Goal: Information Seeking & Learning: Learn about a topic

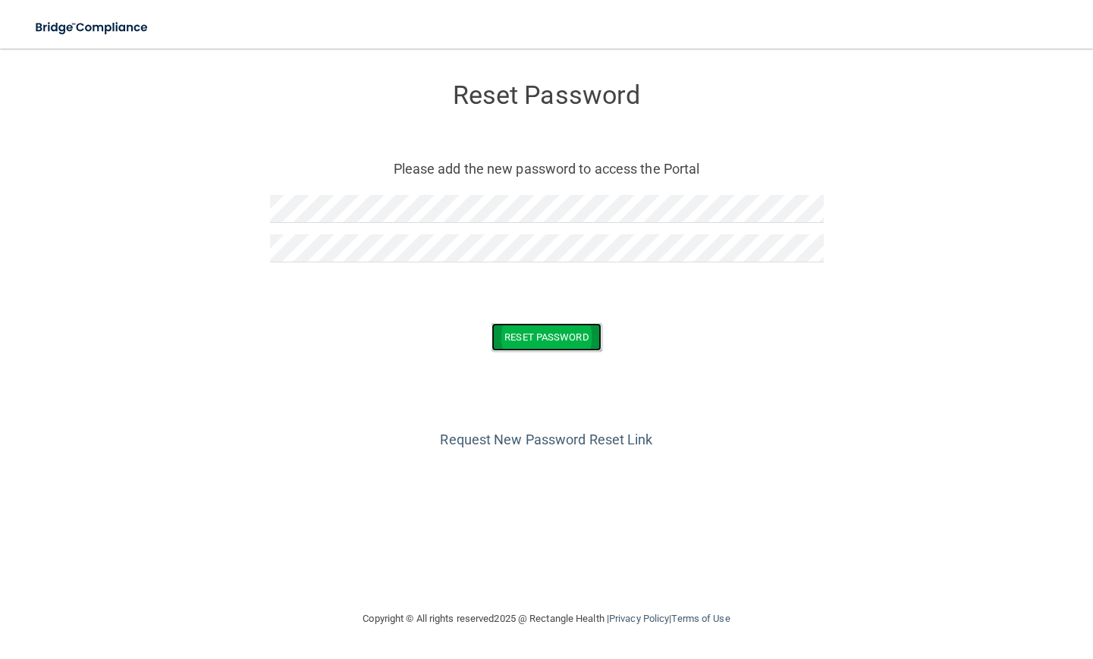
click at [526, 345] on button "Reset Password" at bounding box center [546, 337] width 109 height 28
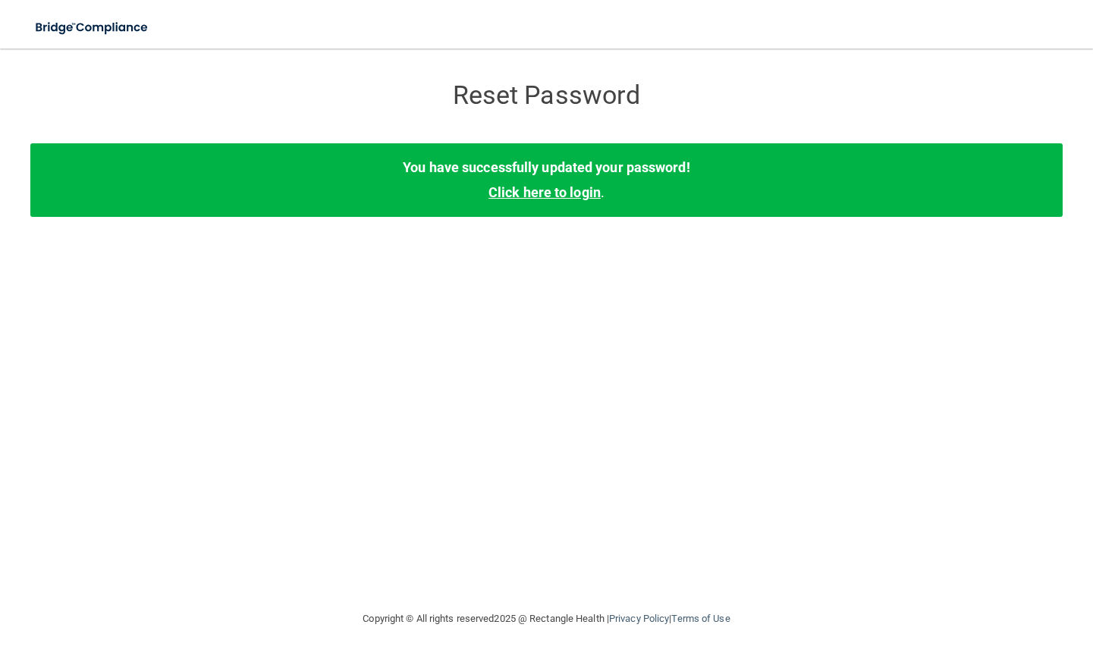
click at [548, 194] on link "Click here to login" at bounding box center [544, 192] width 112 height 16
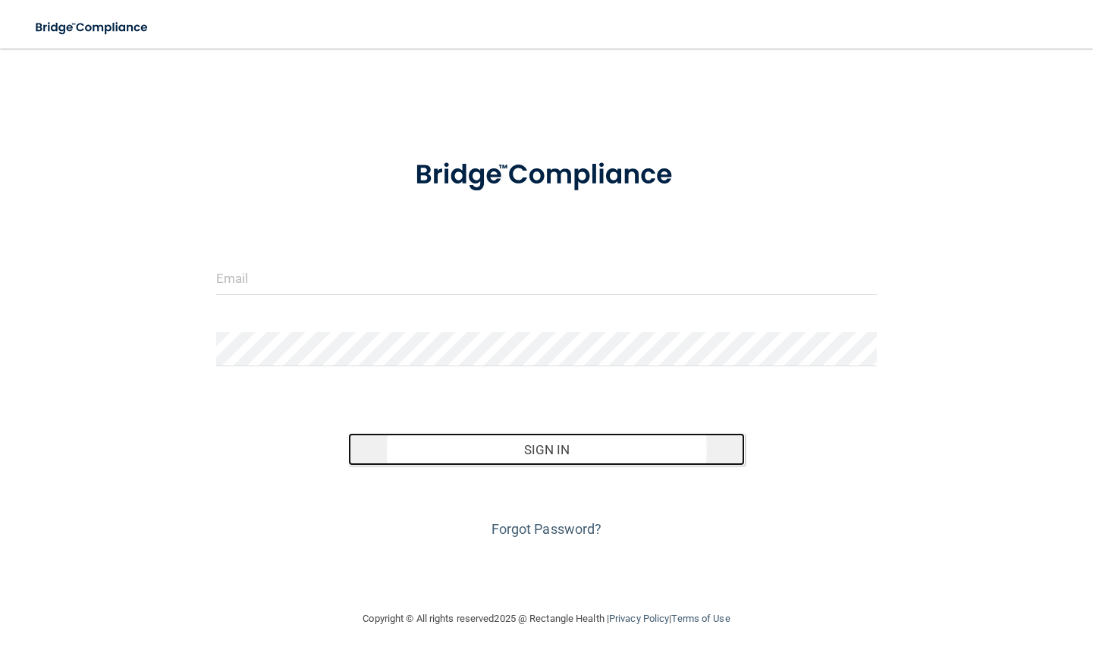
click at [557, 442] on button "Sign In" at bounding box center [546, 449] width 397 height 33
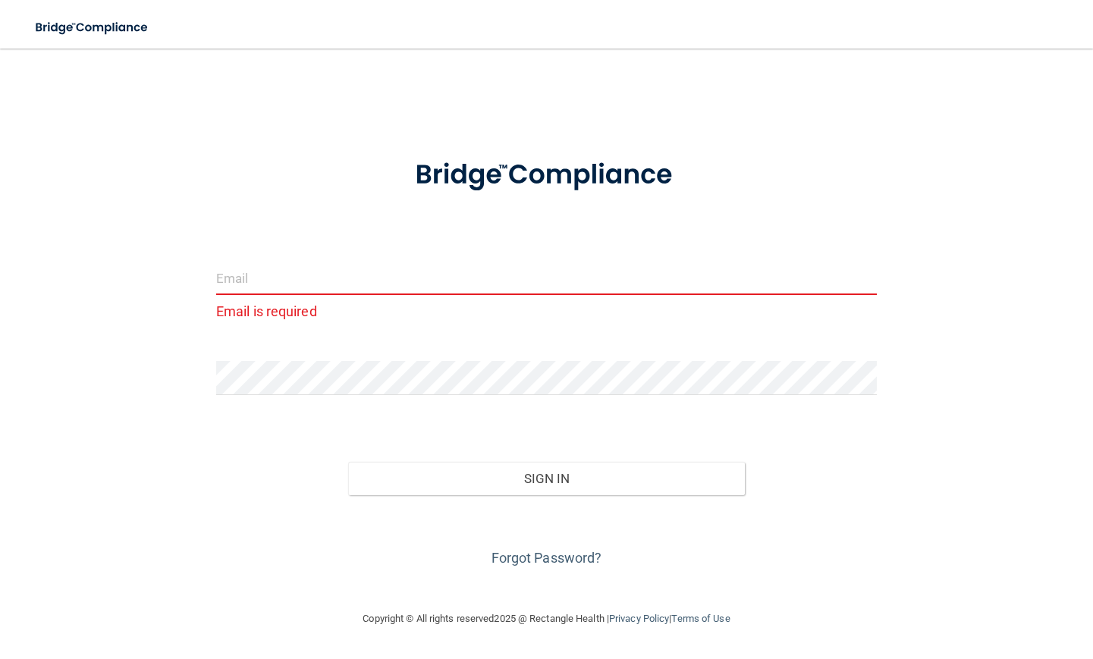
click at [284, 275] on input "email" at bounding box center [546, 278] width 661 height 34
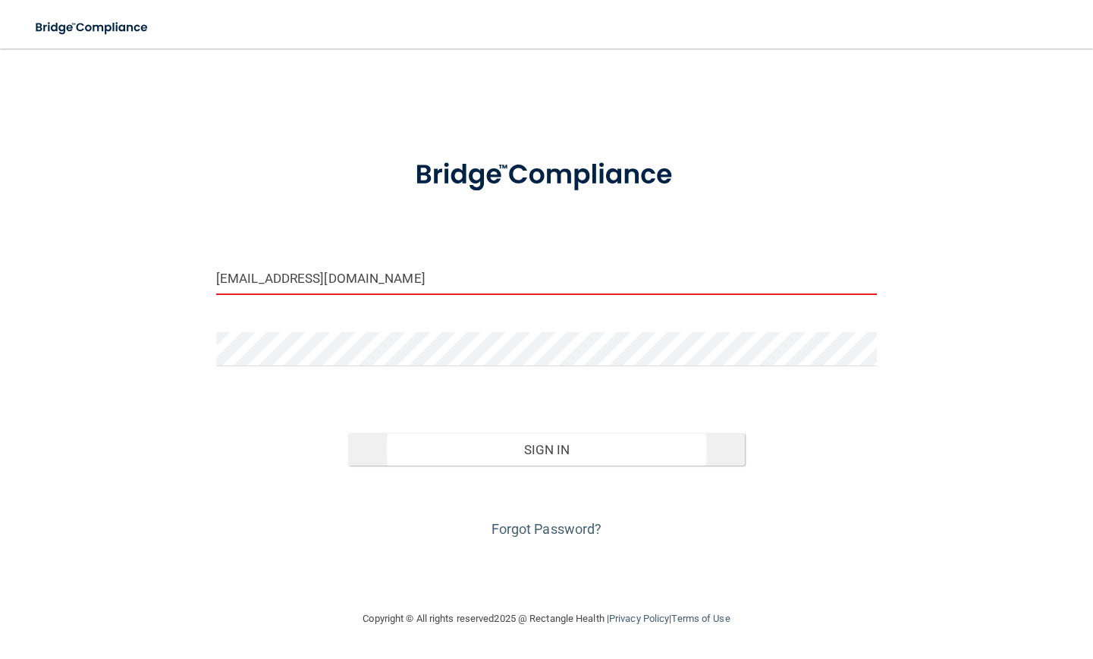
type input "[EMAIL_ADDRESS][DOMAIN_NAME]"
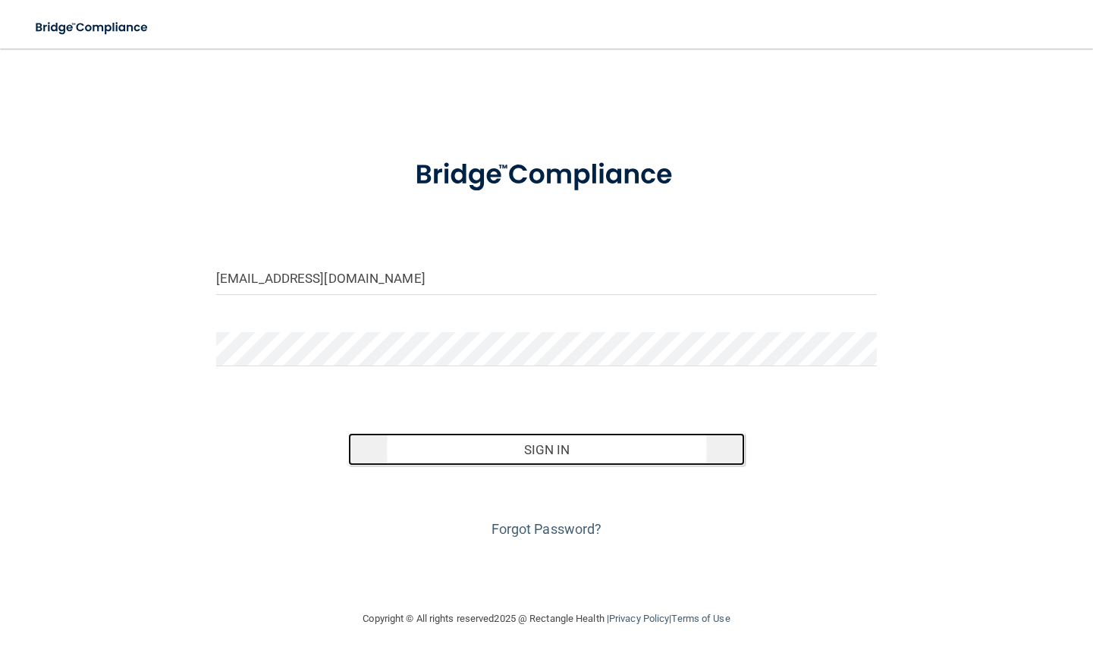
click at [555, 463] on button "Sign In" at bounding box center [546, 449] width 397 height 33
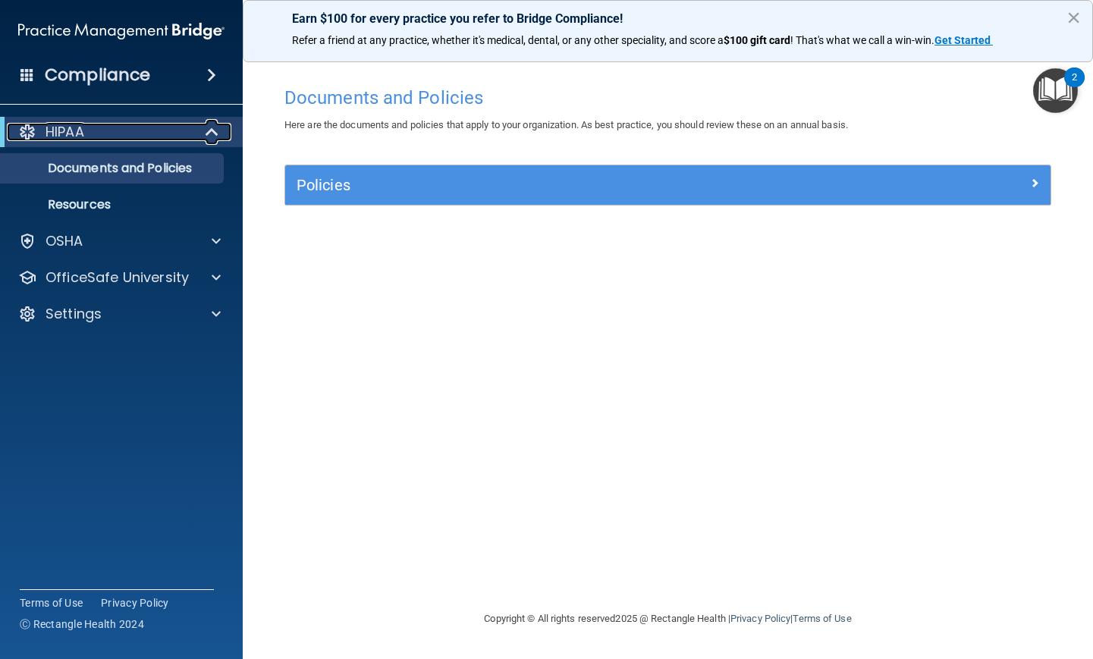
click at [130, 130] on div "HIPAA" at bounding box center [100, 132] width 187 height 18
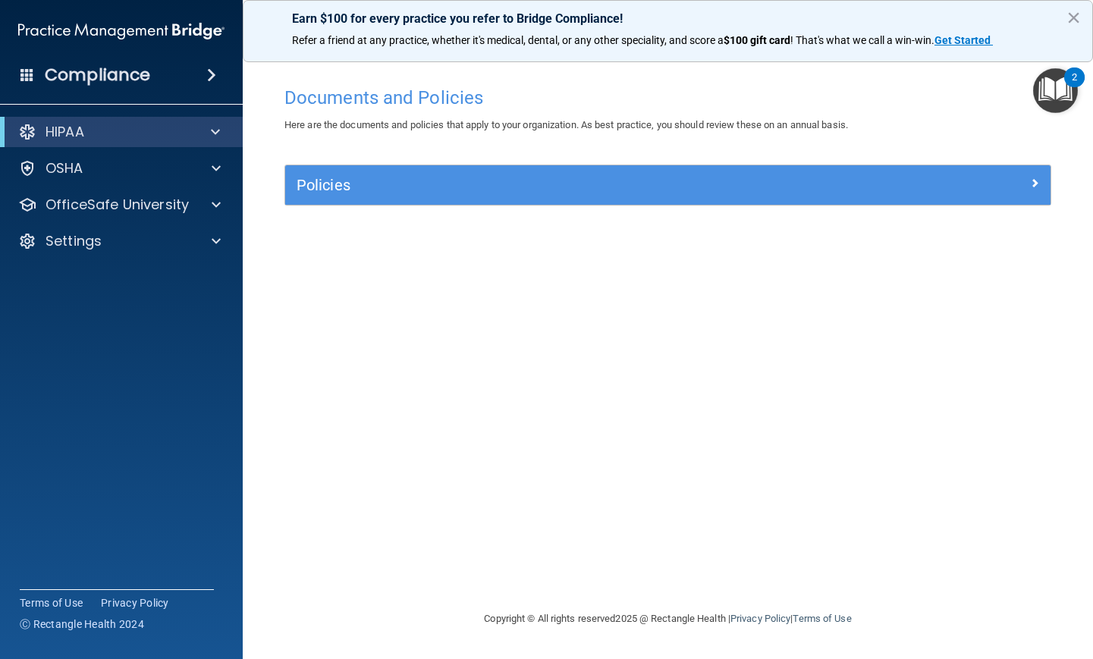
click at [161, 77] on div "Compliance" at bounding box center [121, 74] width 243 height 33
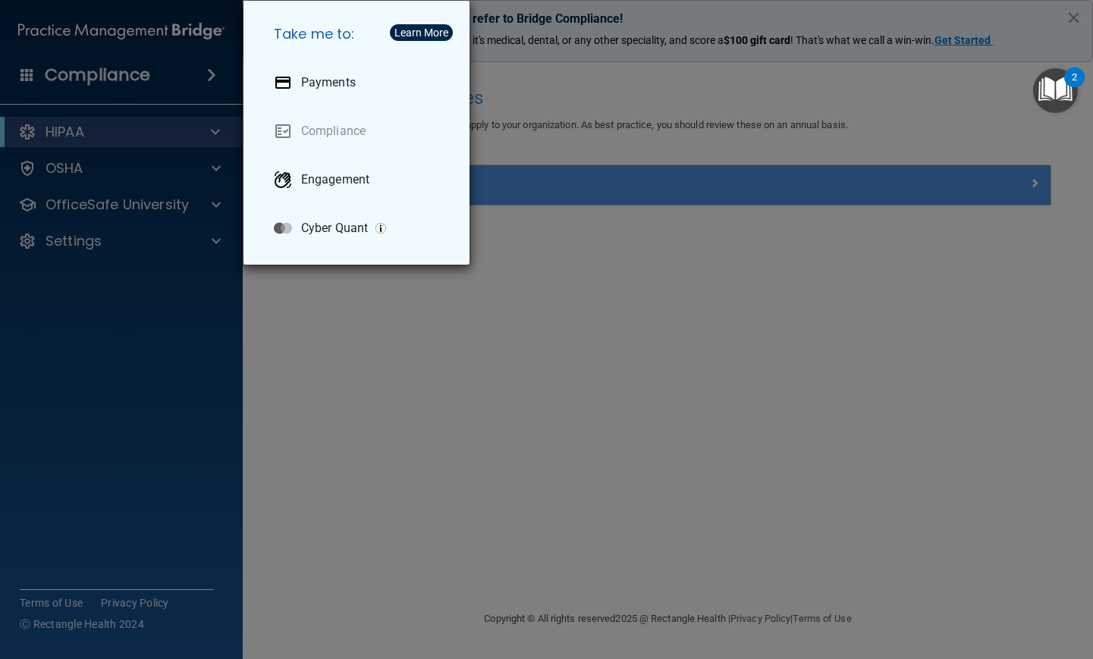
click at [127, 124] on div "Take me to: Payments Compliance Engagement Cyber Quant" at bounding box center [546, 329] width 1093 height 659
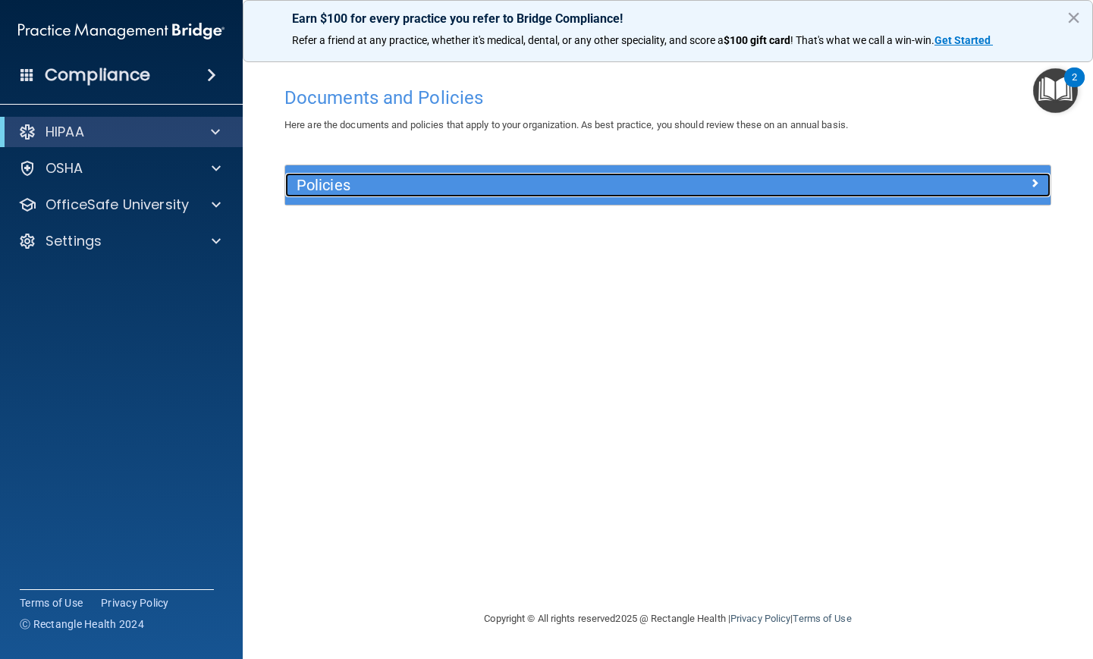
click at [382, 182] on h5 "Policies" at bounding box center [572, 185] width 551 height 17
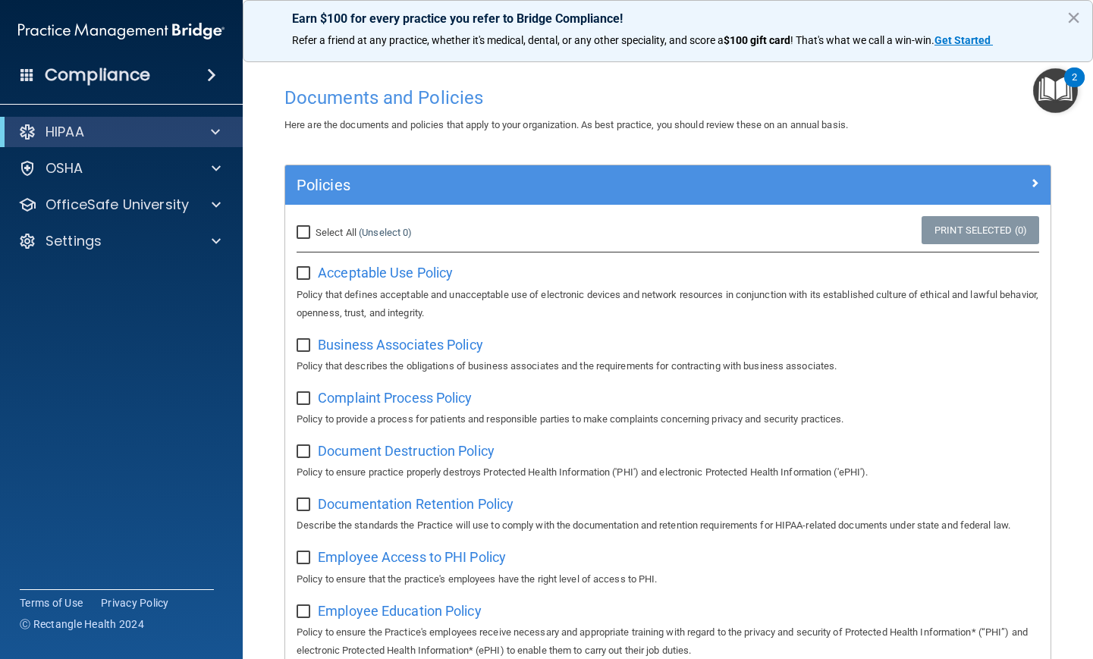
click at [93, 72] on h4 "Compliance" at bounding box center [97, 74] width 105 height 21
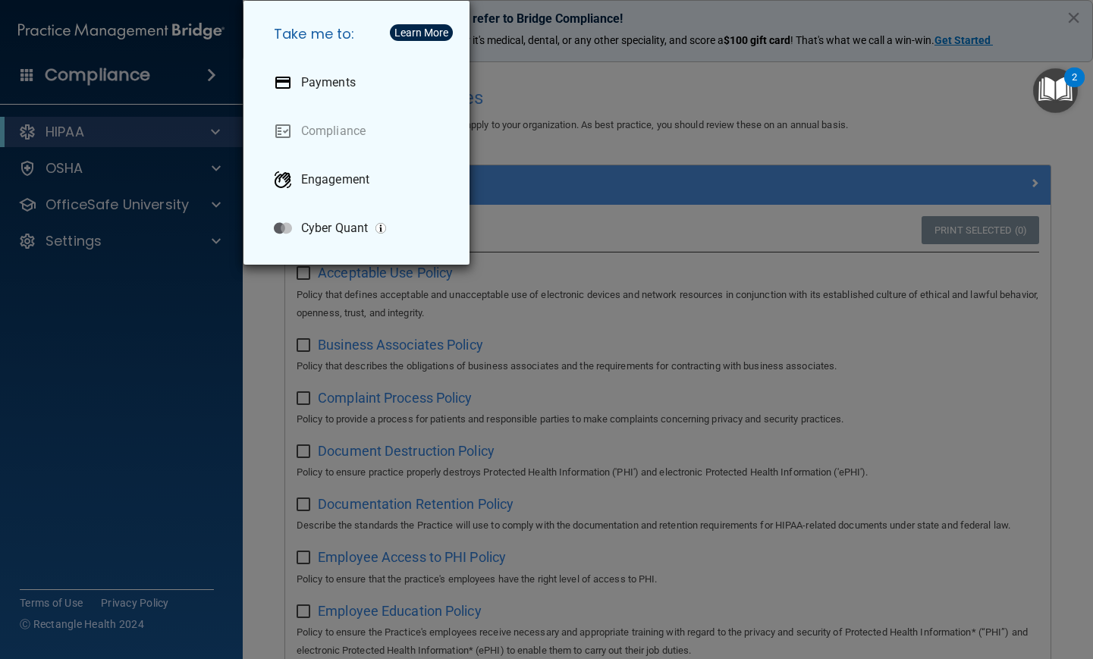
click at [68, 137] on div "Take me to: Payments Compliance Engagement Cyber Quant" at bounding box center [546, 329] width 1093 height 659
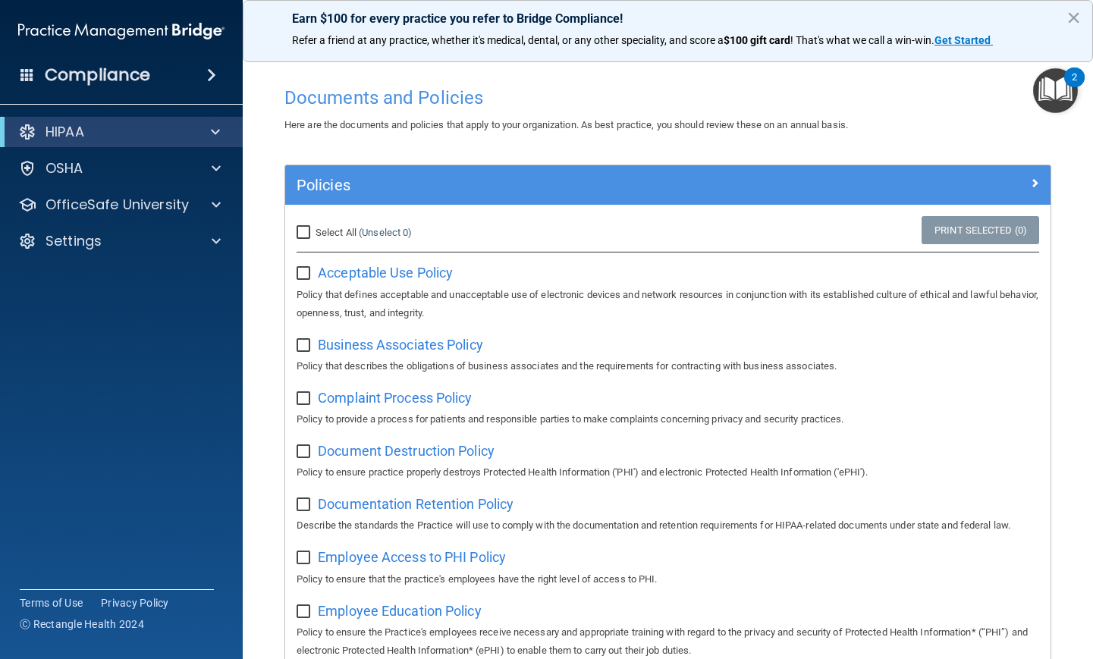
click at [660, 196] on div "Policies" at bounding box center [667, 184] width 765 height 39
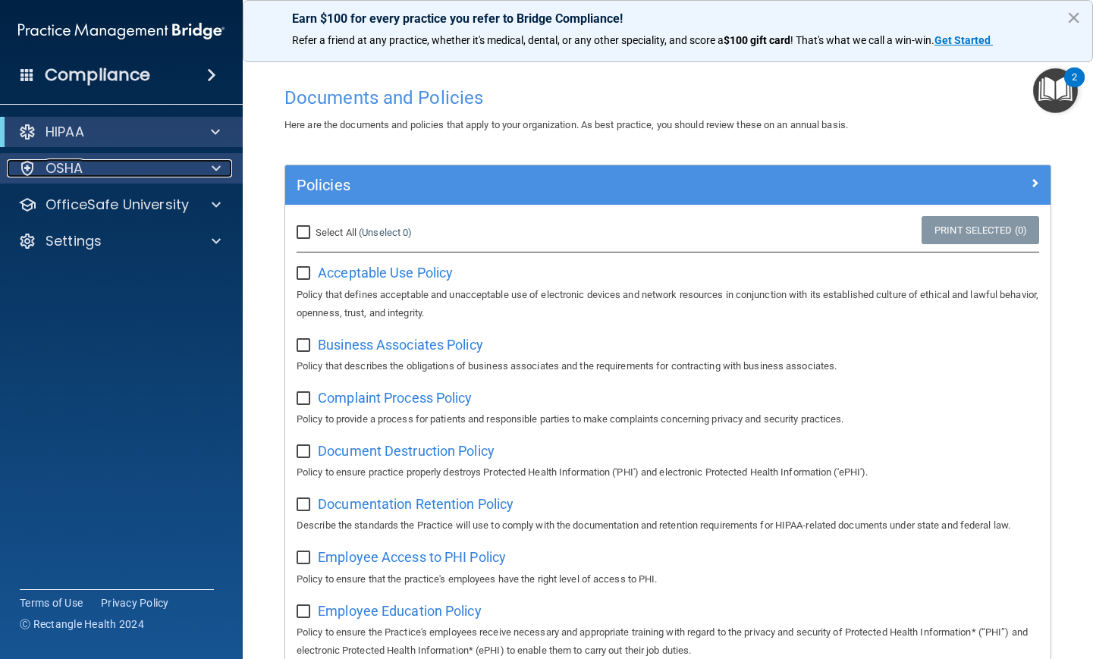
click at [87, 169] on div "OSHA" at bounding box center [101, 168] width 188 height 18
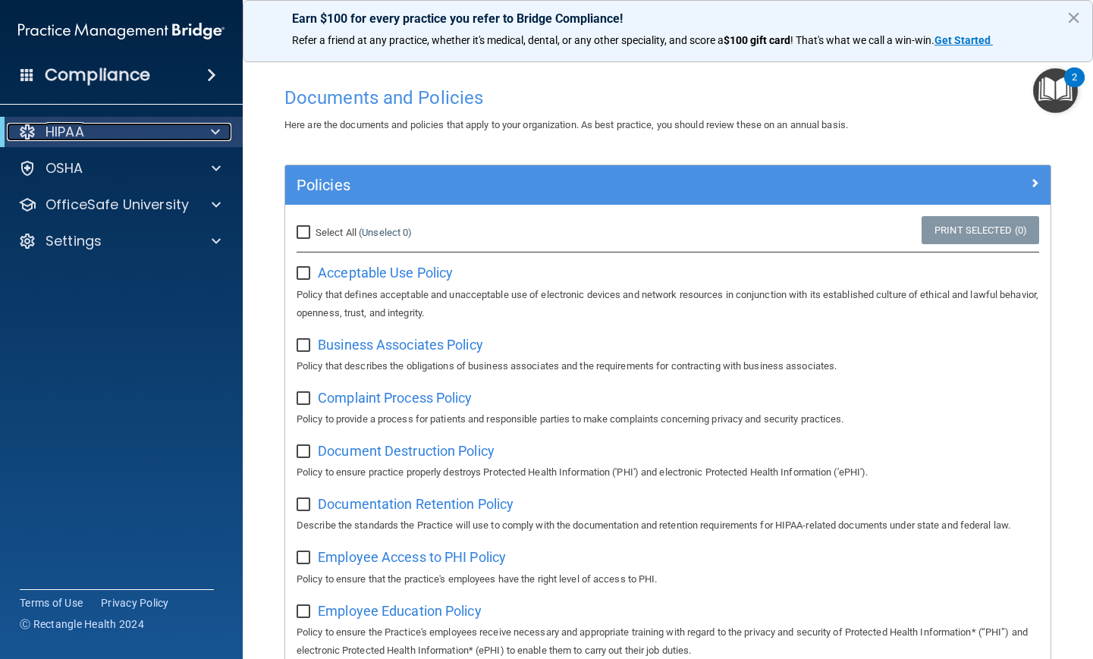
click at [112, 124] on div "HIPAA" at bounding box center [100, 132] width 187 height 18
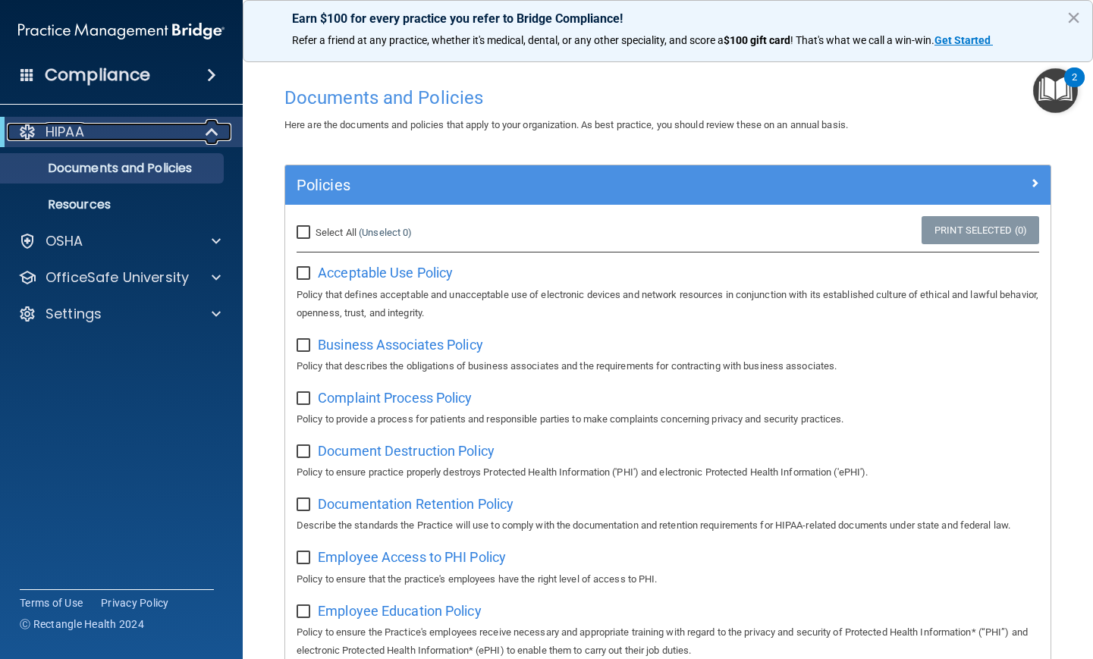
click at [202, 132] on div at bounding box center [212, 132] width 37 height 18
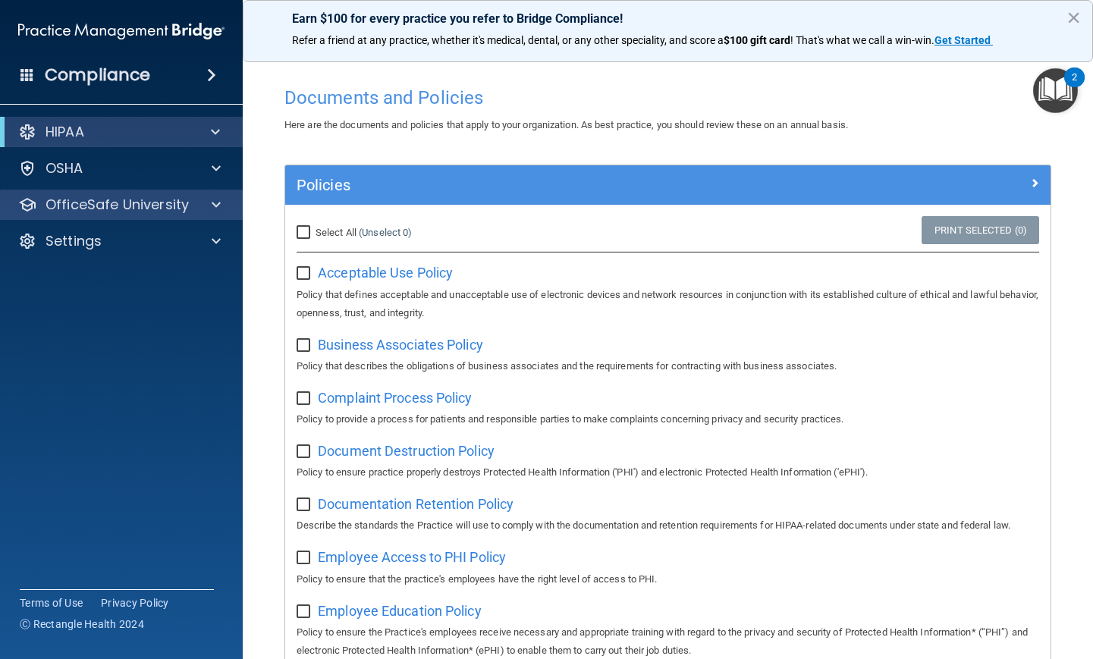
click at [184, 215] on div "OfficeSafe University" at bounding box center [121, 205] width 243 height 30
click at [201, 206] on div at bounding box center [214, 205] width 38 height 18
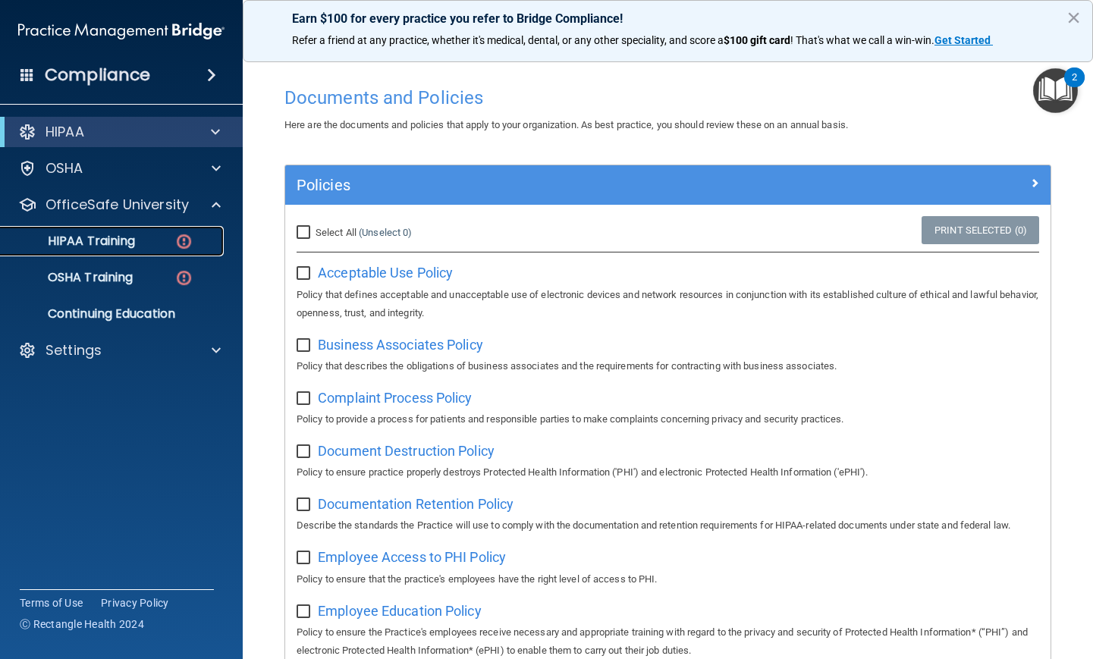
click at [125, 245] on p "HIPAA Training" at bounding box center [72, 241] width 125 height 15
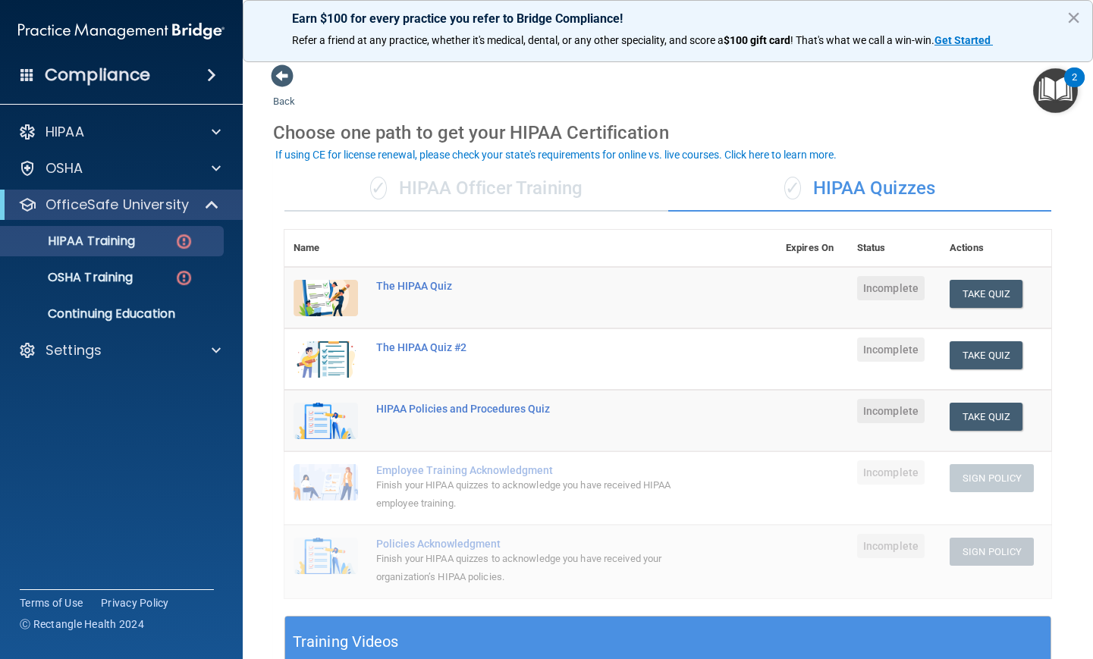
click at [526, 204] on div "✓ HIPAA Officer Training" at bounding box center [476, 189] width 384 height 46
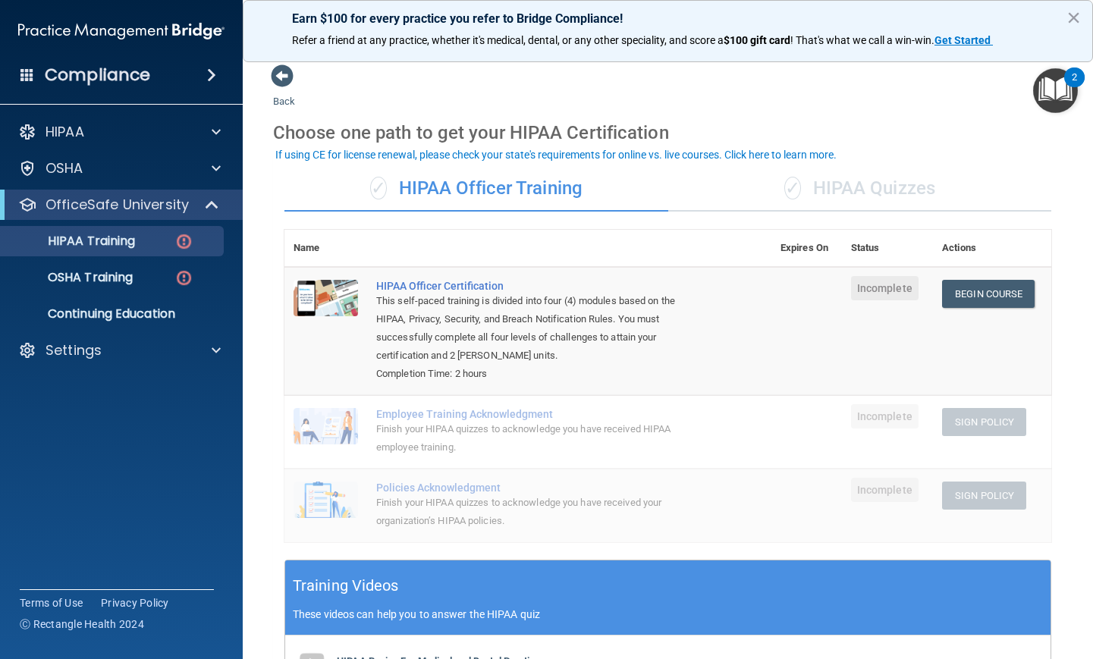
click at [909, 202] on div "✓ HIPAA Quizzes" at bounding box center [860, 189] width 384 height 46
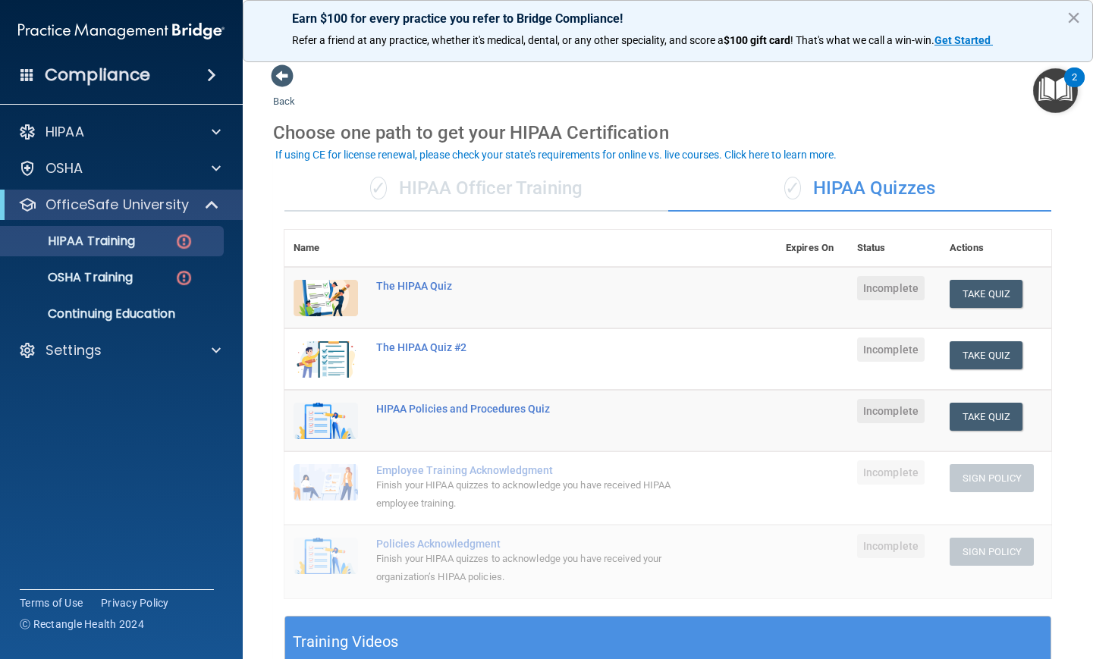
click at [909, 201] on div "✓ HIPAA Quizzes" at bounding box center [860, 189] width 384 height 46
click at [499, 184] on div "✓ HIPAA Officer Training" at bounding box center [476, 189] width 384 height 46
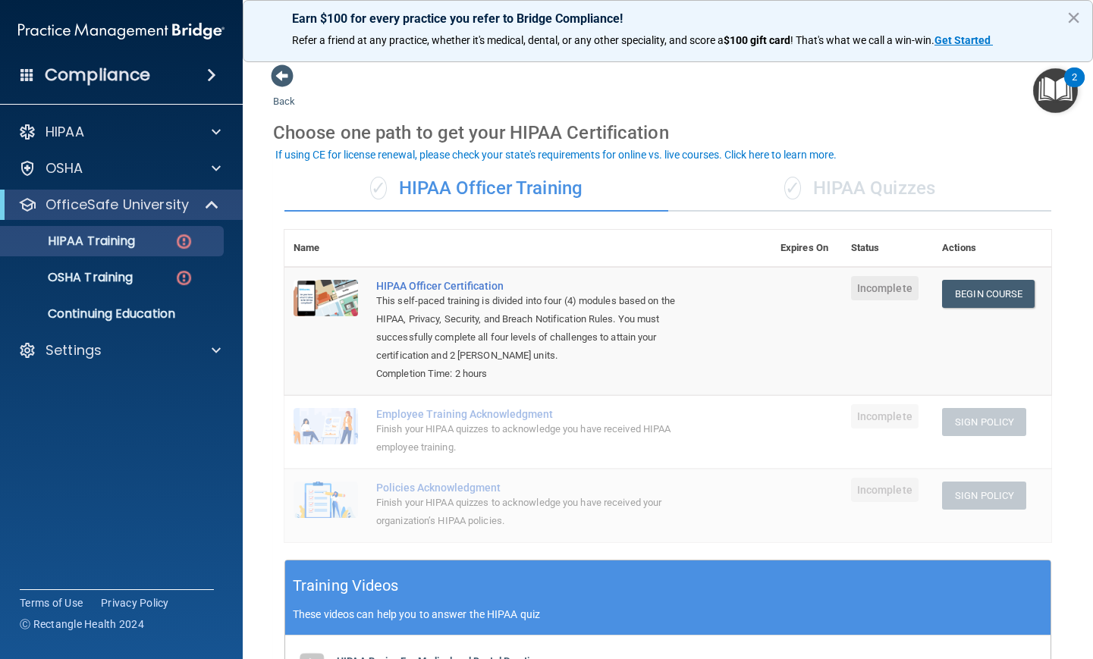
click at [975, 274] on td "Begin Course Download Certificate" at bounding box center [992, 331] width 118 height 128
click at [793, 410] on td at bounding box center [806, 432] width 71 height 74
click at [982, 290] on link "Begin Course" at bounding box center [988, 294] width 93 height 28
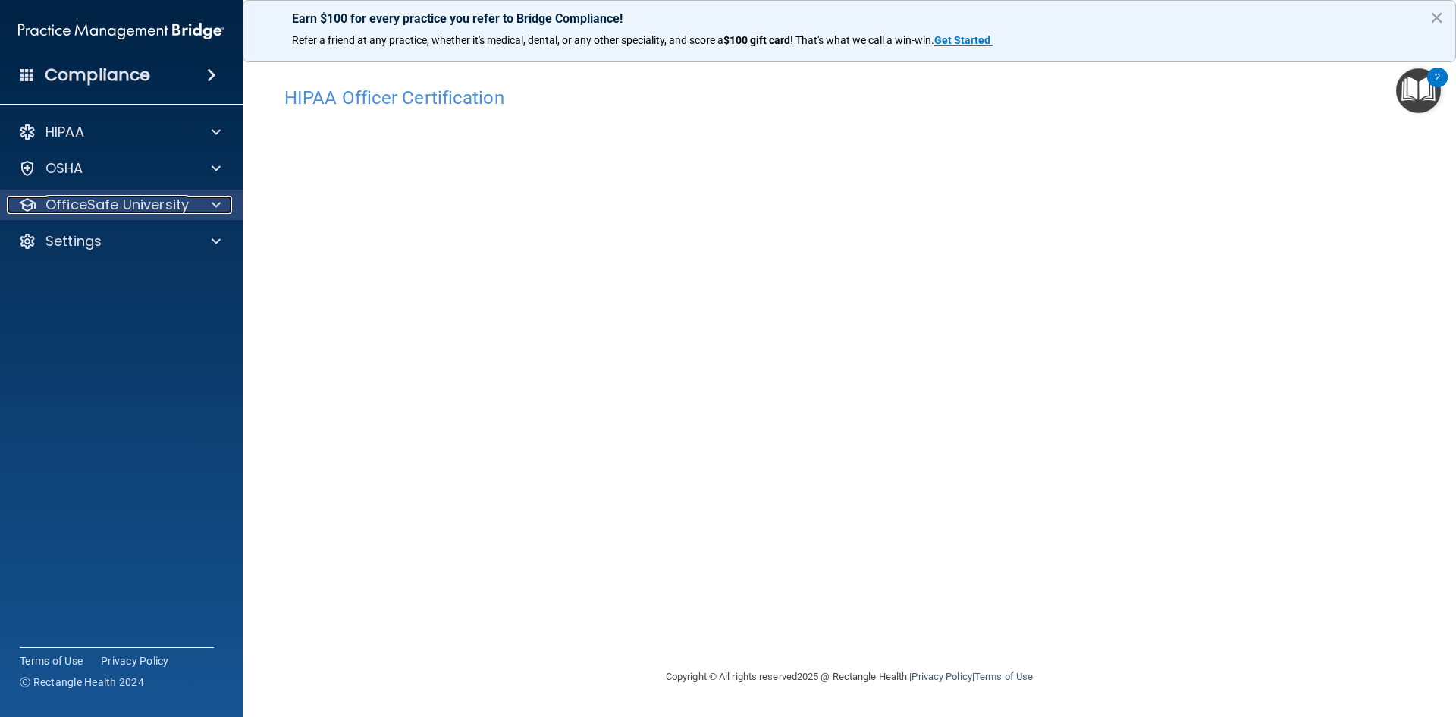
click at [102, 200] on p "OfficeSafe University" at bounding box center [117, 205] width 143 height 18
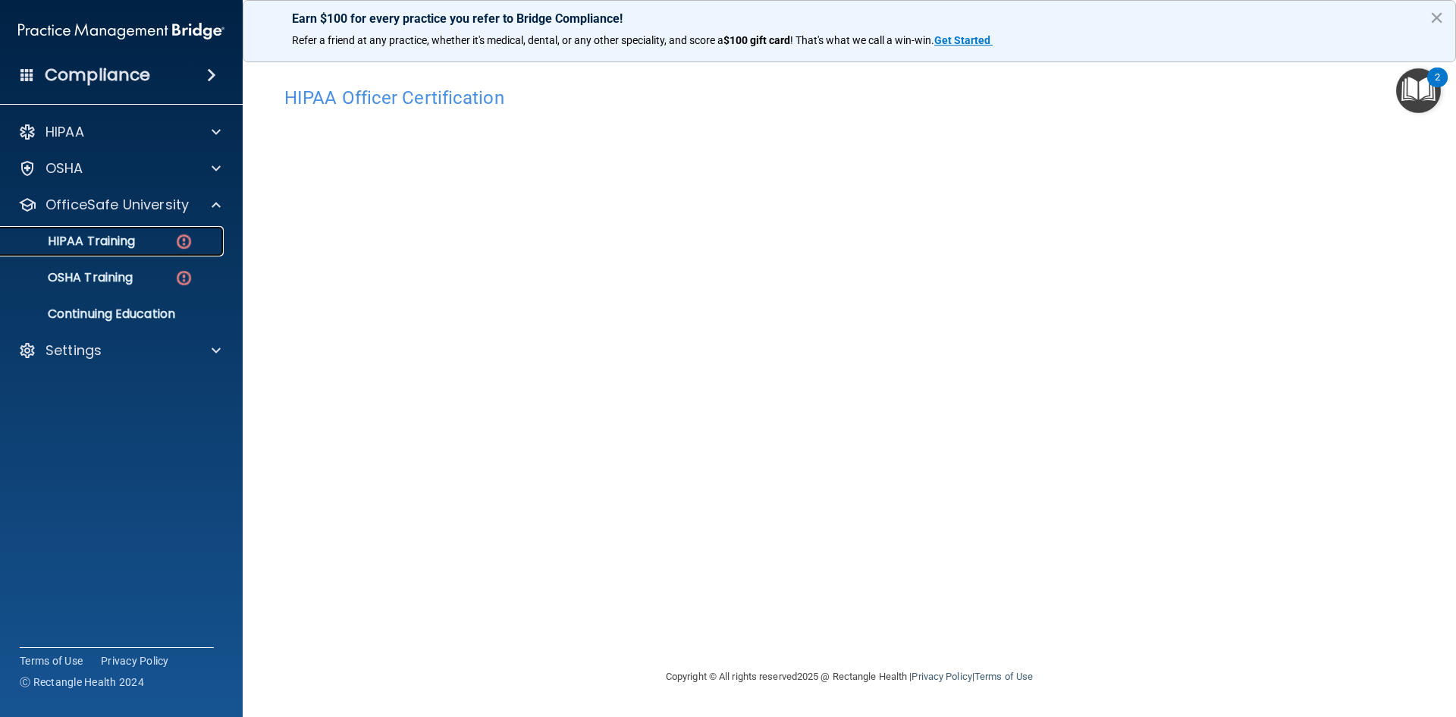
click at [109, 237] on p "HIPAA Training" at bounding box center [72, 241] width 125 height 15
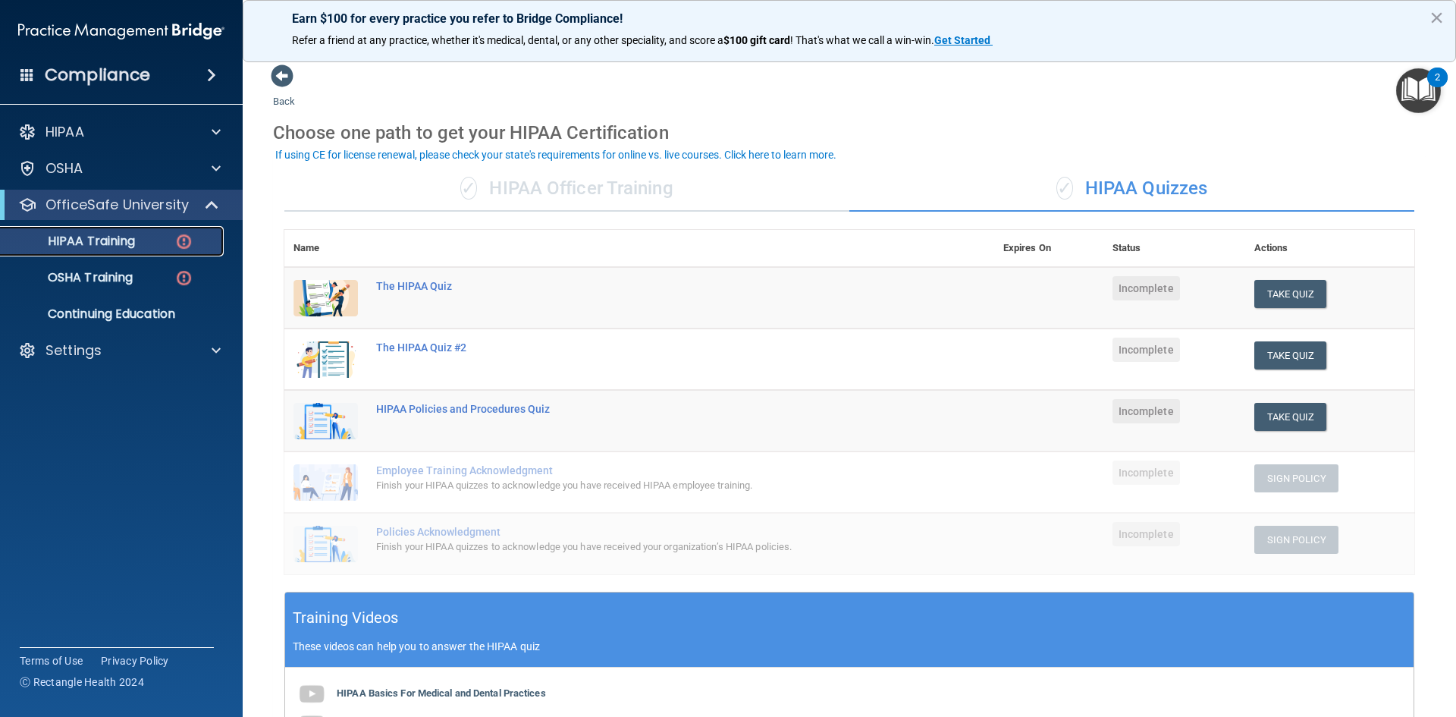
click at [116, 240] on p "HIPAA Training" at bounding box center [72, 241] width 125 height 15
click at [1092, 296] on button "Take Quiz" at bounding box center [1291, 294] width 73 height 28
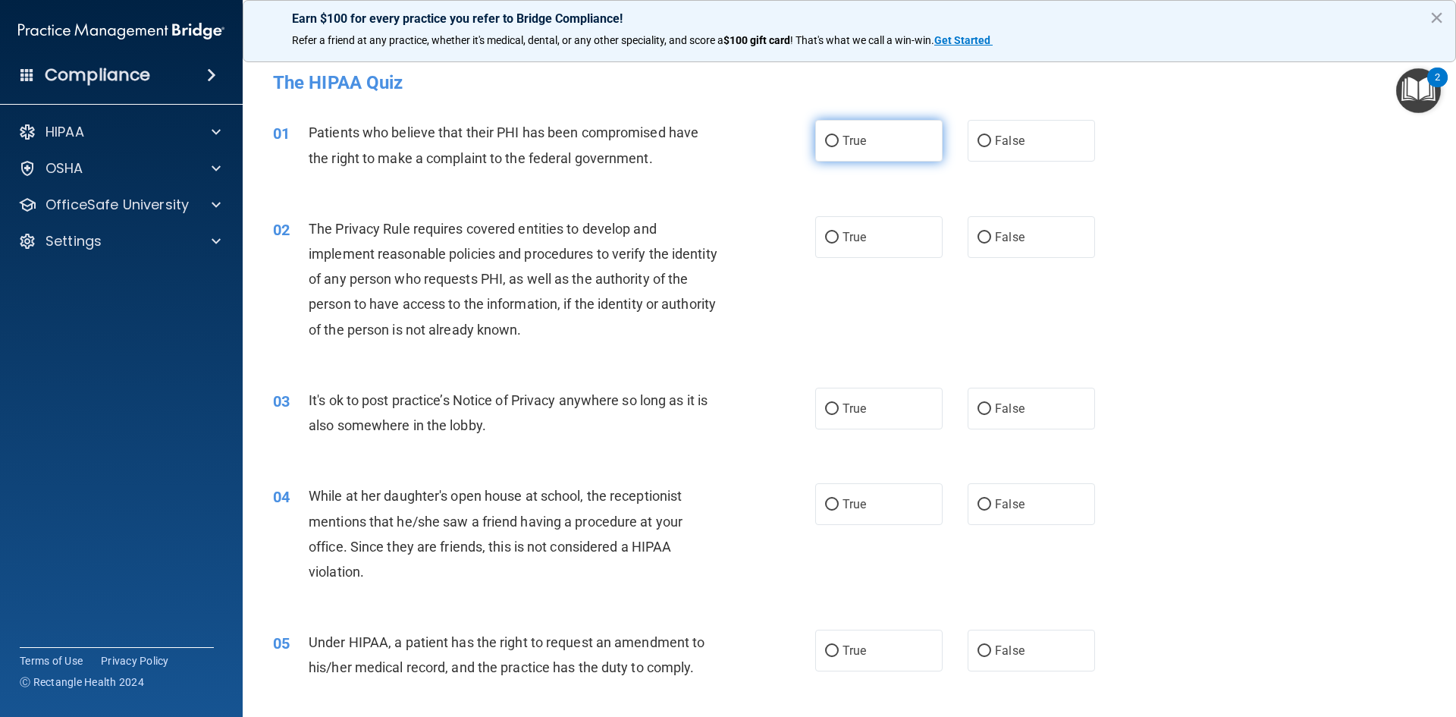
click at [831, 140] on input "True" at bounding box center [832, 141] width 14 height 11
radio input "true"
click at [982, 234] on input "False" at bounding box center [985, 237] width 14 height 11
radio input "true"
click at [828, 410] on input "True" at bounding box center [832, 409] width 14 height 11
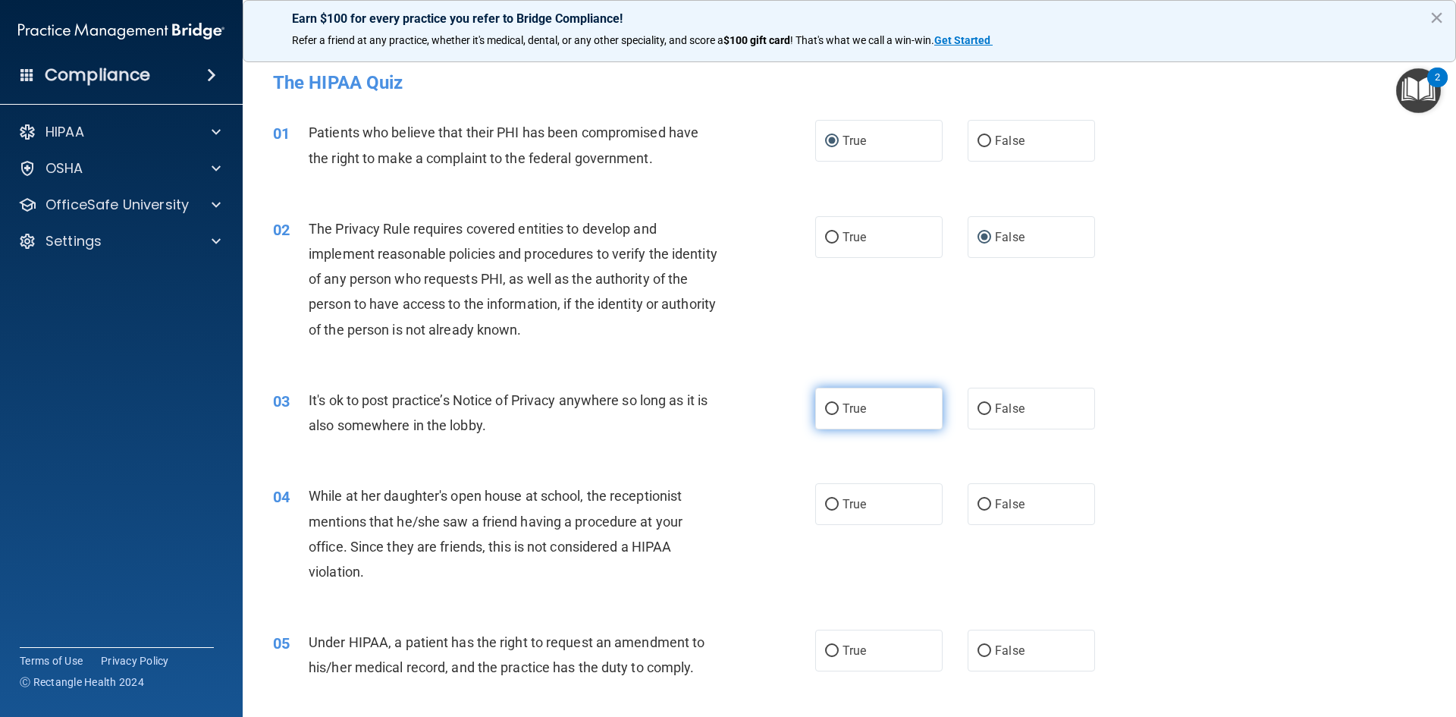
radio input "true"
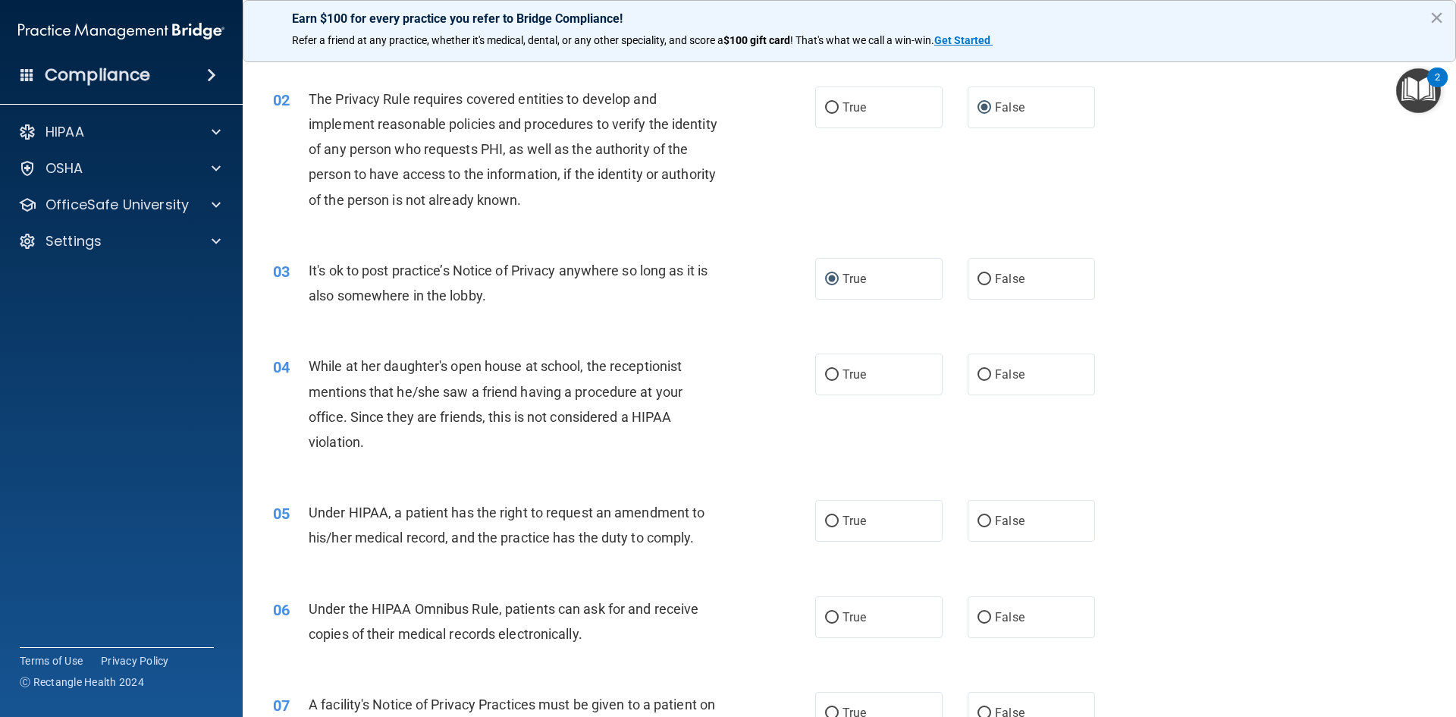
scroll to position [152, 0]
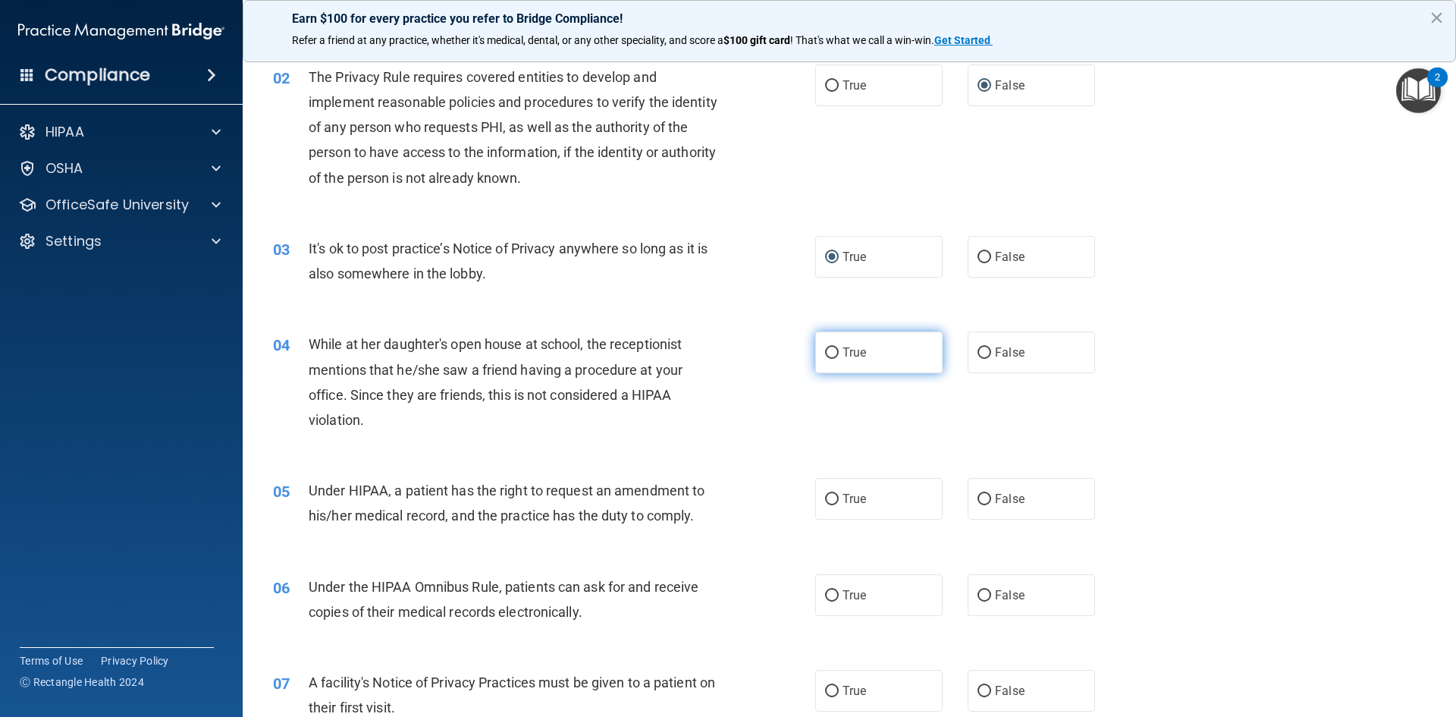
click at [826, 347] on input "True" at bounding box center [832, 352] width 14 height 11
radio input "true"
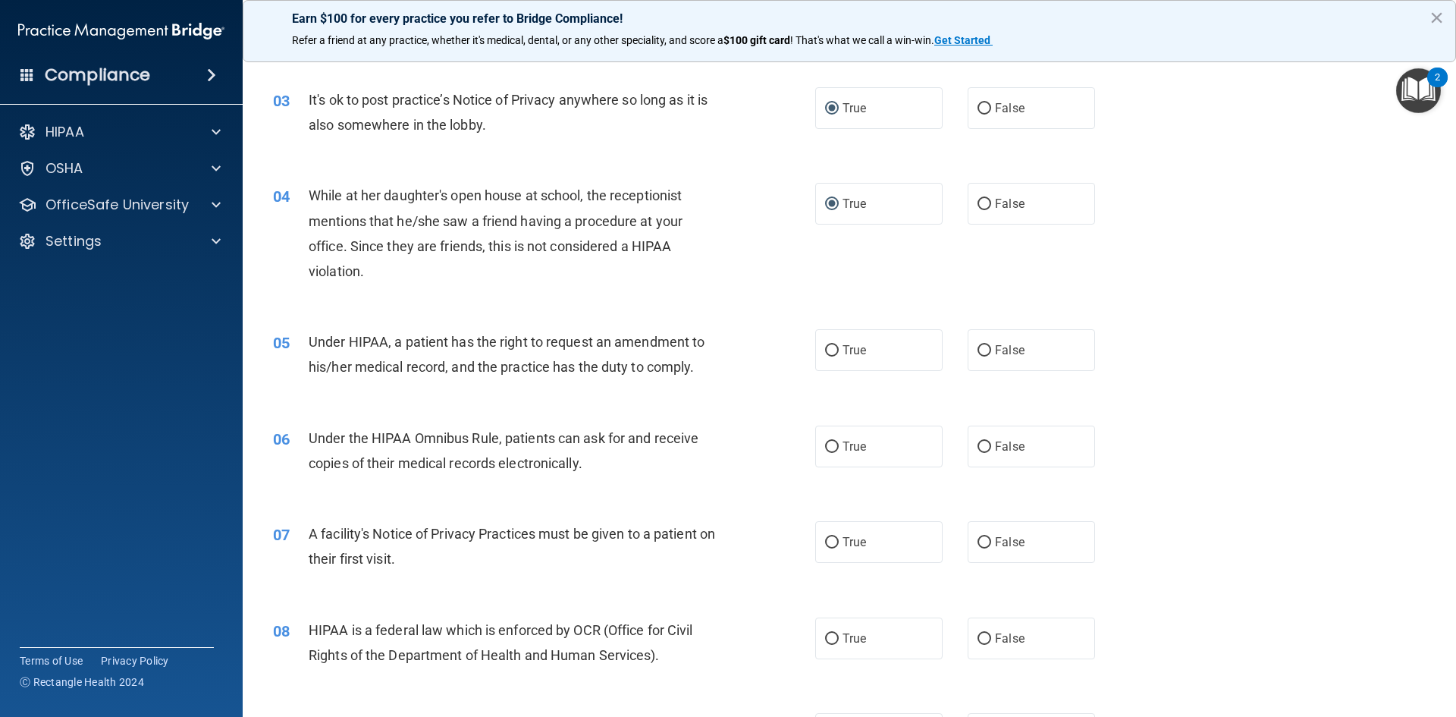
scroll to position [303, 0]
click at [831, 345] on input "True" at bounding box center [832, 347] width 14 height 11
radio input "true"
click at [826, 445] on input "True" at bounding box center [832, 443] width 14 height 11
radio input "true"
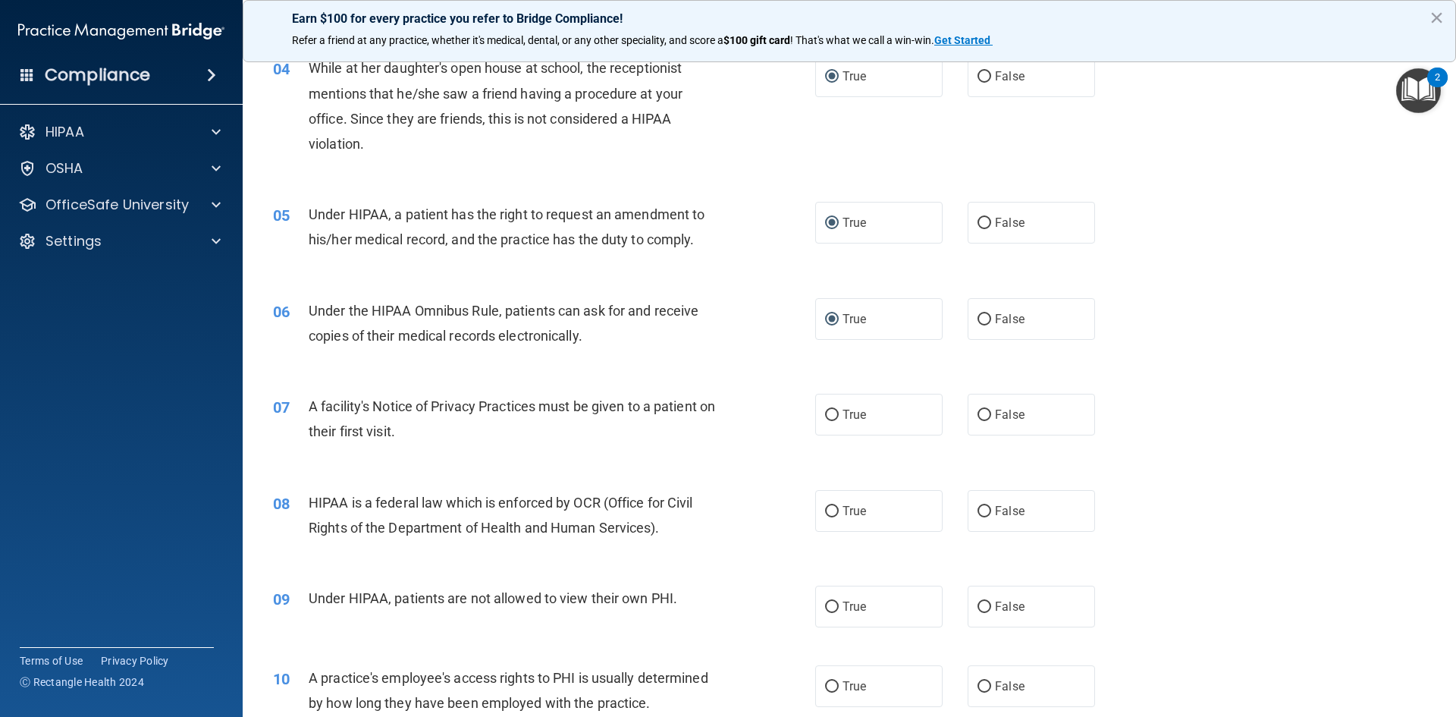
scroll to position [455, 0]
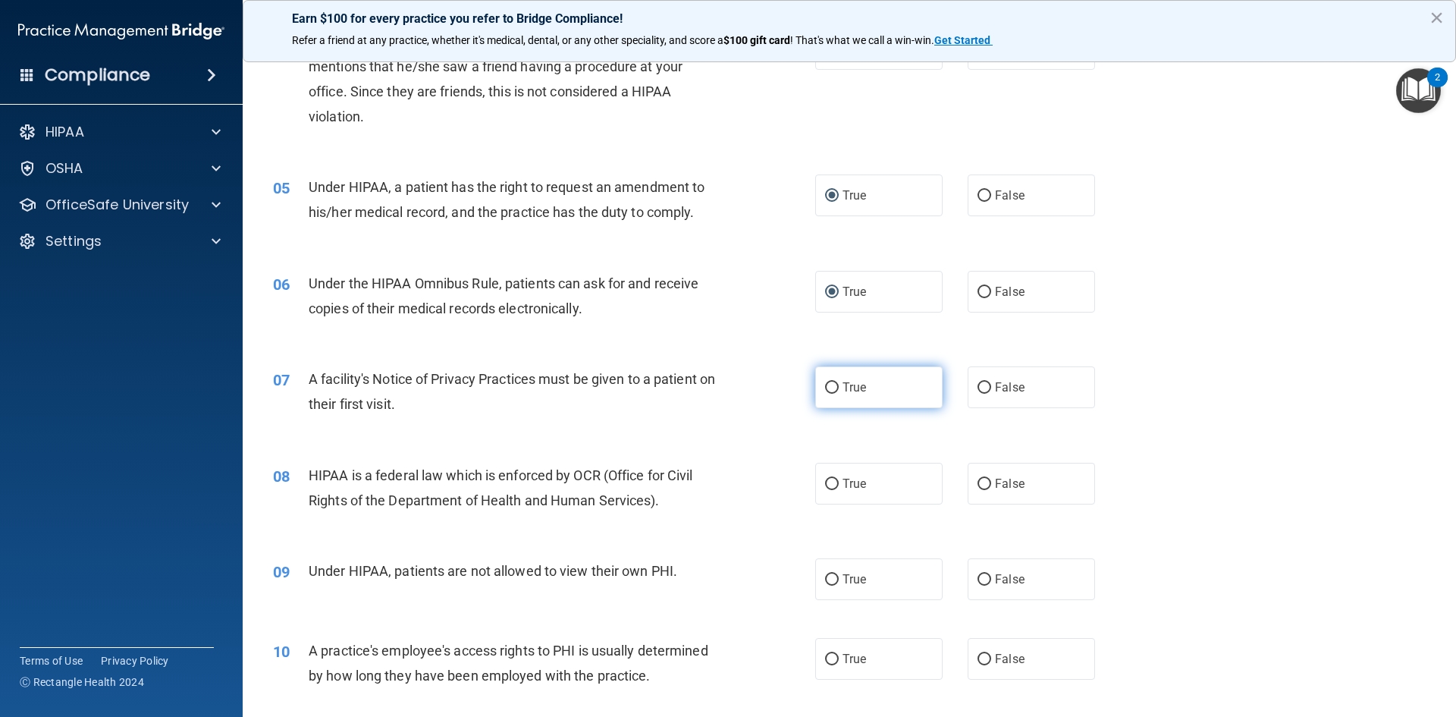
click at [828, 389] on input "True" at bounding box center [832, 387] width 14 height 11
radio input "true"
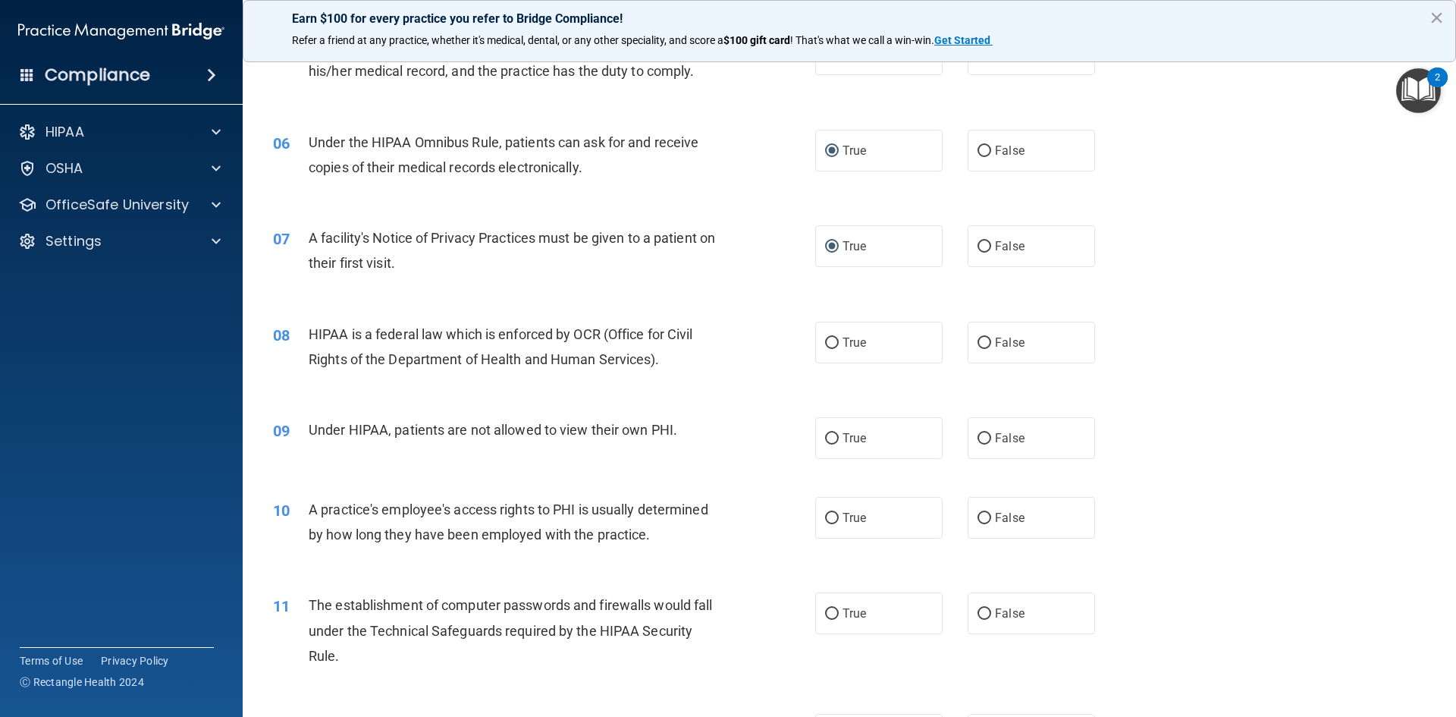
scroll to position [607, 0]
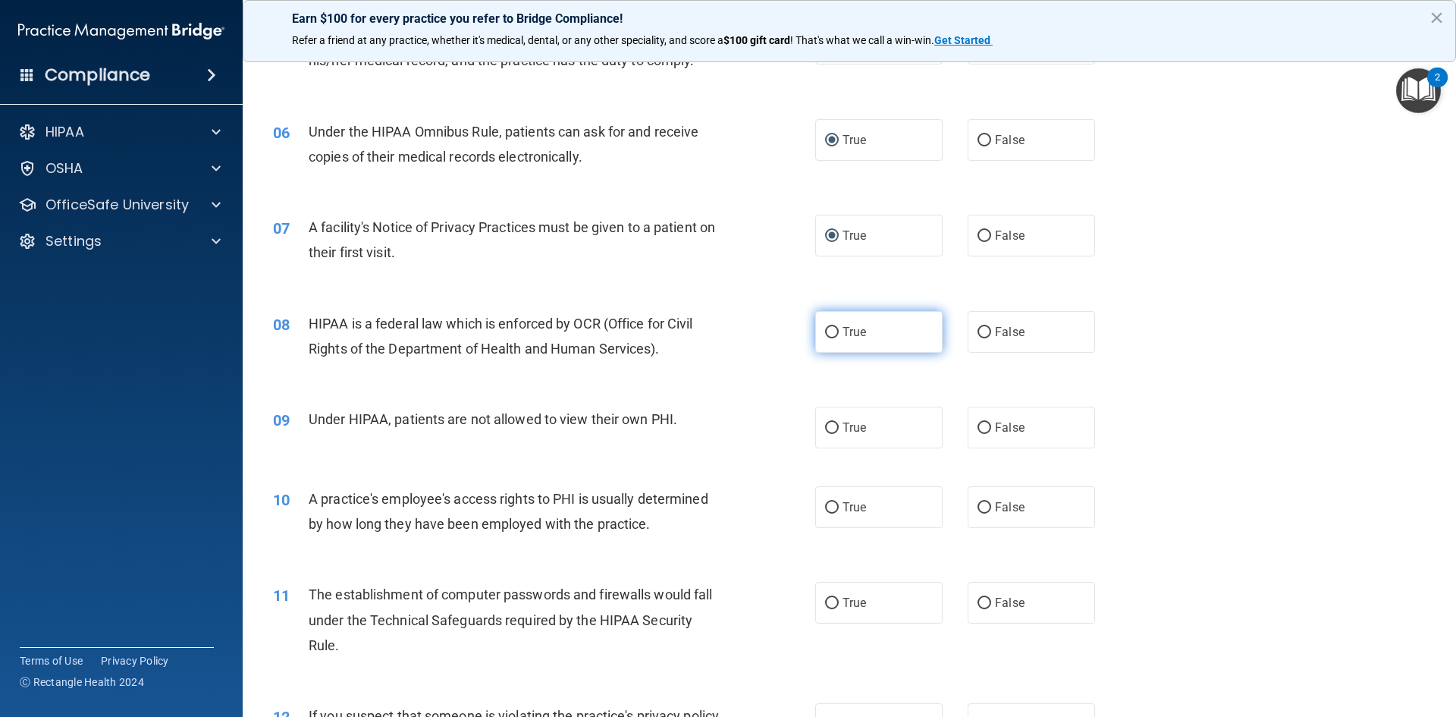
click at [828, 331] on input "True" at bounding box center [832, 332] width 14 height 11
radio input "true"
click at [980, 426] on input "False" at bounding box center [985, 427] width 14 height 11
radio input "true"
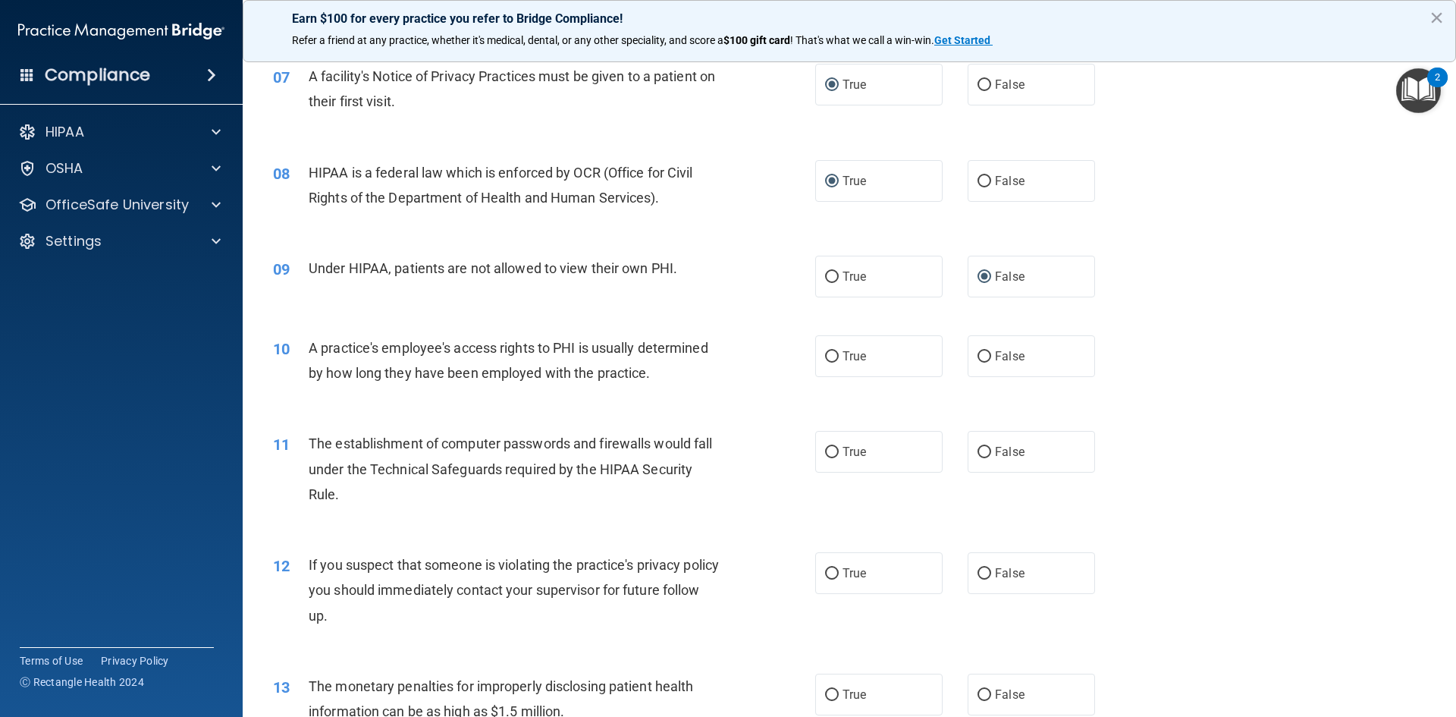
scroll to position [759, 0]
click at [978, 357] on input "False" at bounding box center [985, 355] width 14 height 11
radio input "true"
click at [825, 451] on input "True" at bounding box center [832, 451] width 14 height 11
radio input "true"
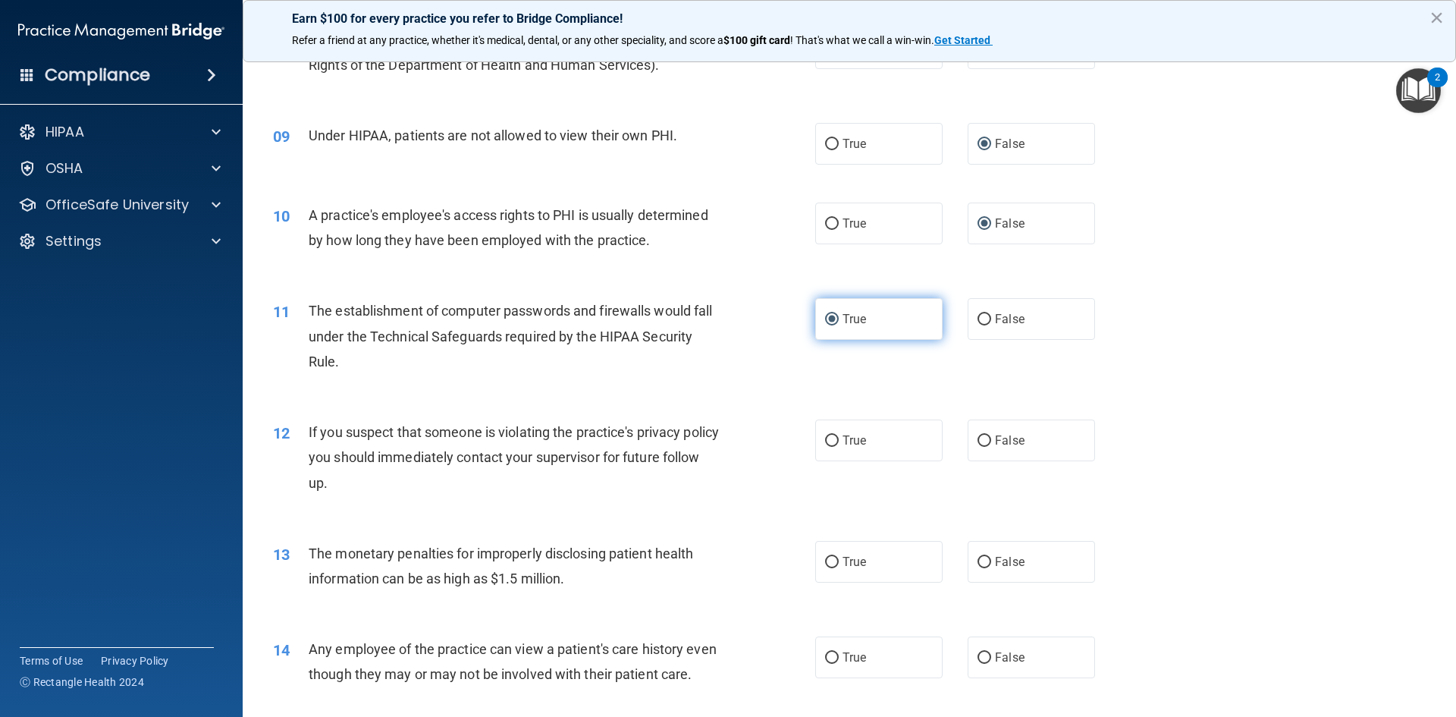
scroll to position [910, 0]
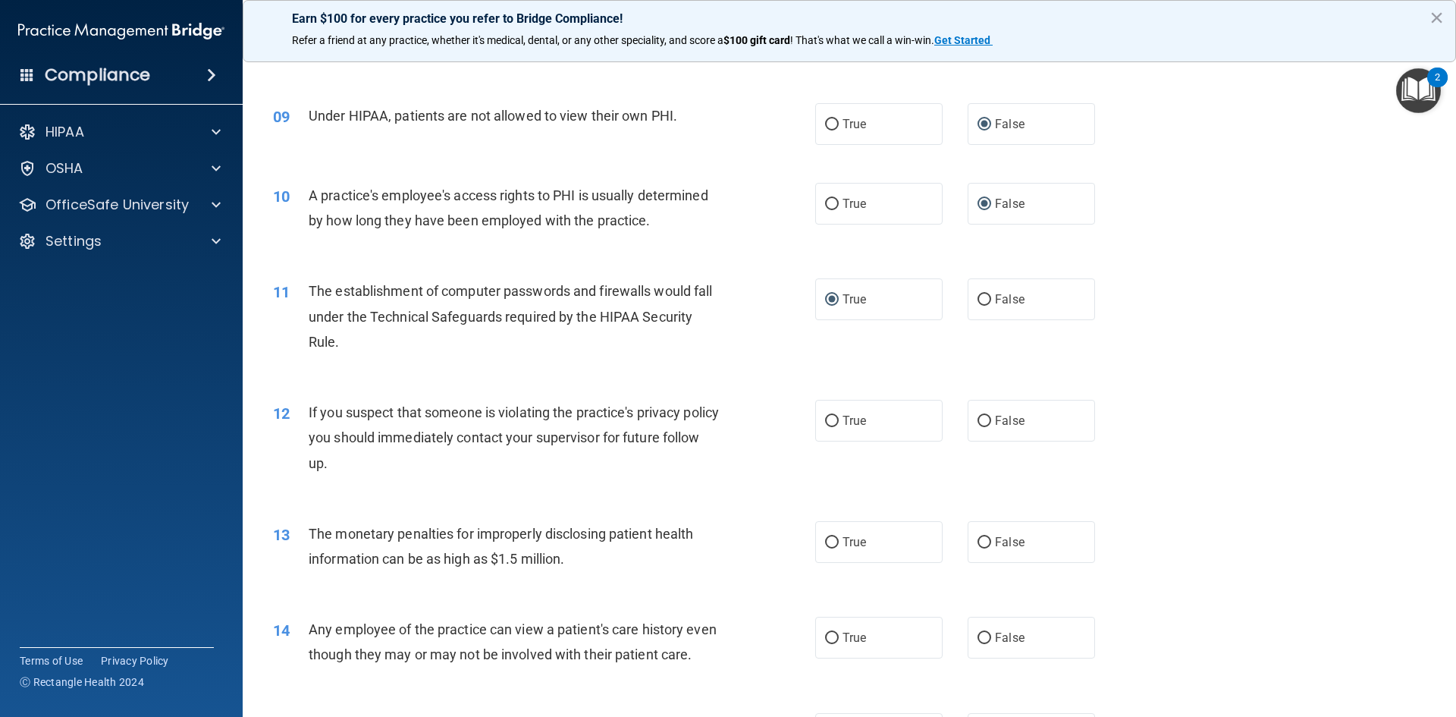
drag, startPoint x: 828, startPoint y: 422, endPoint x: 825, endPoint y: 445, distance: 23.8
click at [828, 422] on input "True" at bounding box center [832, 421] width 14 height 11
radio input "true"
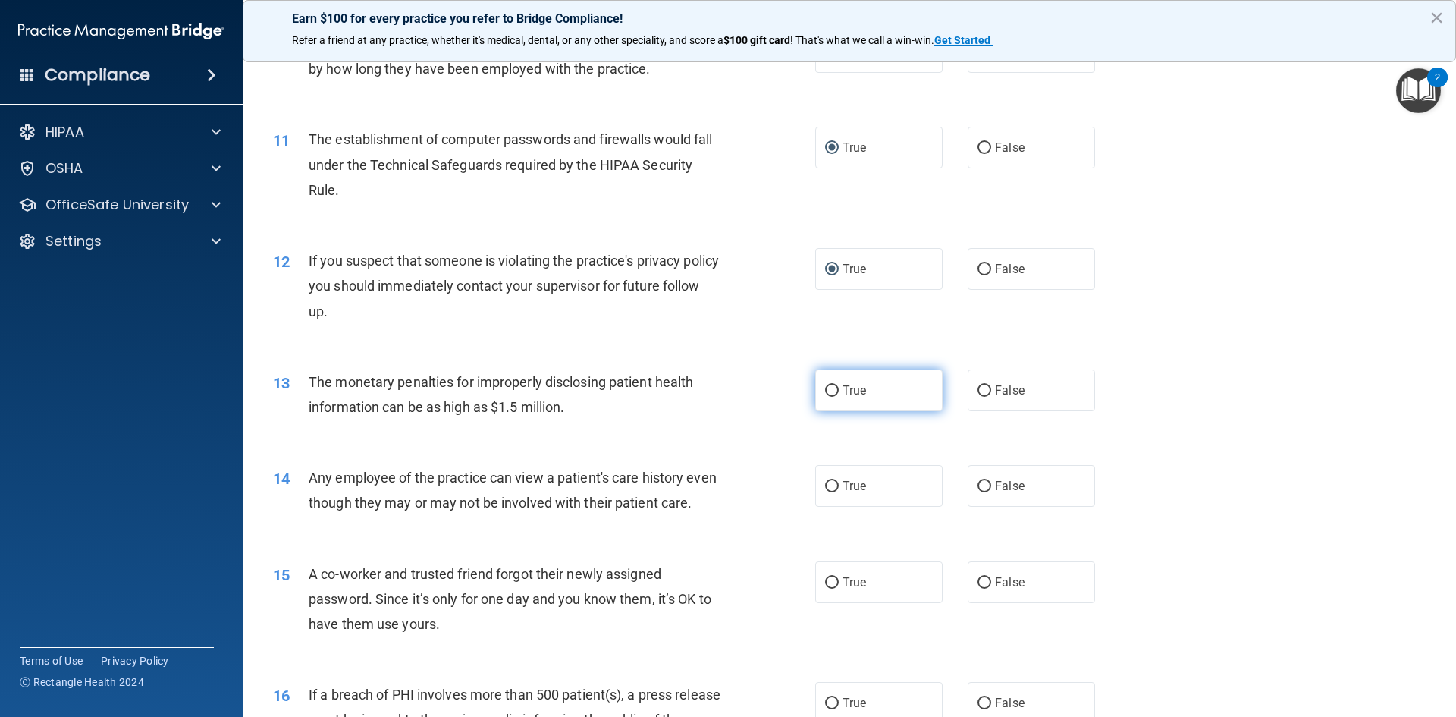
click at [825, 390] on input "True" at bounding box center [832, 390] width 14 height 11
radio input "true"
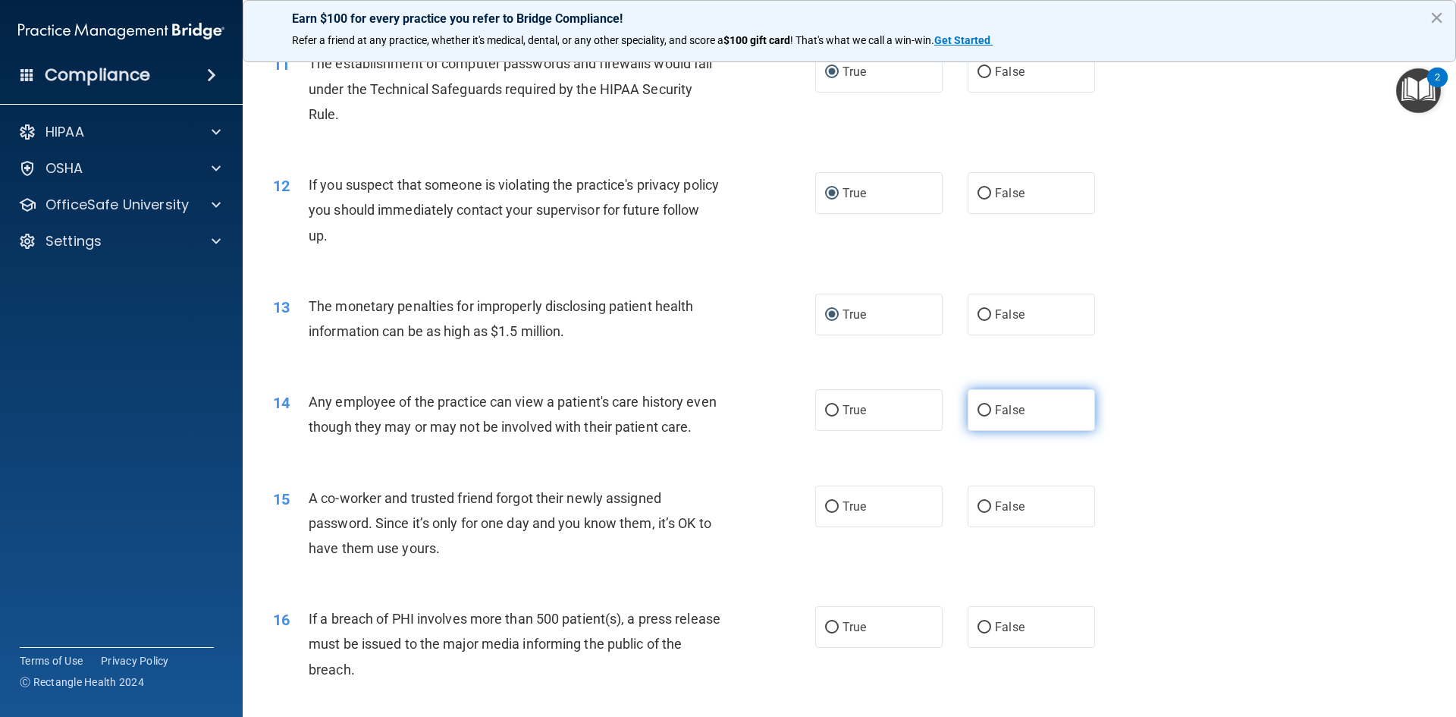
click at [978, 411] on input "False" at bounding box center [985, 410] width 14 height 11
radio input "true"
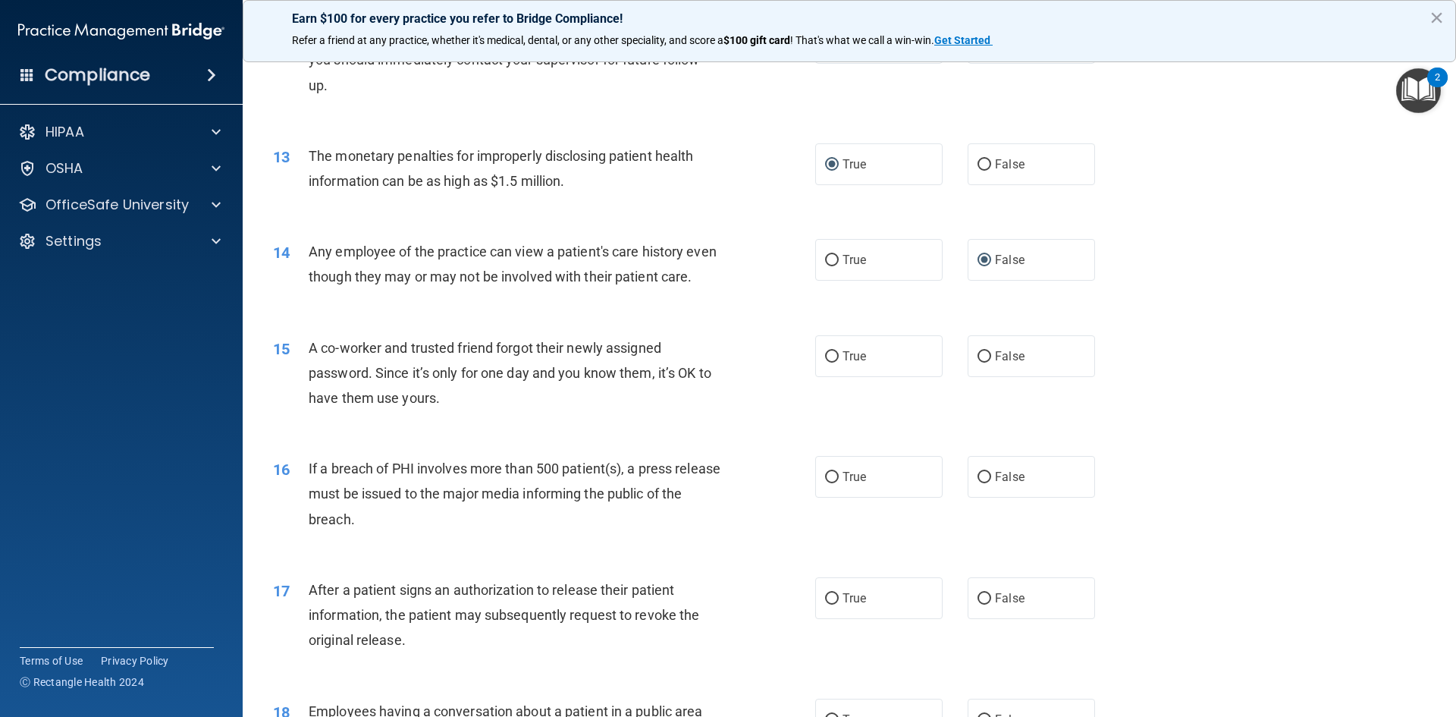
scroll to position [1289, 0]
click at [982, 361] on input "False" at bounding box center [985, 355] width 14 height 11
radio input "true"
click at [831, 482] on input "True" at bounding box center [832, 475] width 14 height 11
radio input "true"
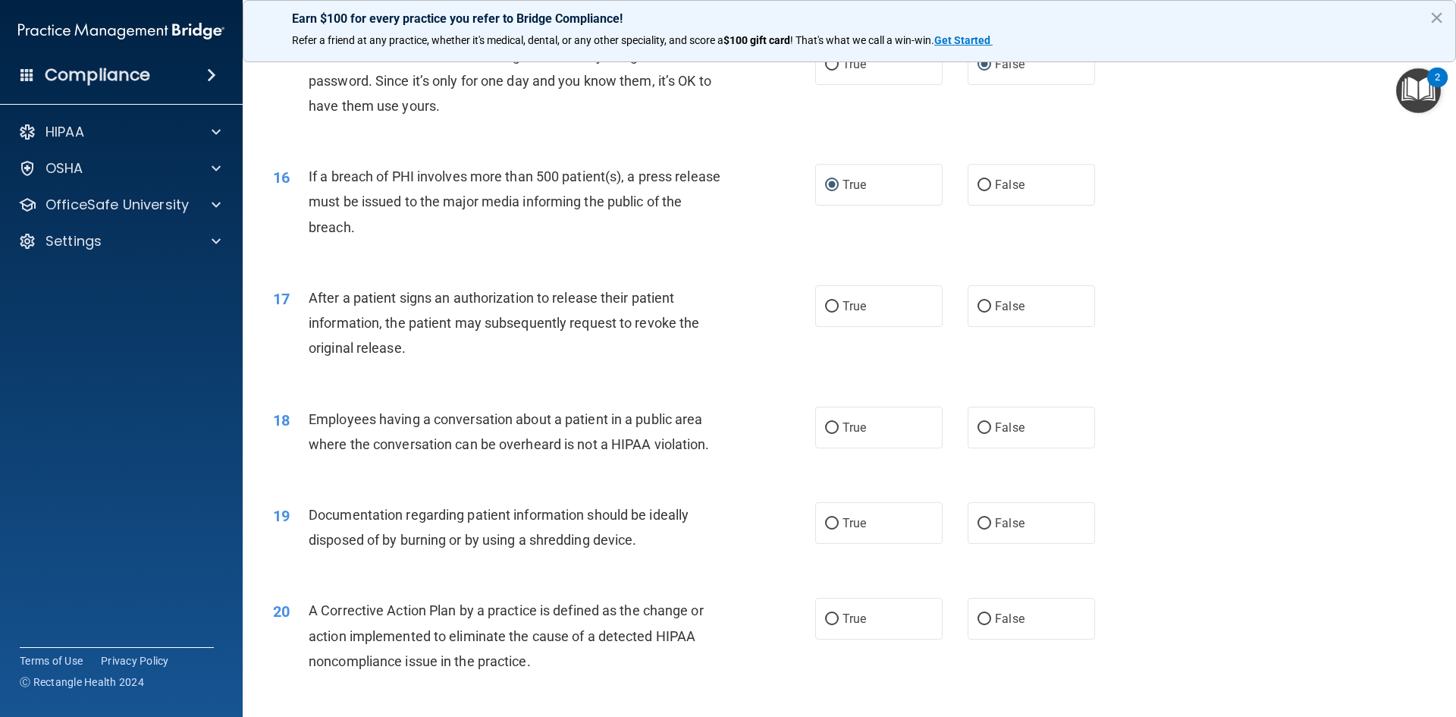
scroll to position [1593, 0]
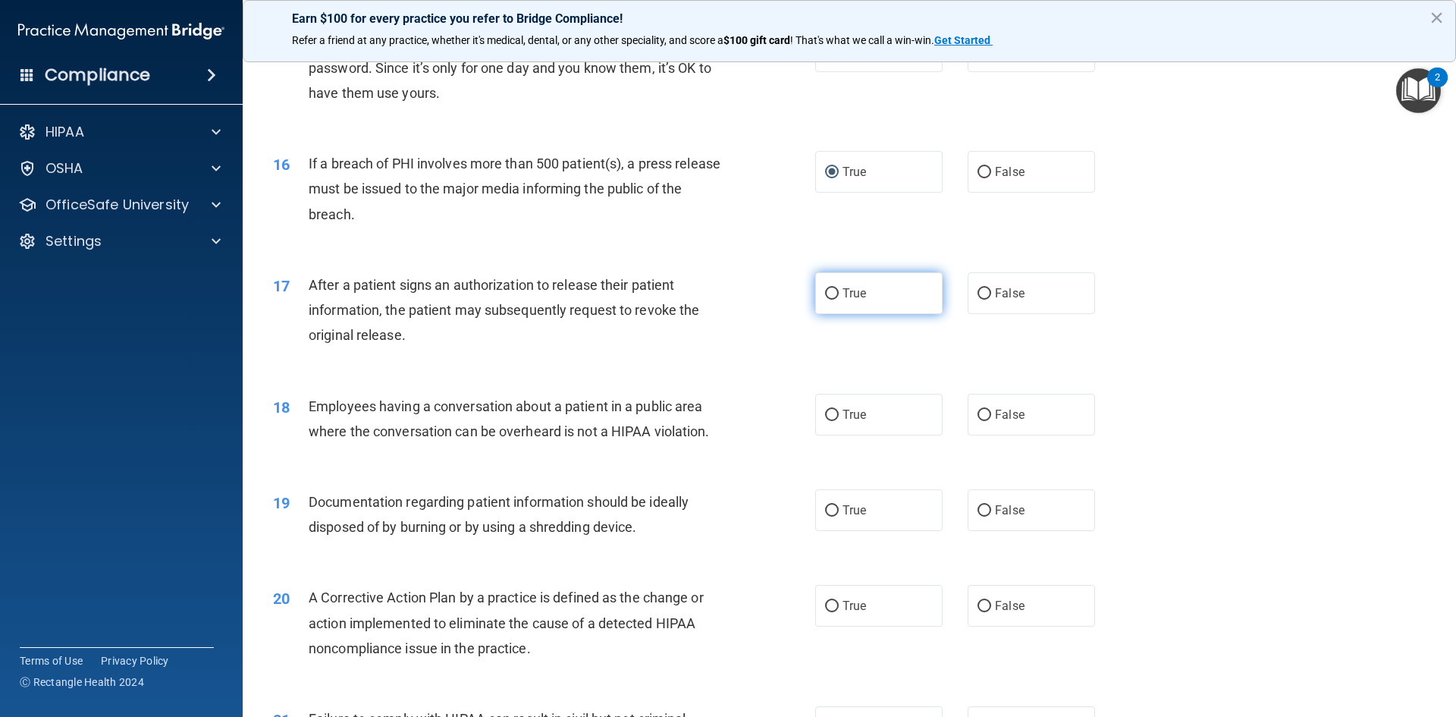
click at [827, 300] on input "True" at bounding box center [832, 293] width 14 height 11
radio input "true"
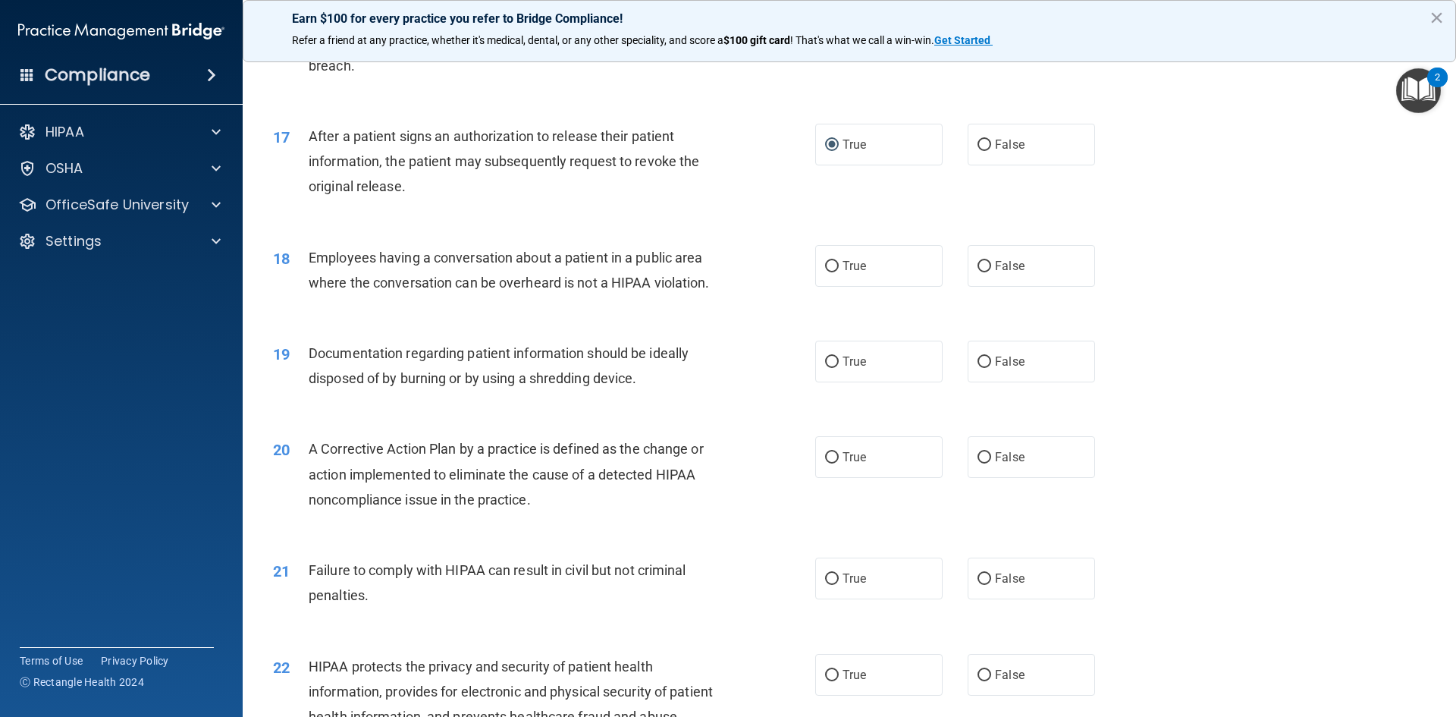
scroll to position [1745, 0]
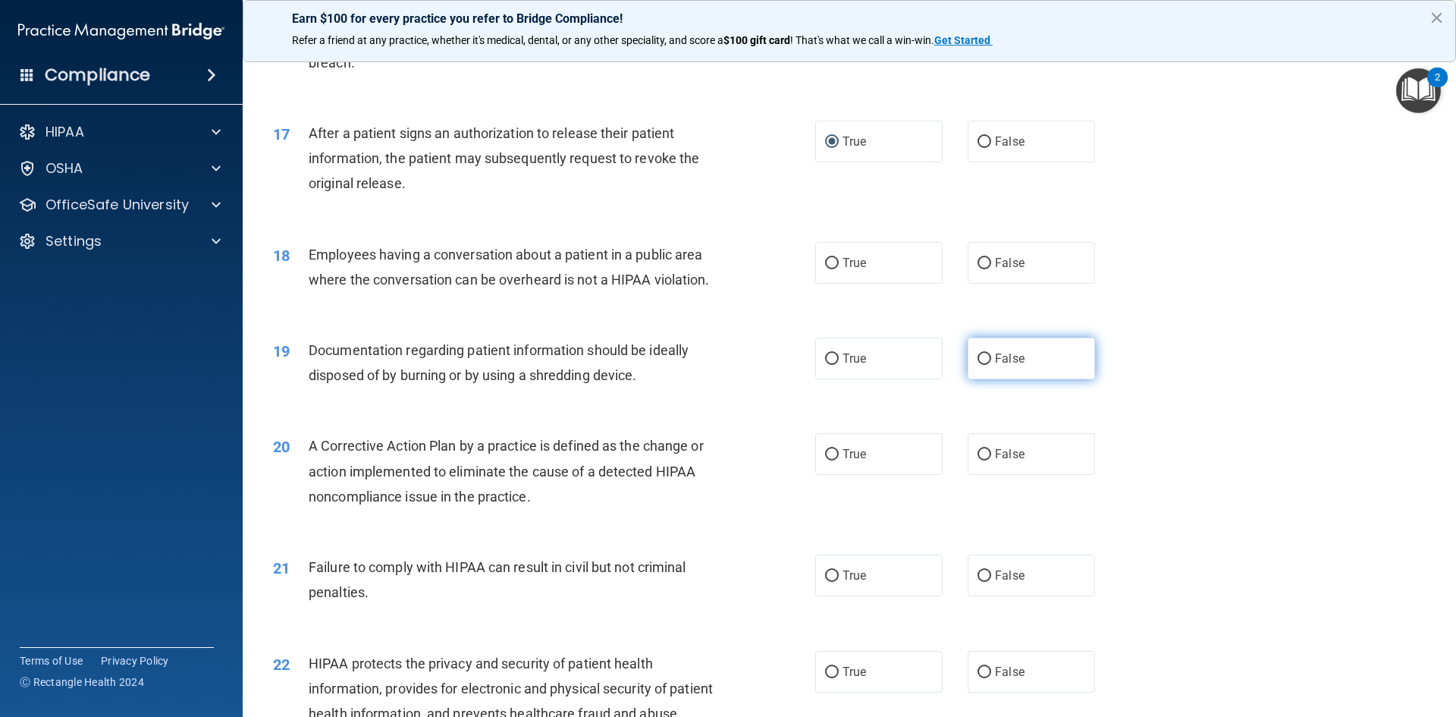
click at [978, 365] on input "False" at bounding box center [985, 358] width 14 height 11
radio input "true"
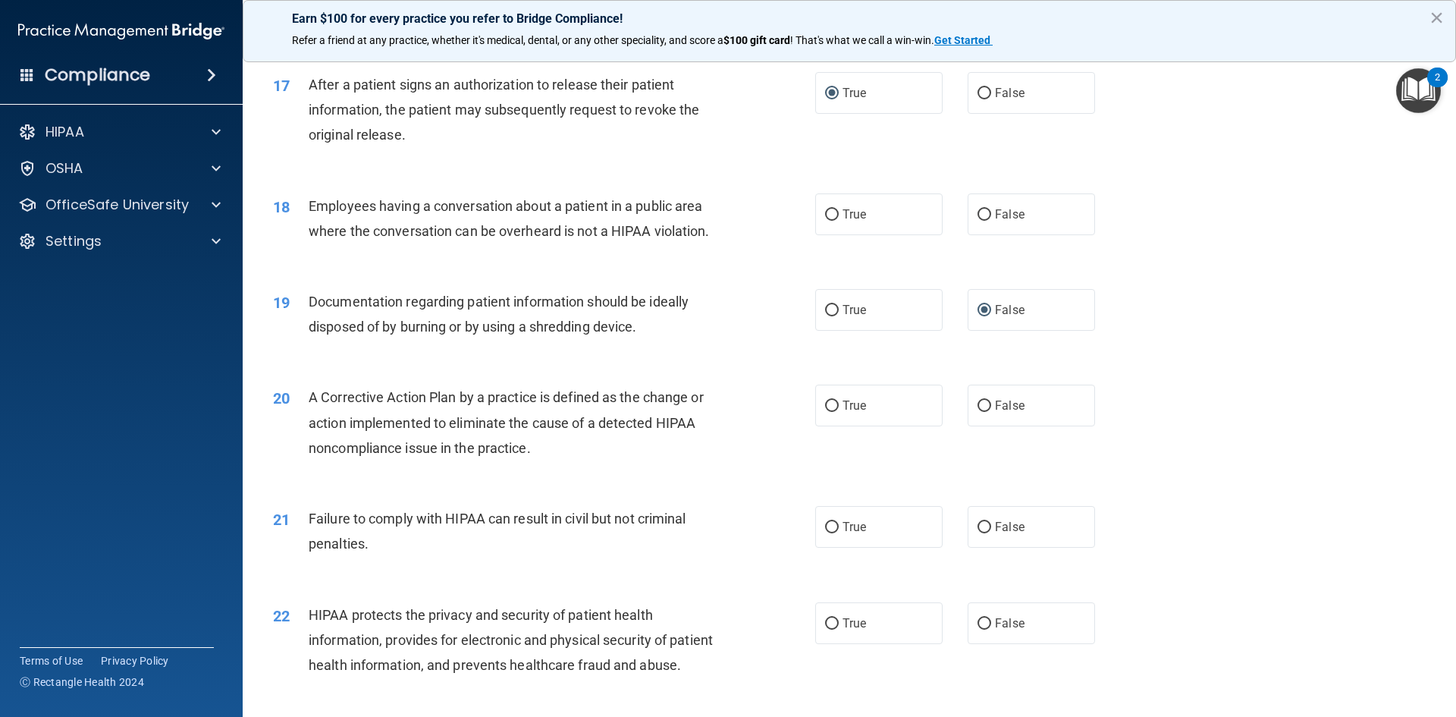
scroll to position [1820, 0]
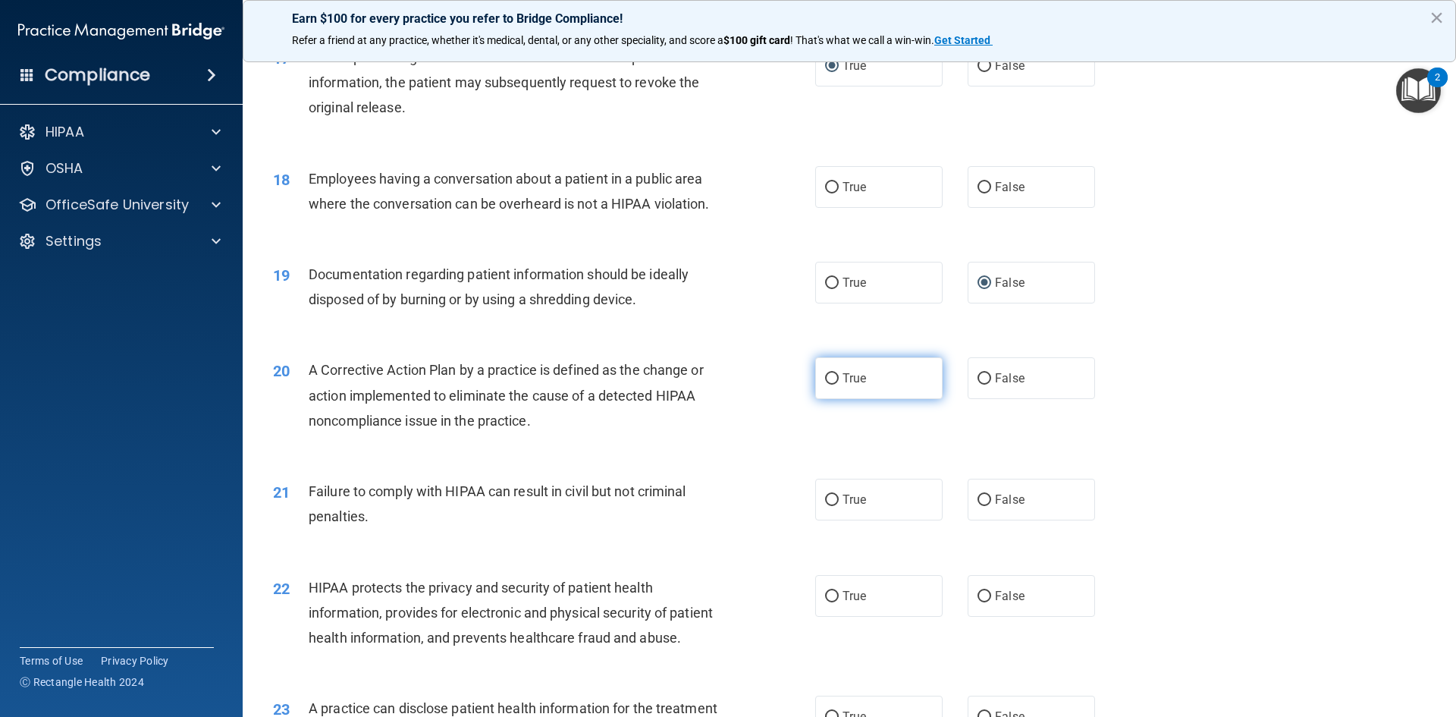
click at [826, 385] on input "True" at bounding box center [832, 378] width 14 height 11
radio input "true"
click at [982, 506] on input "False" at bounding box center [985, 500] width 14 height 11
radio input "true"
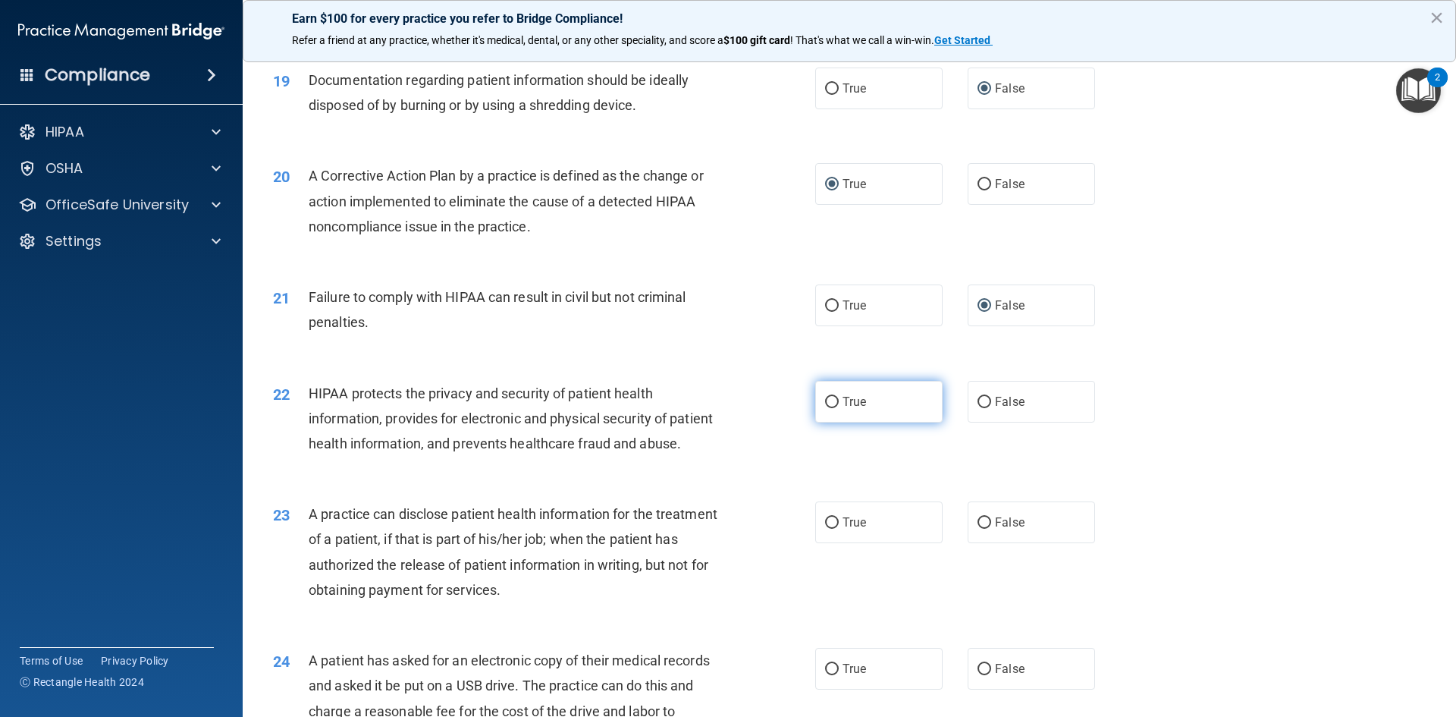
scroll to position [2048, 0]
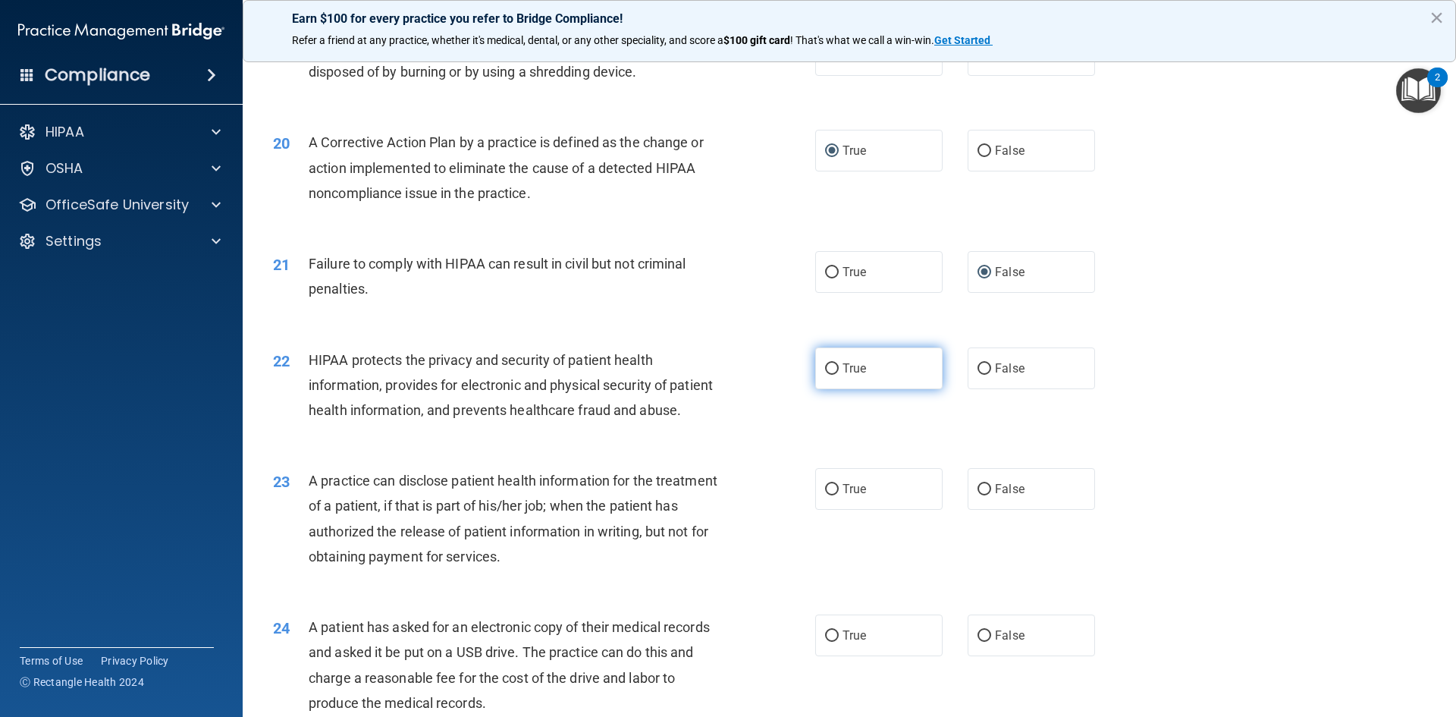
click at [827, 375] on input "True" at bounding box center [832, 368] width 14 height 11
radio input "true"
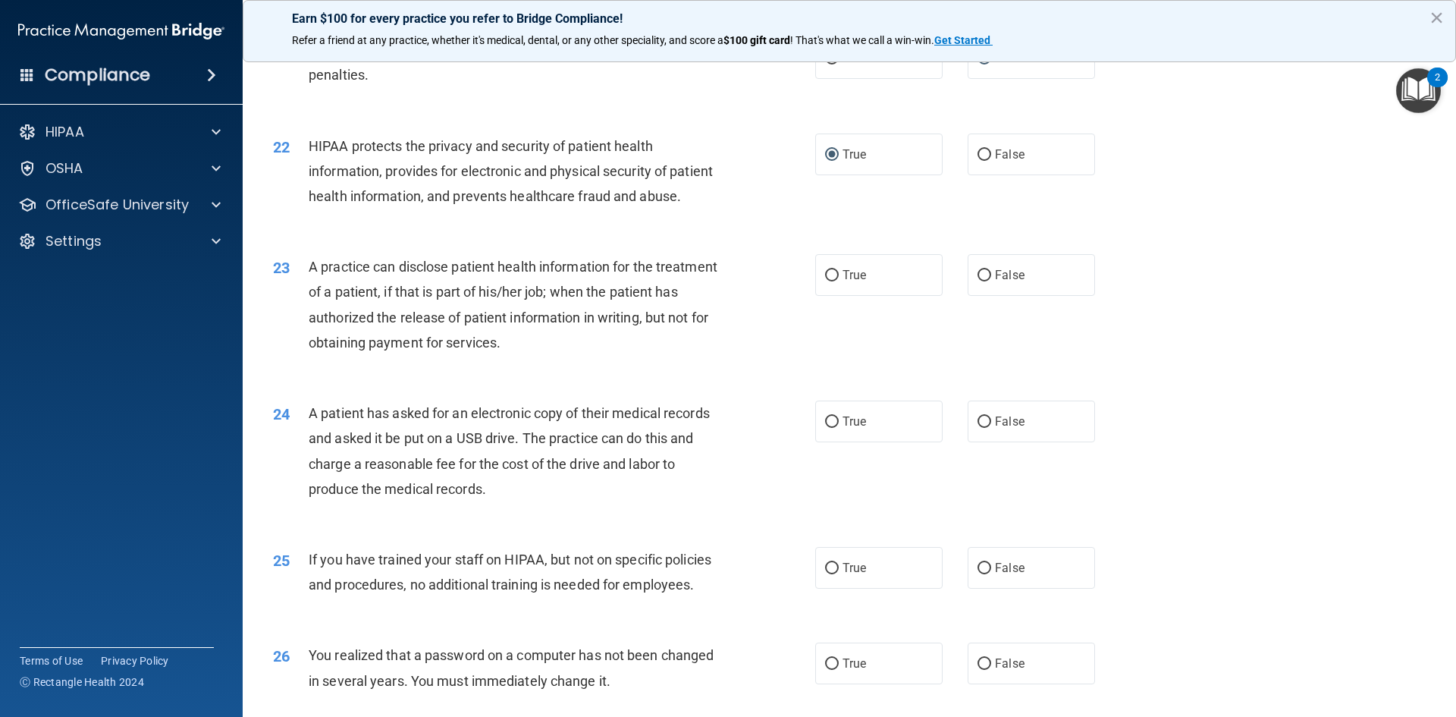
scroll to position [2276, 0]
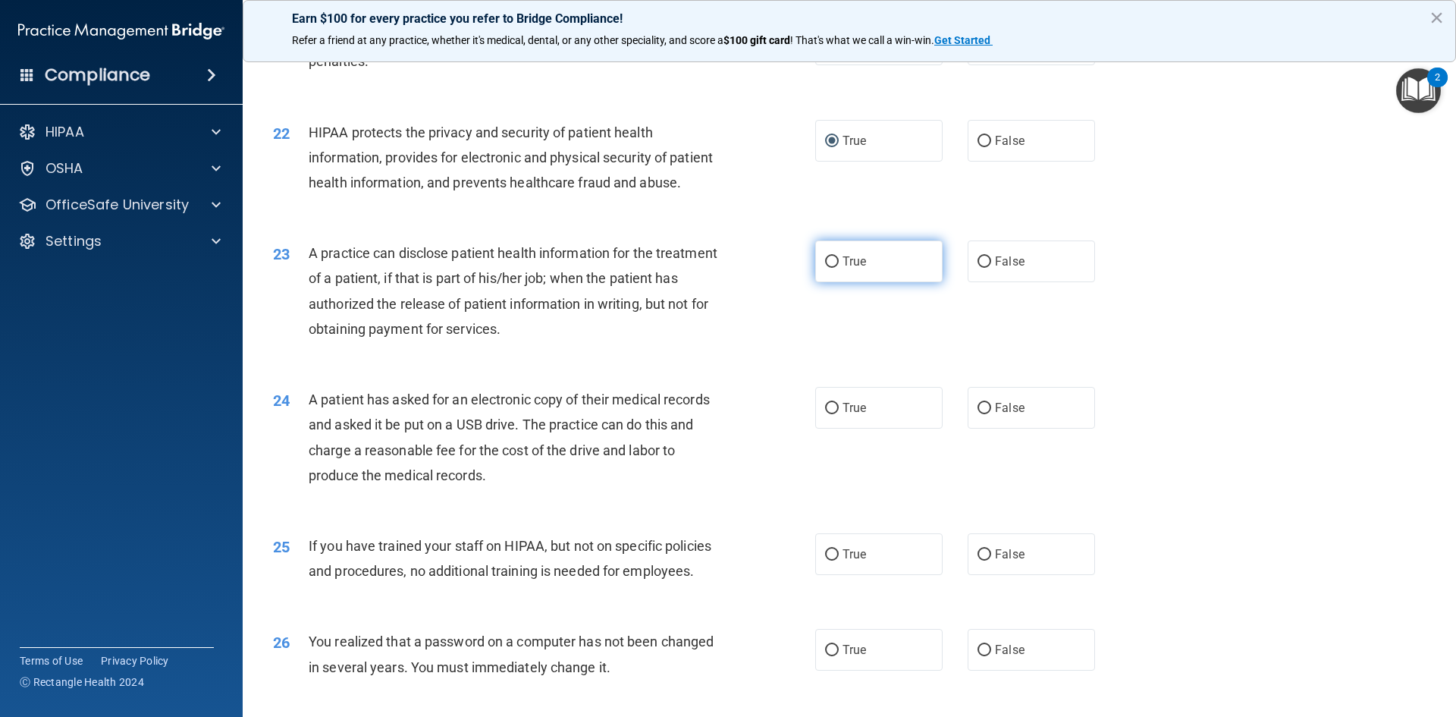
click at [825, 268] on input "True" at bounding box center [832, 261] width 14 height 11
radio input "true"
click at [829, 414] on input "True" at bounding box center [832, 408] width 14 height 11
radio input "true"
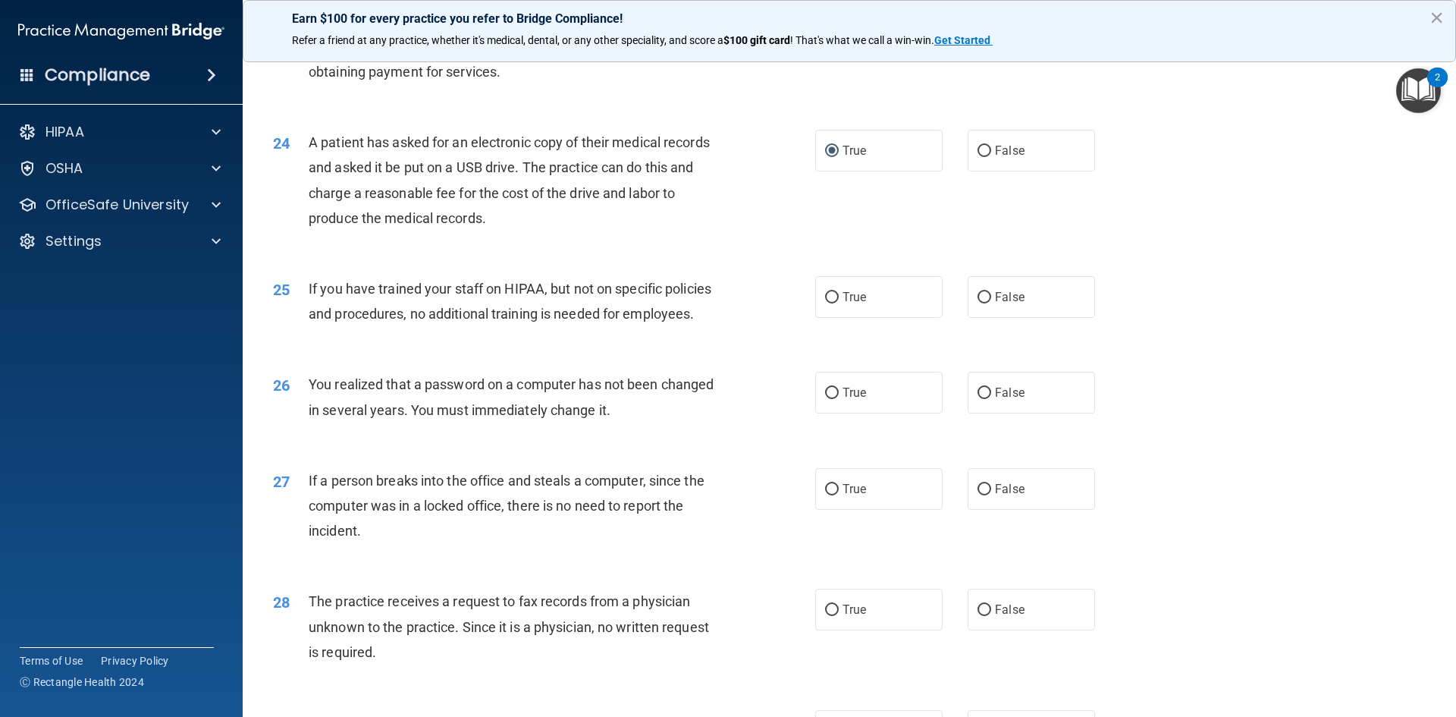
scroll to position [2579, 0]
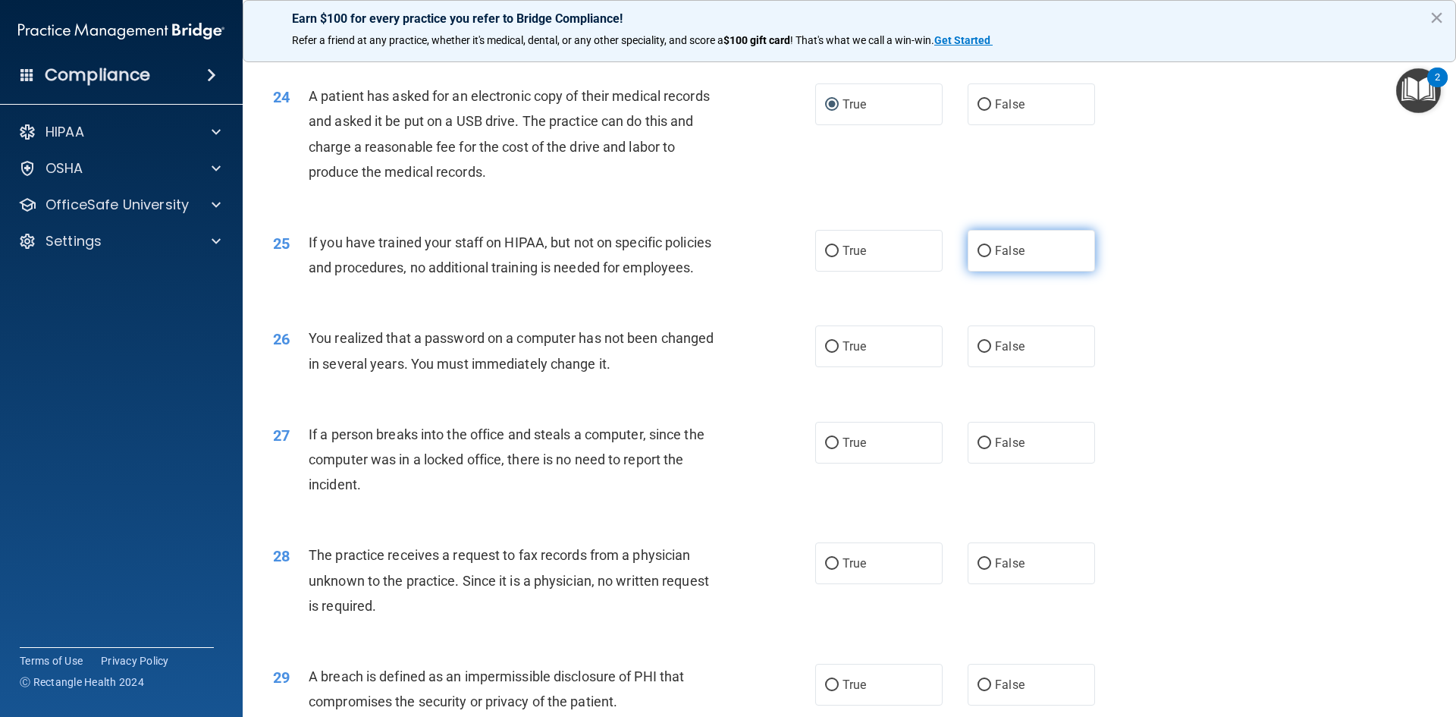
click at [979, 257] on input "False" at bounding box center [985, 251] width 14 height 11
radio input "true"
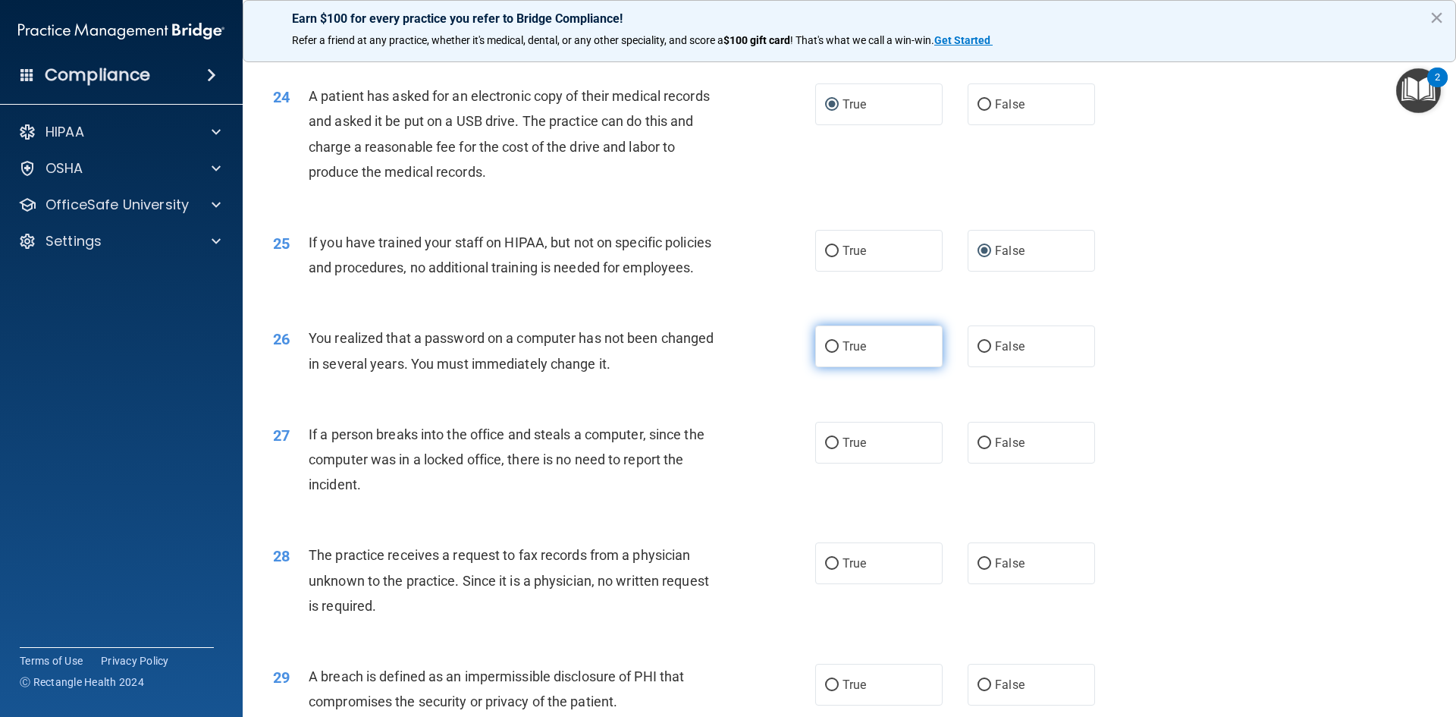
click at [829, 353] on input "True" at bounding box center [832, 346] width 14 height 11
radio input "true"
click at [978, 449] on input "False" at bounding box center [985, 443] width 14 height 11
radio input "true"
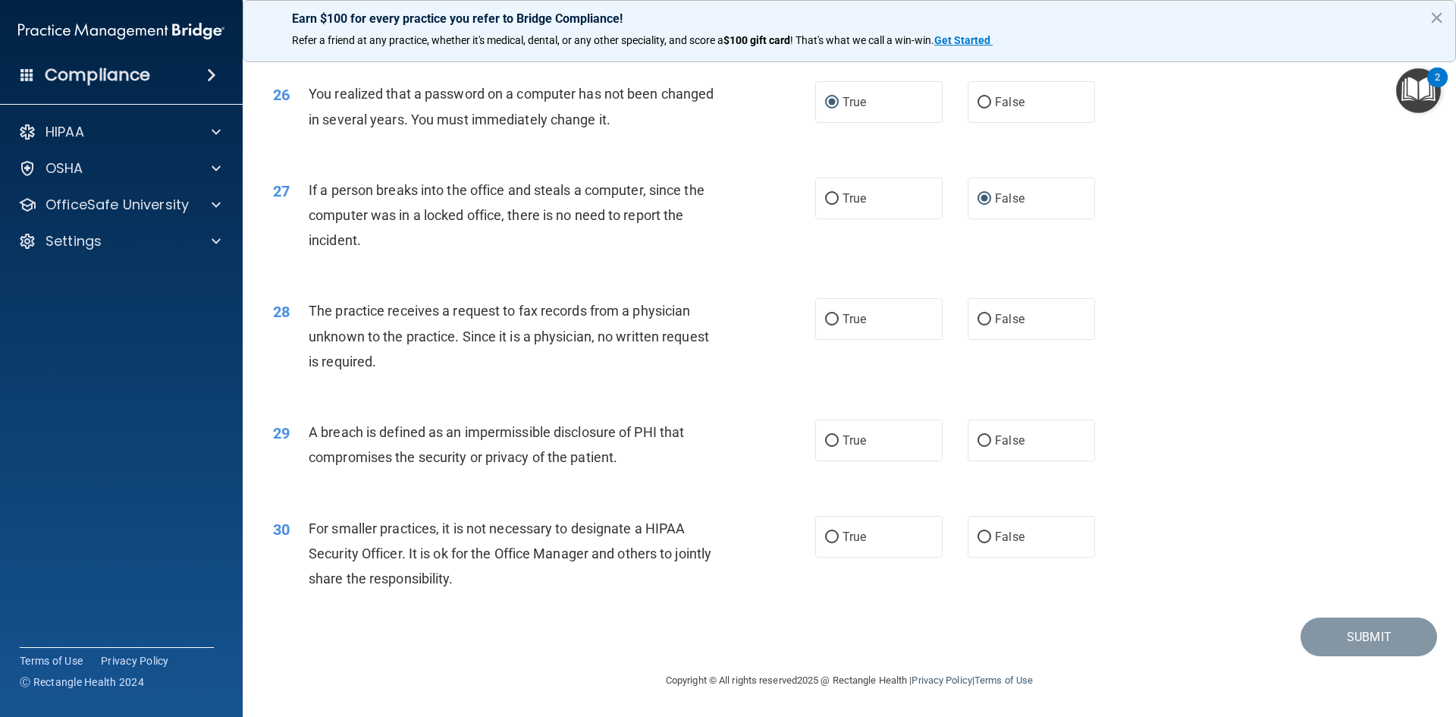
scroll to position [2873, 0]
click at [978, 321] on input "False" at bounding box center [985, 319] width 14 height 11
radio input "true"
click at [828, 441] on input "True" at bounding box center [832, 440] width 14 height 11
radio input "true"
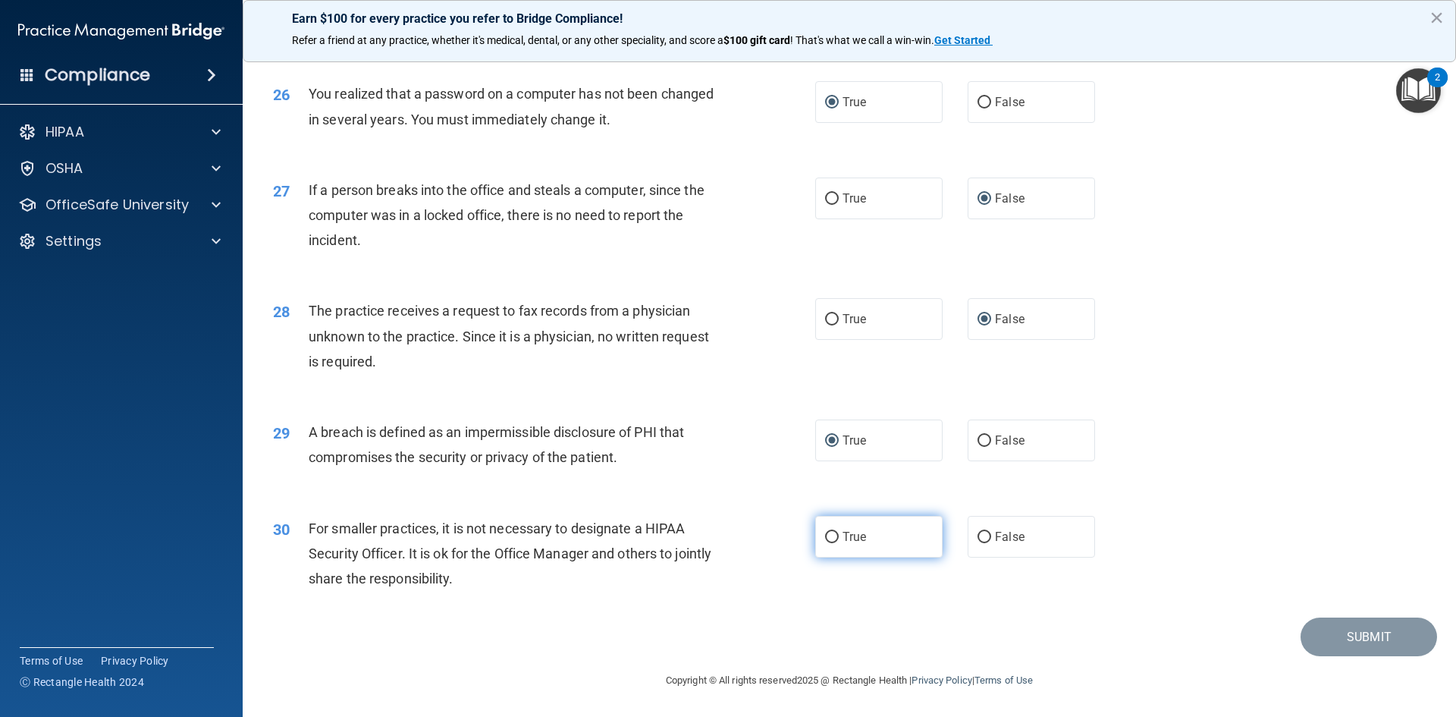
click at [825, 535] on input "True" at bounding box center [832, 537] width 14 height 11
radio input "true"
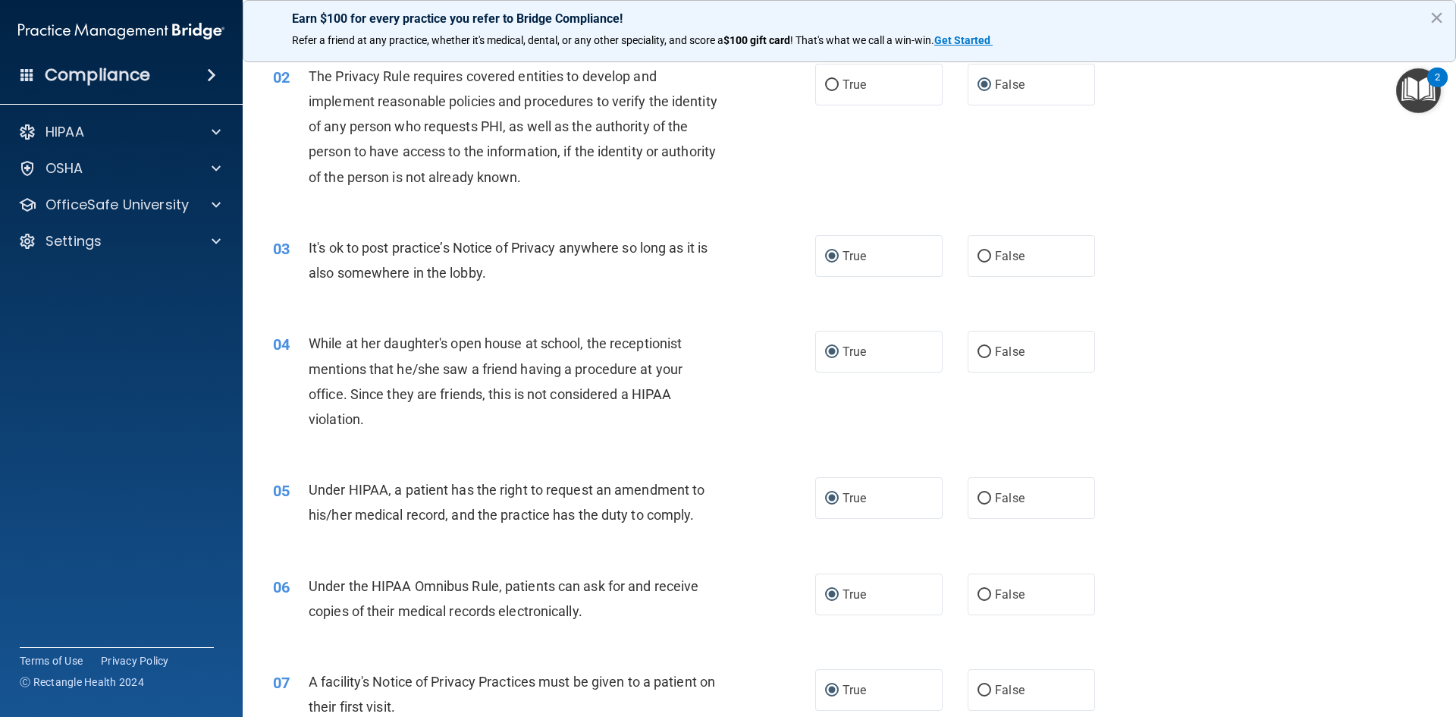
scroll to position [0, 0]
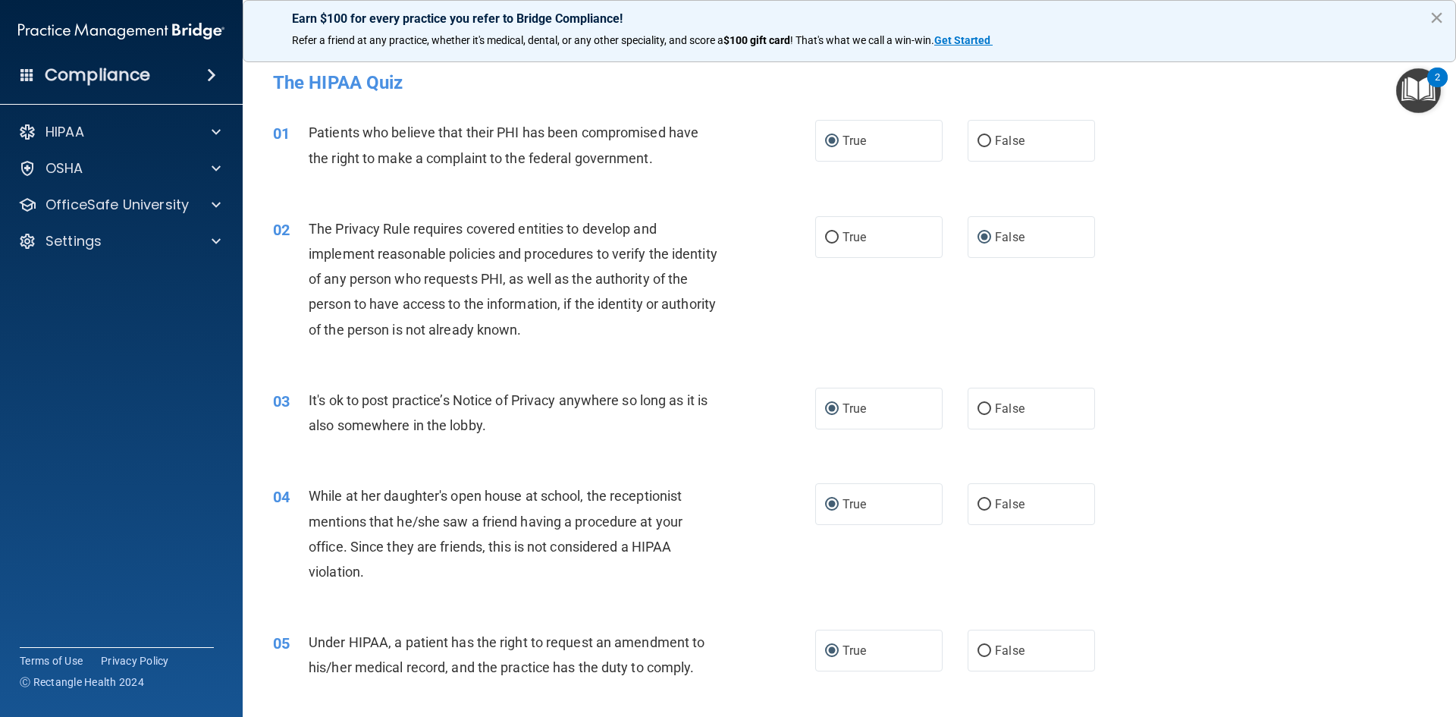
click at [1092, 14] on button "×" at bounding box center [1437, 17] width 14 height 24
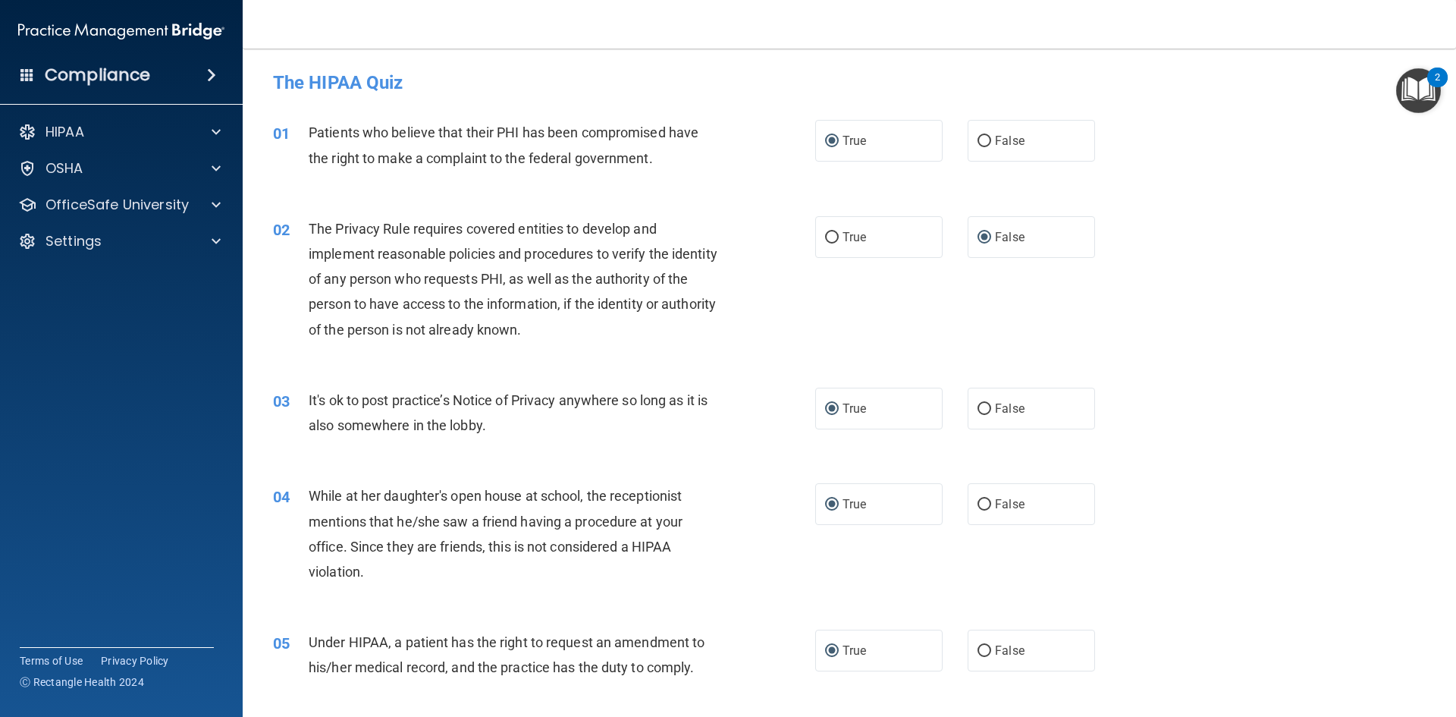
scroll to position [76, 0]
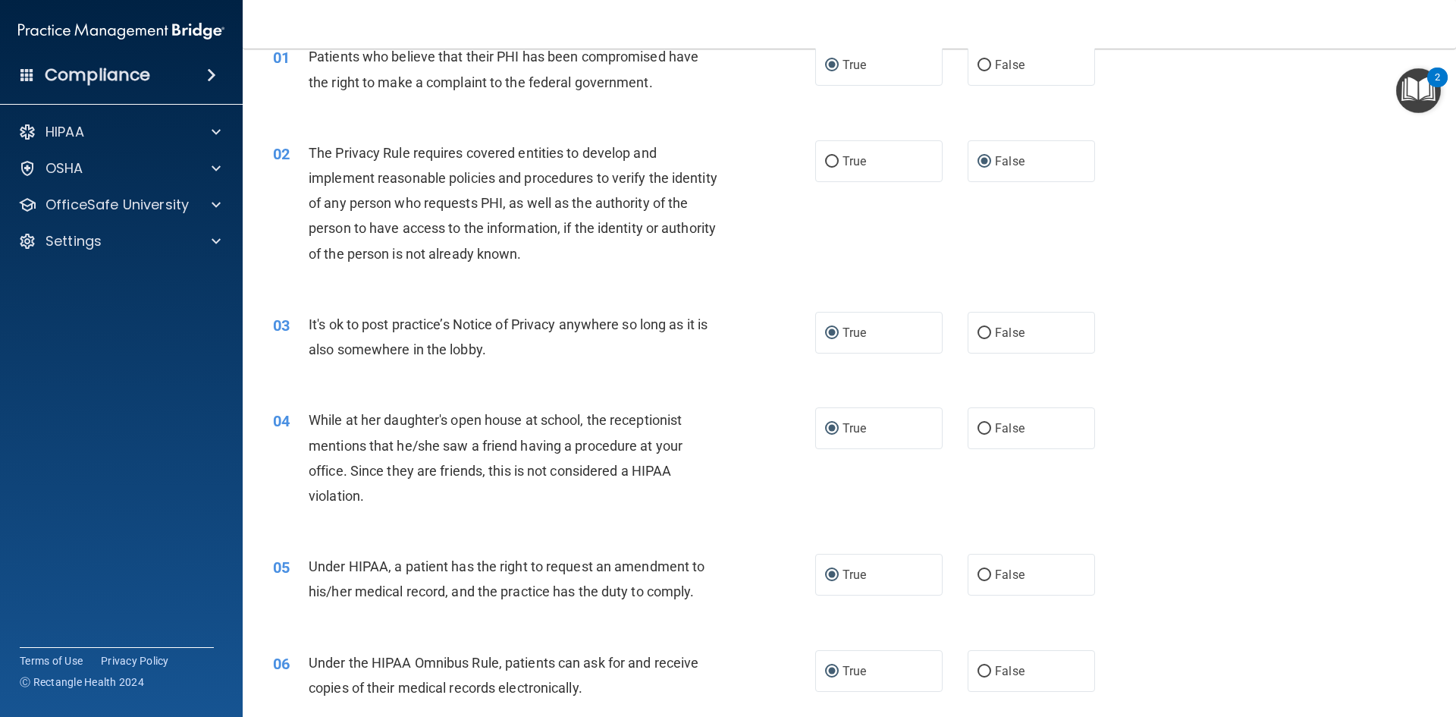
click at [1092, 97] on img "Open Resource Center, 2 new notifications" at bounding box center [1418, 90] width 45 height 45
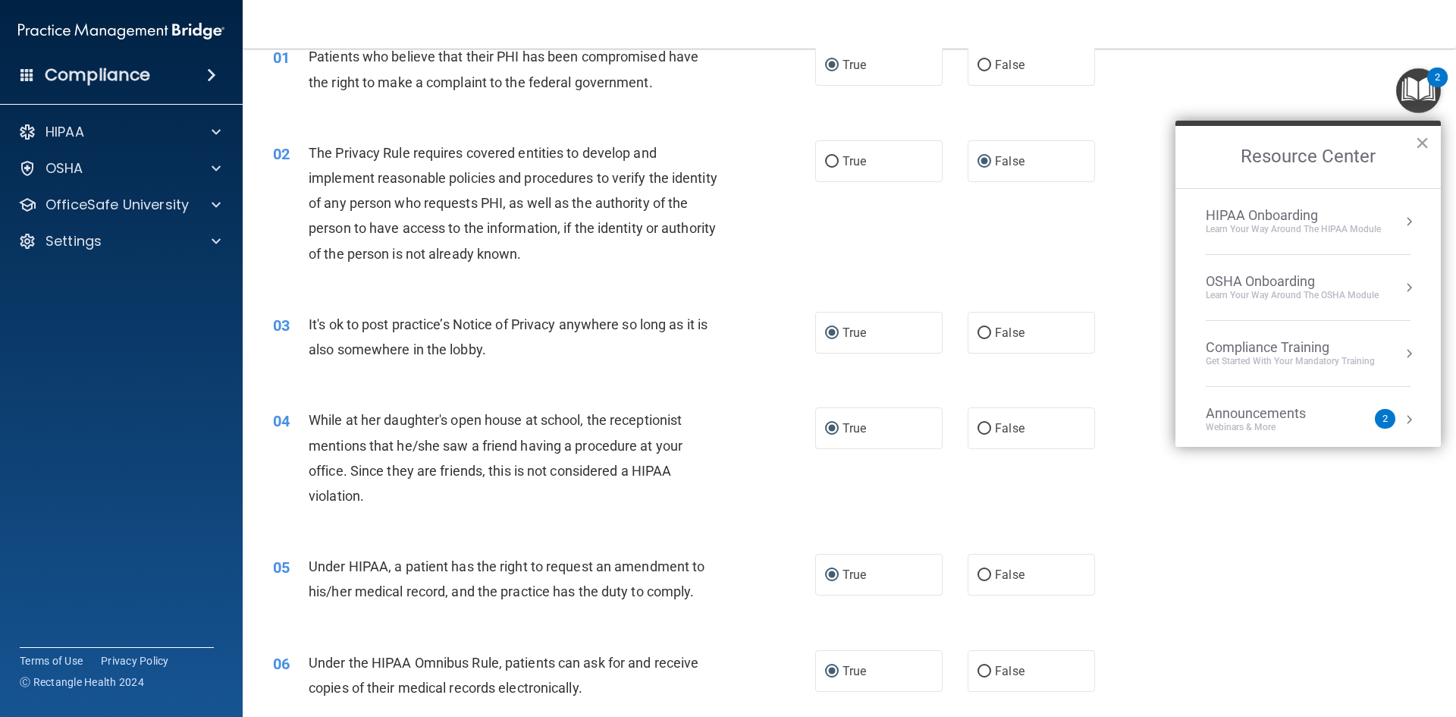
click at [1054, 249] on div "02 The Privacy Rule requires covered entities to develop and implement reasonab…" at bounding box center [850, 206] width 1176 height 171
click at [1092, 532] on div "04 While at her daughter's open house at school, the receptionist mentions that…" at bounding box center [850, 461] width 1176 height 146
click at [1092, 86] on img "Open Resource Center, 2 new notifications" at bounding box center [1418, 90] width 45 height 45
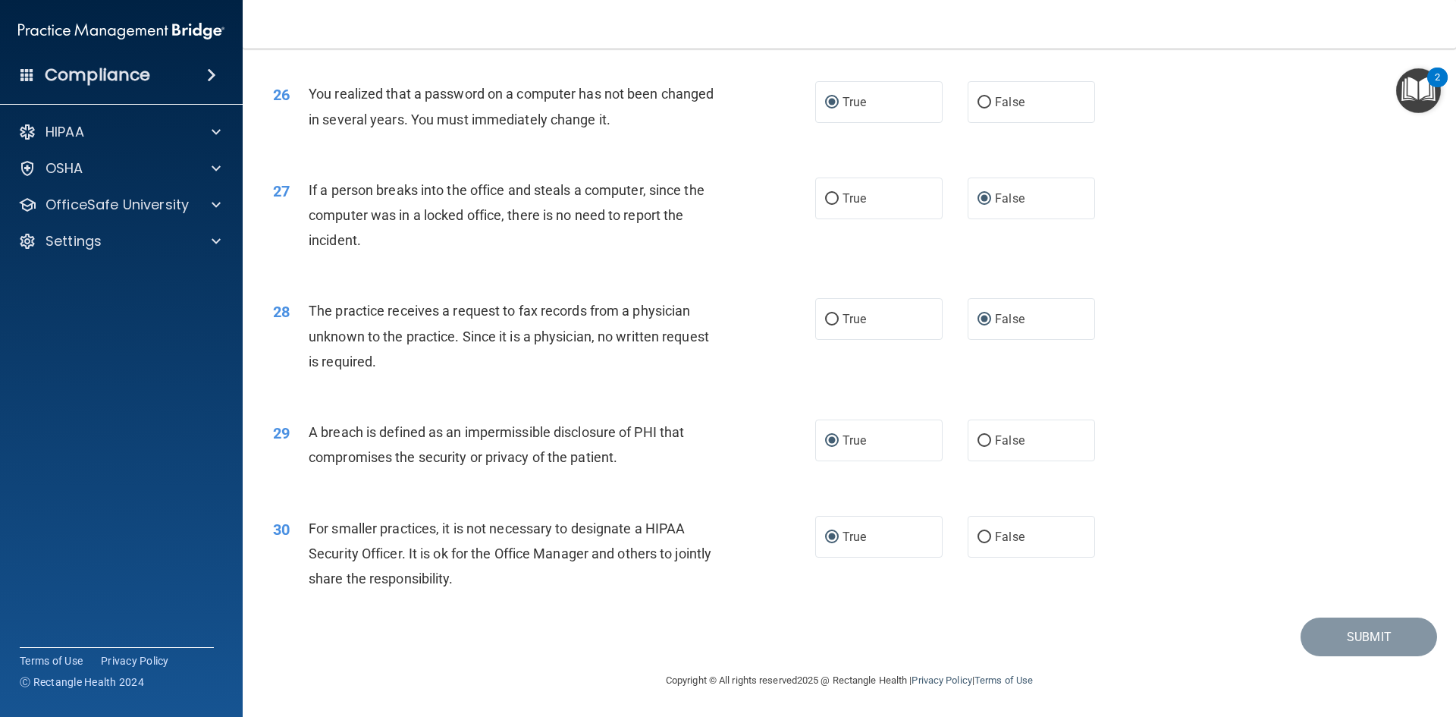
scroll to position [2873, 0]
click at [426, 655] on div "Submit" at bounding box center [850, 636] width 1176 height 39
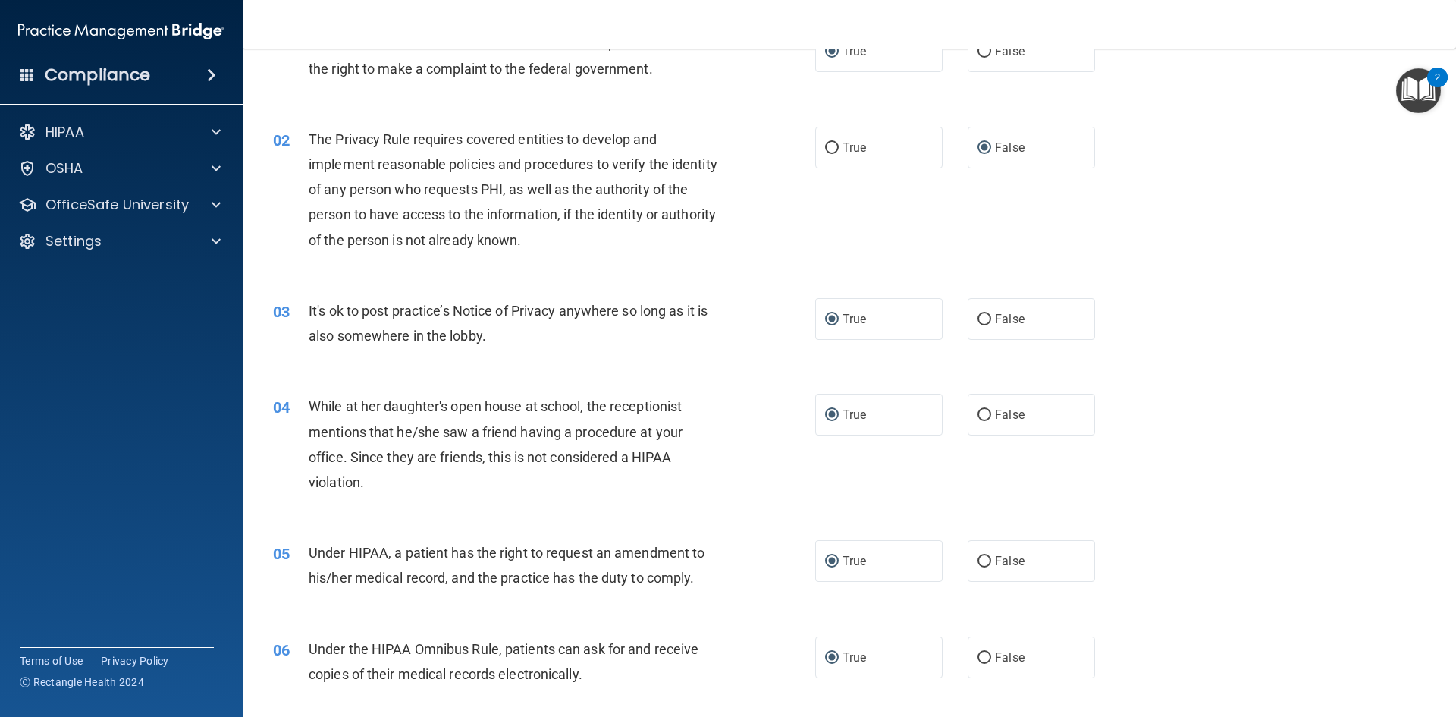
scroll to position [0, 0]
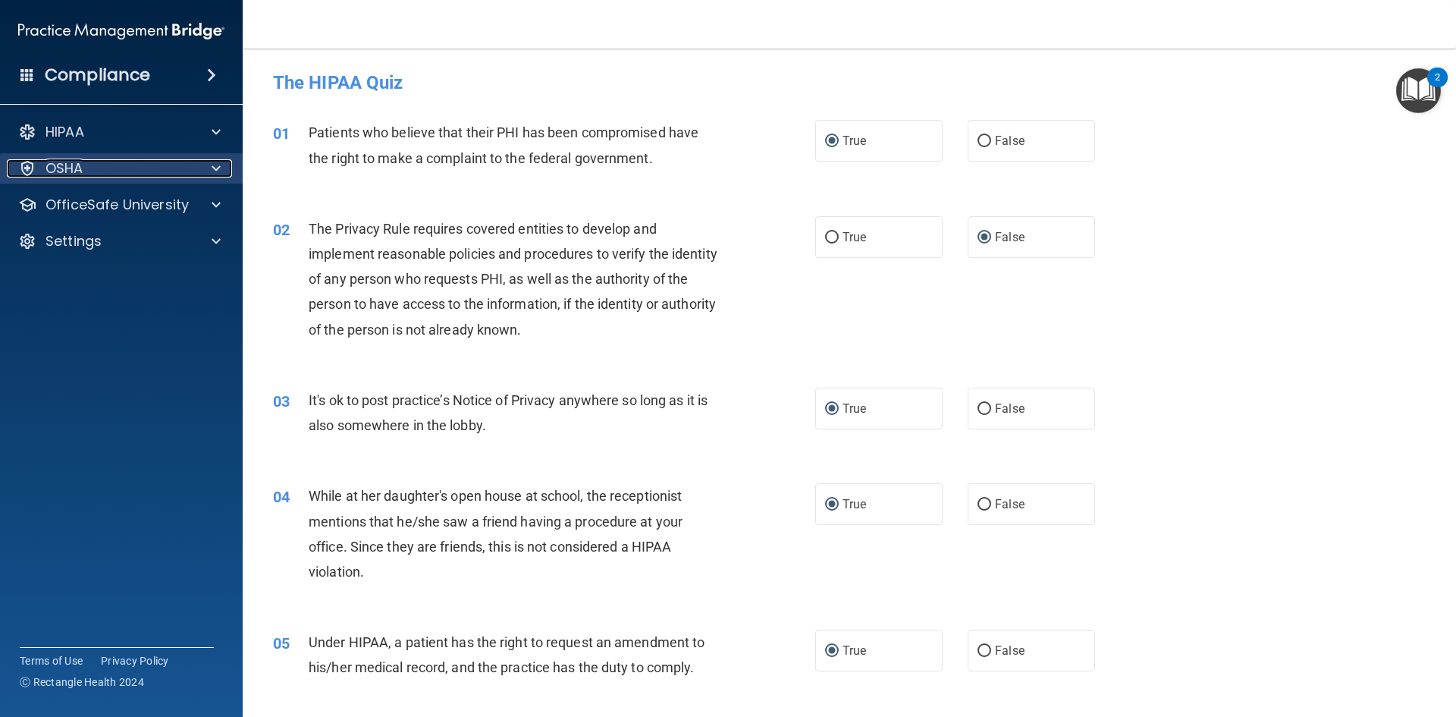
click at [71, 167] on p "OSHA" at bounding box center [65, 168] width 38 height 18
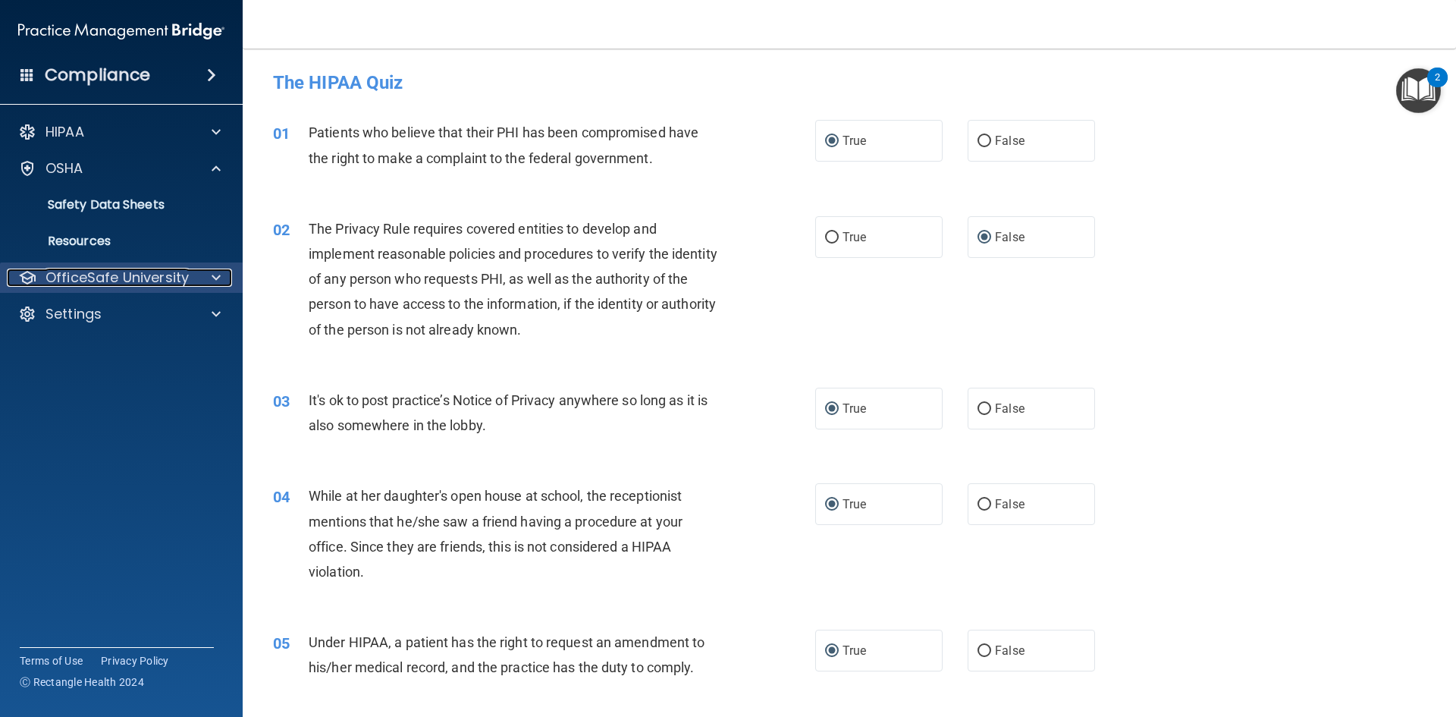
click at [122, 278] on p "OfficeSafe University" at bounding box center [117, 278] width 143 height 18
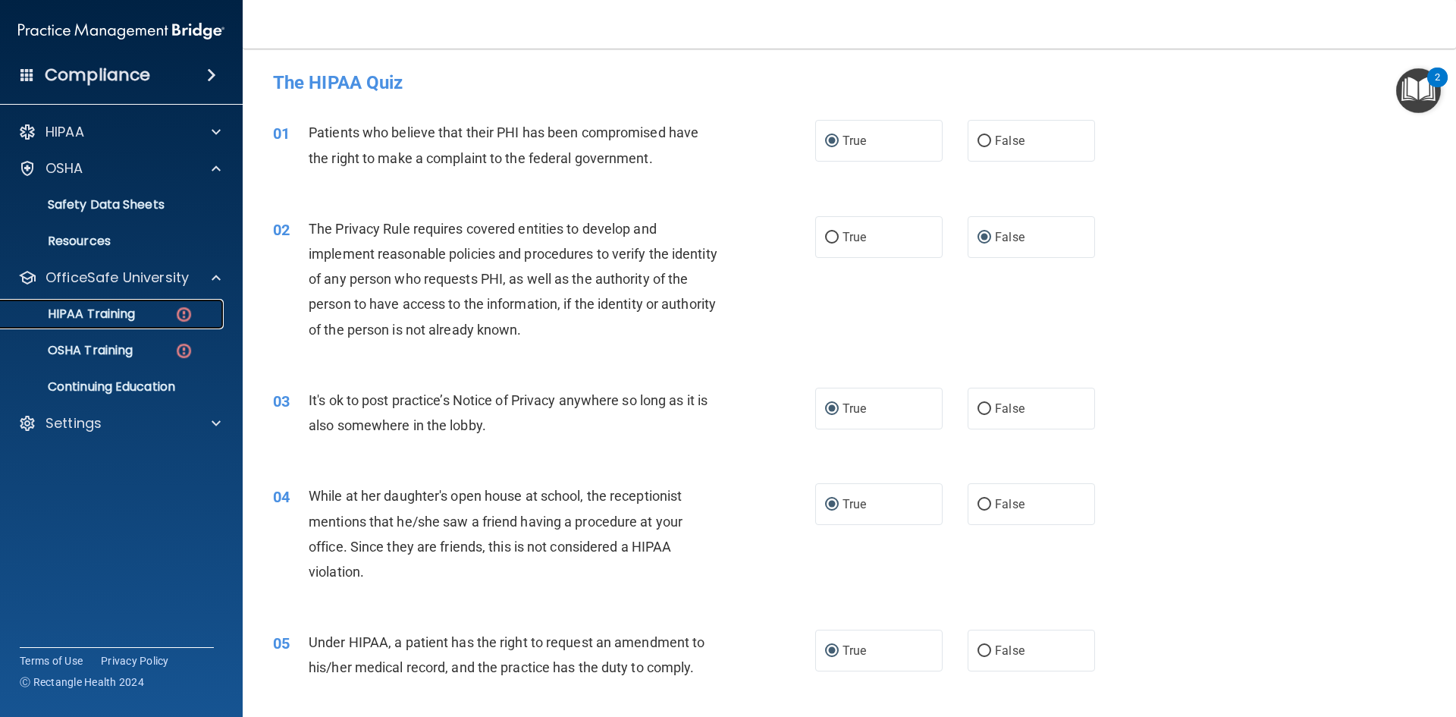
click at [127, 316] on p "HIPAA Training" at bounding box center [72, 313] width 125 height 15
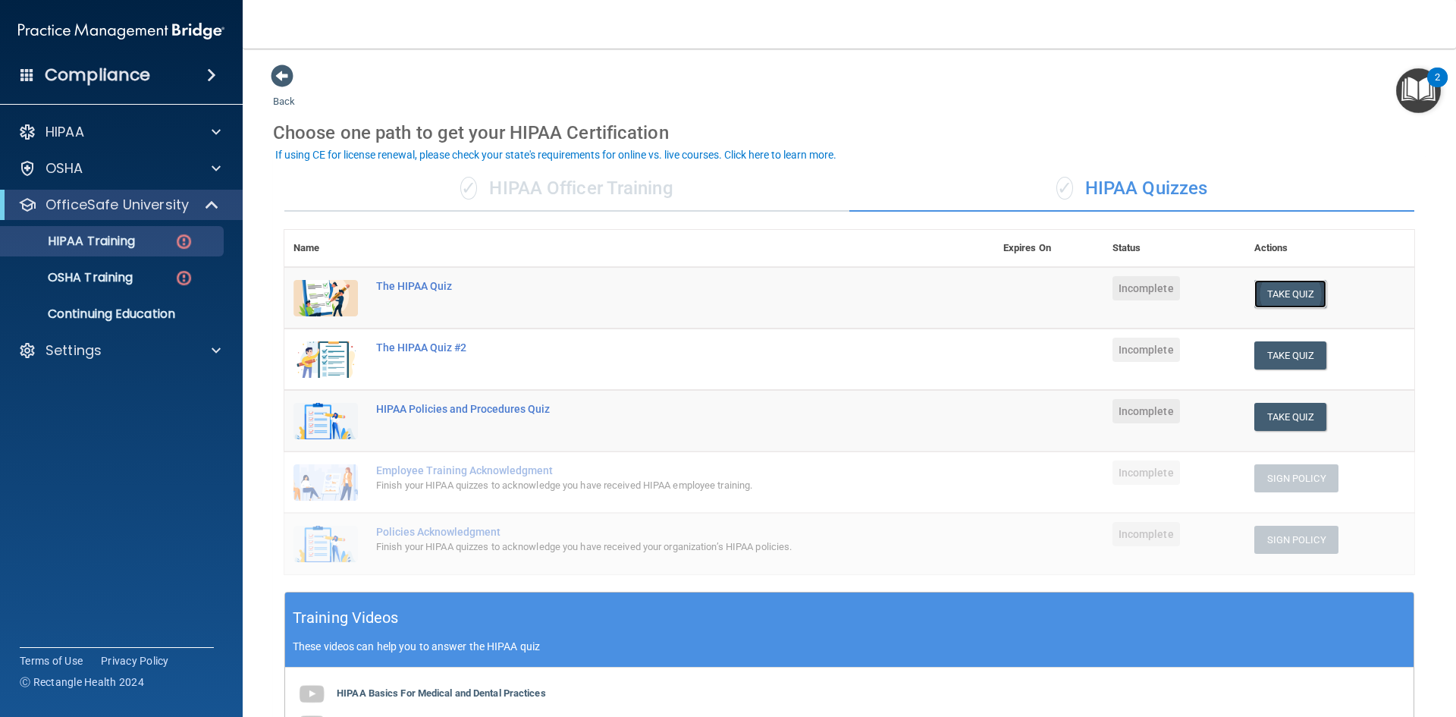
click at [1092, 289] on button "Take Quiz" at bounding box center [1291, 294] width 73 height 28
click at [1092, 291] on span "Incomplete" at bounding box center [1147, 288] width 68 height 24
click at [426, 287] on div "The HIPAA Quiz" at bounding box center [647, 286] width 542 height 12
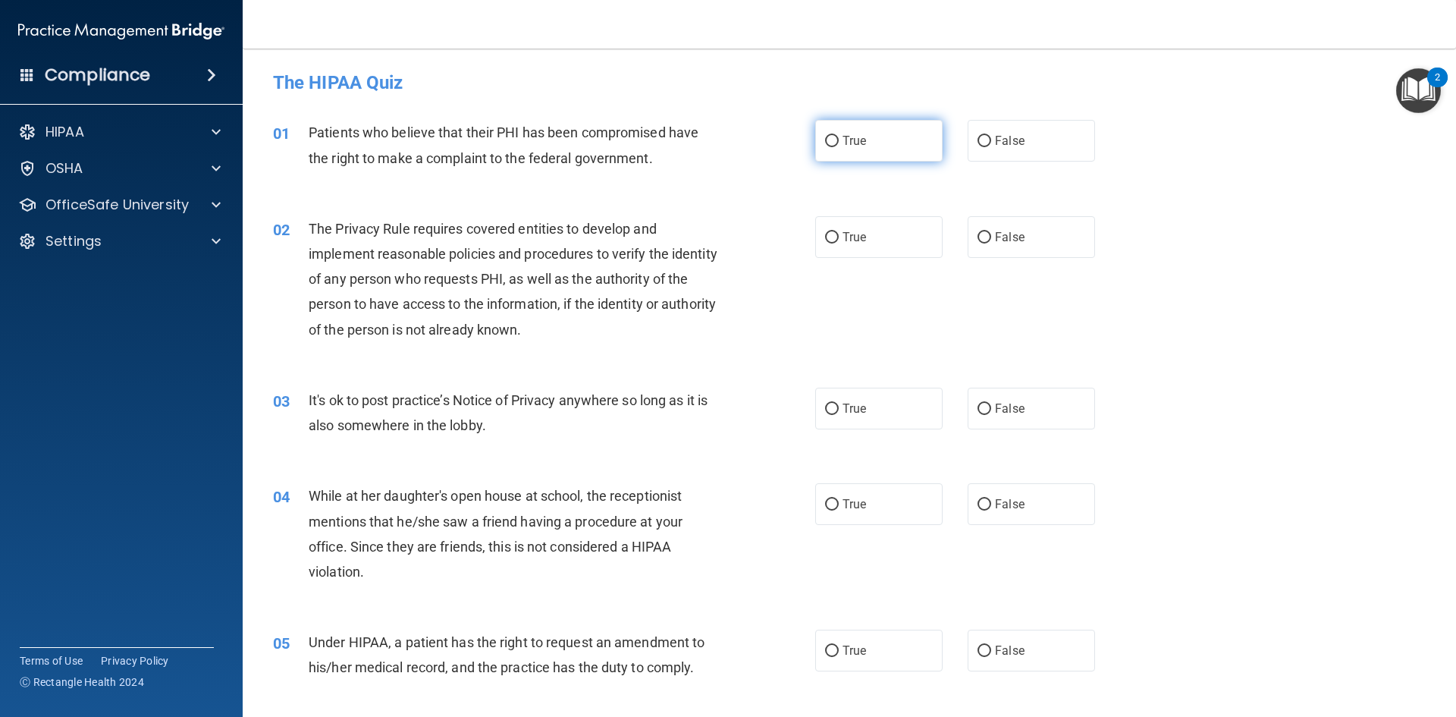
click at [828, 140] on input "True" at bounding box center [832, 141] width 14 height 11
radio input "true"
click at [825, 237] on input "True" at bounding box center [832, 237] width 14 height 11
radio input "true"
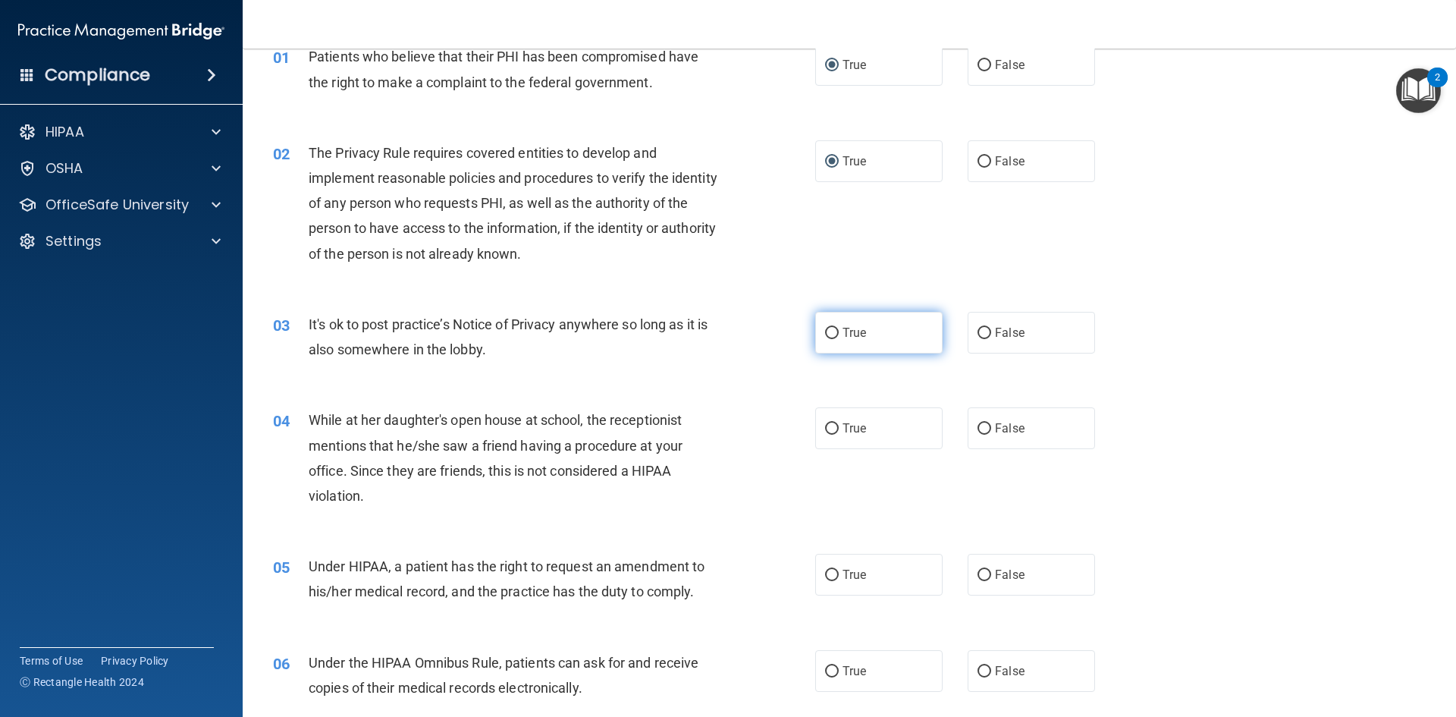
click at [828, 334] on input "True" at bounding box center [832, 333] width 14 height 11
radio input "true"
click at [827, 424] on input "True" at bounding box center [832, 428] width 14 height 11
radio input "true"
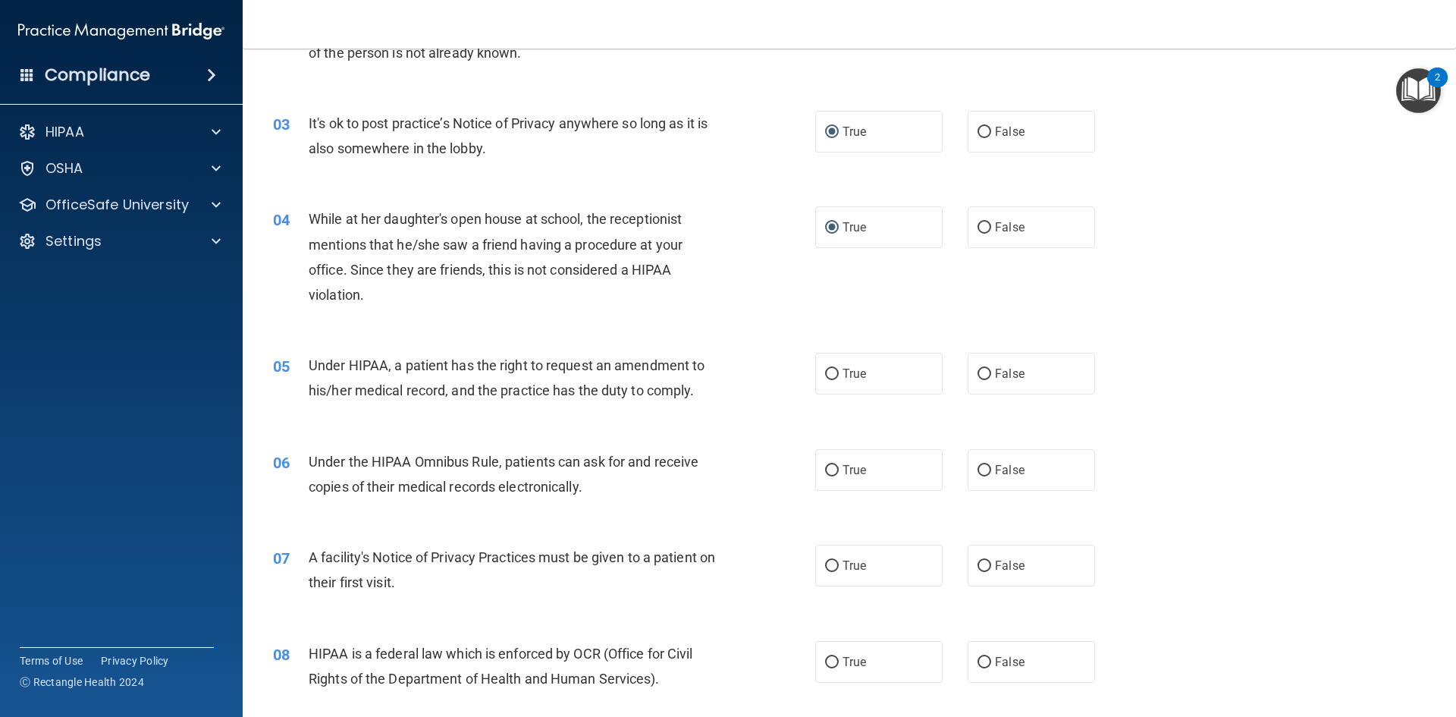
scroll to position [303, 0]
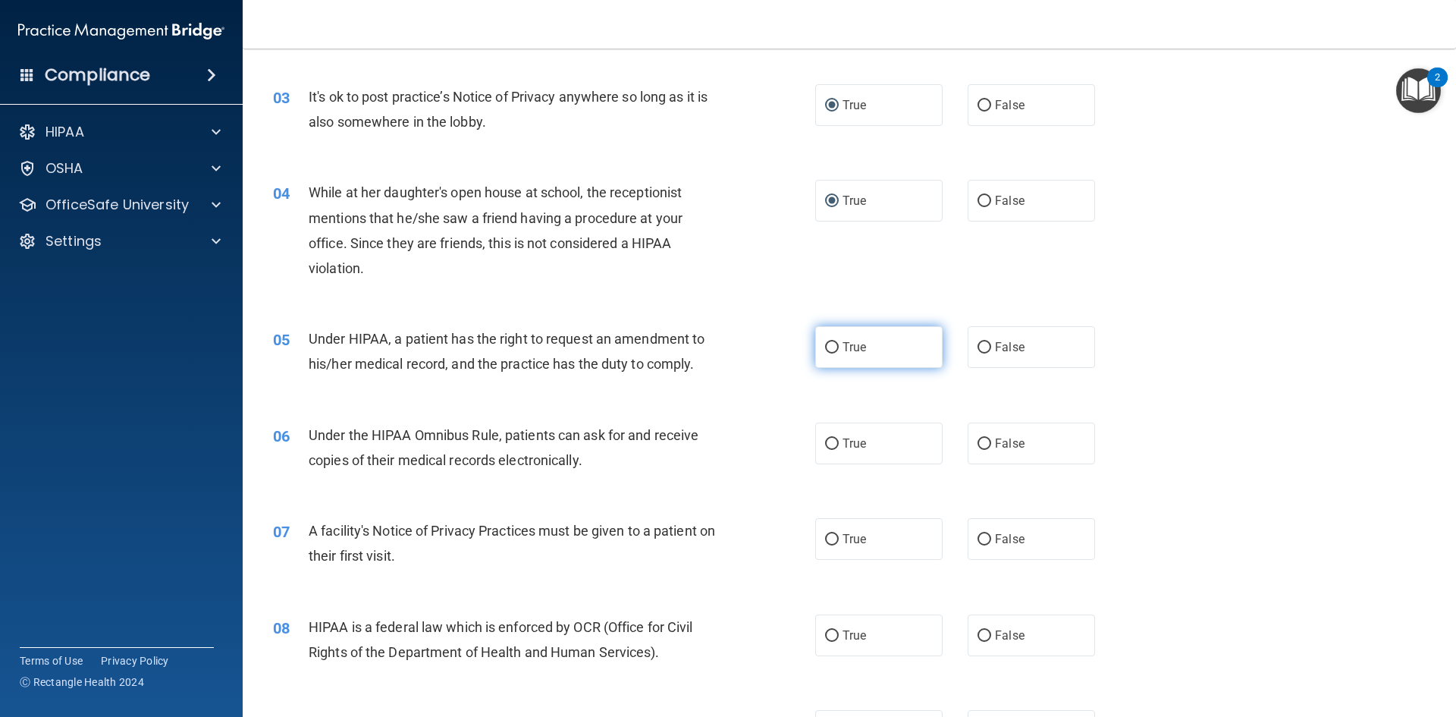
click at [825, 347] on input "True" at bounding box center [832, 347] width 14 height 11
radio input "true"
click at [827, 440] on input "True" at bounding box center [832, 443] width 14 height 11
radio input "true"
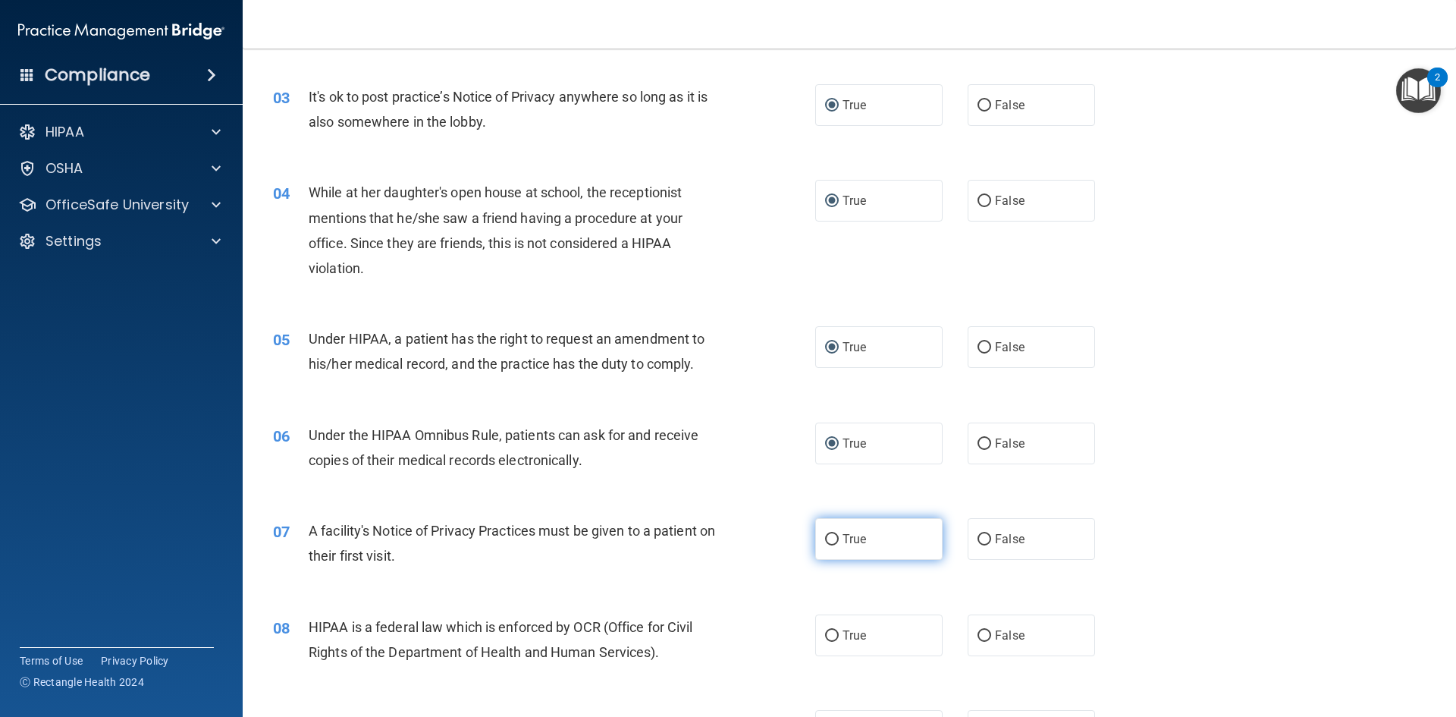
click at [830, 536] on input "True" at bounding box center [832, 539] width 14 height 11
radio input "true"
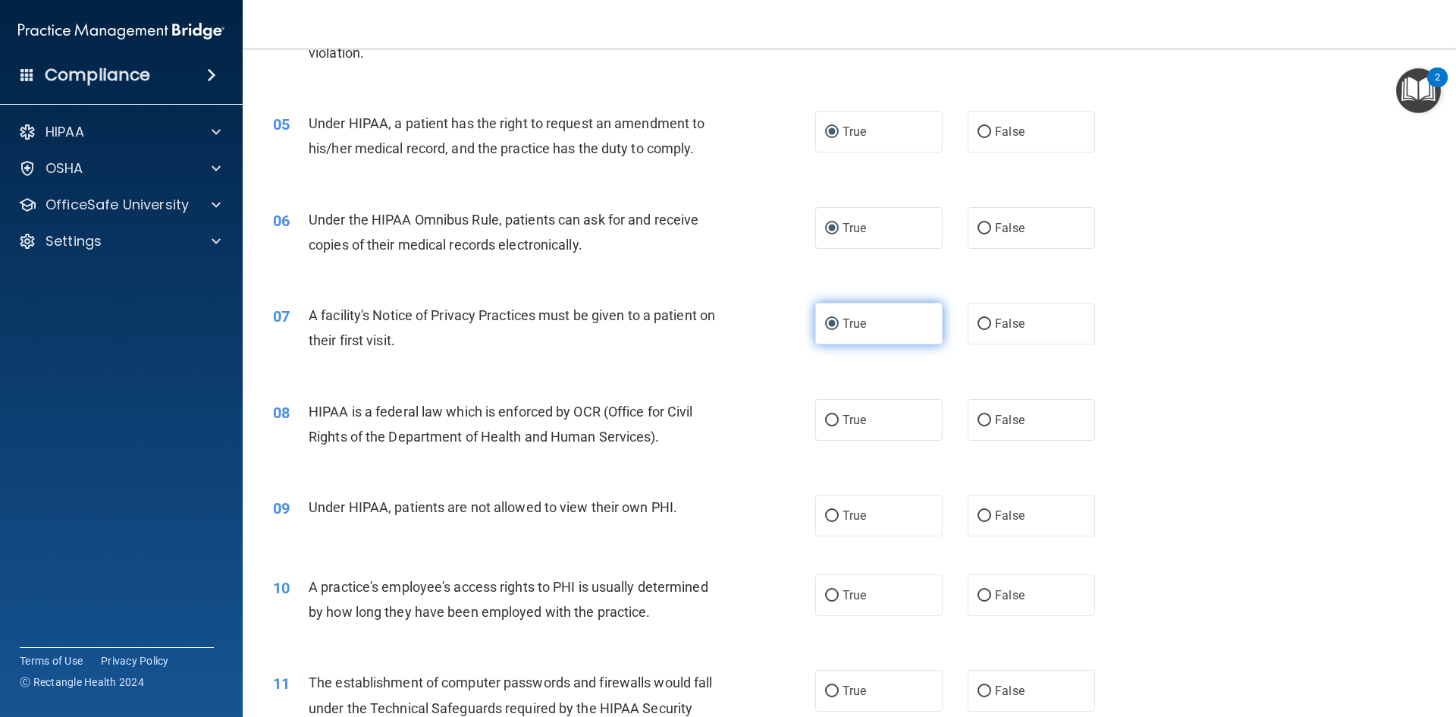
scroll to position [531, 0]
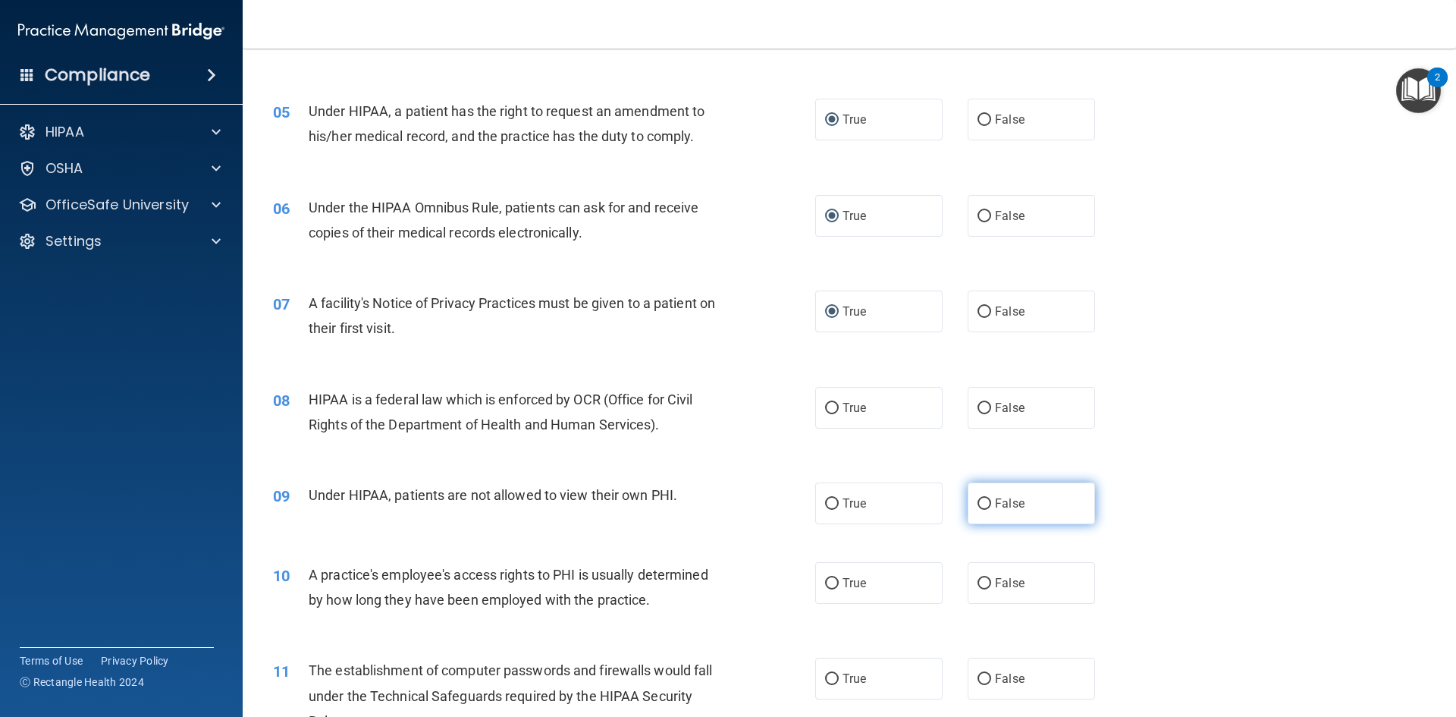
click at [978, 503] on input "False" at bounding box center [985, 503] width 14 height 11
radio input "true"
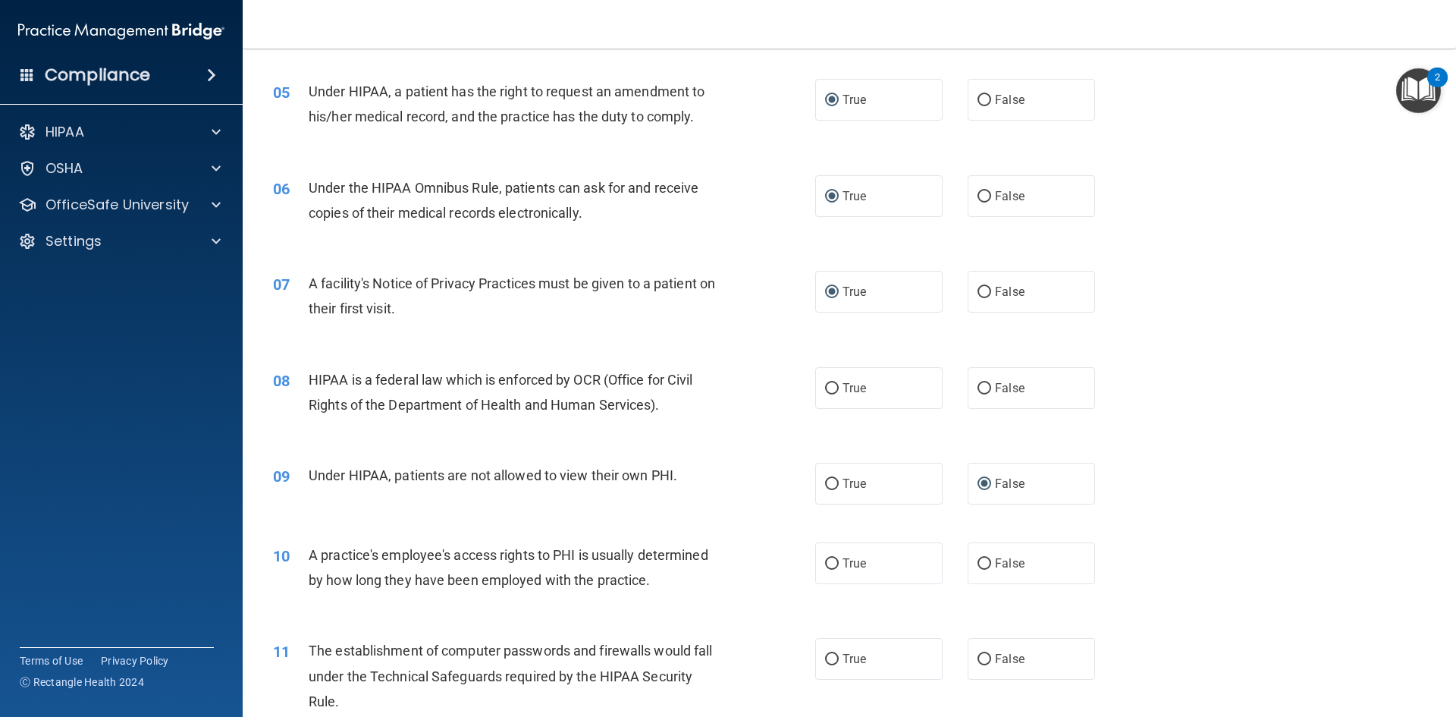
scroll to position [607, 0]
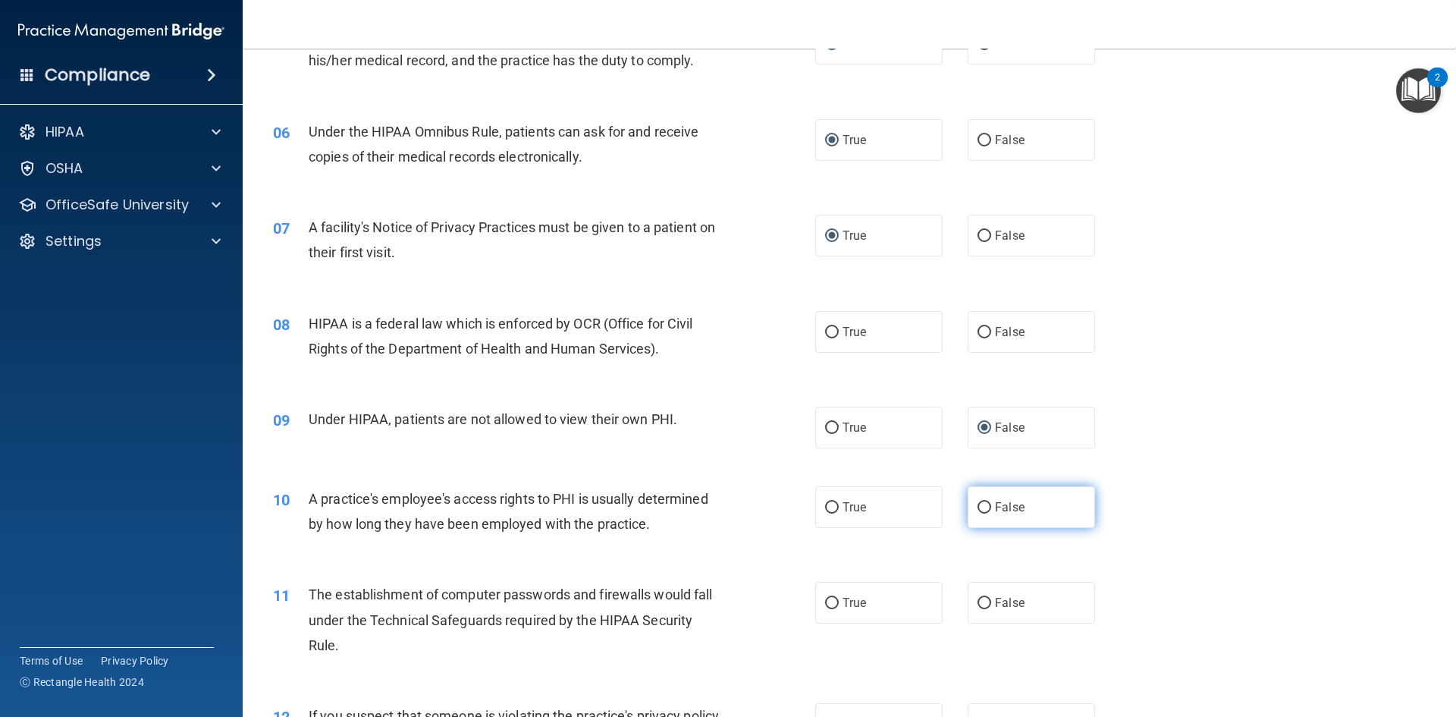
click at [978, 508] on input "False" at bounding box center [985, 507] width 14 height 11
radio input "true"
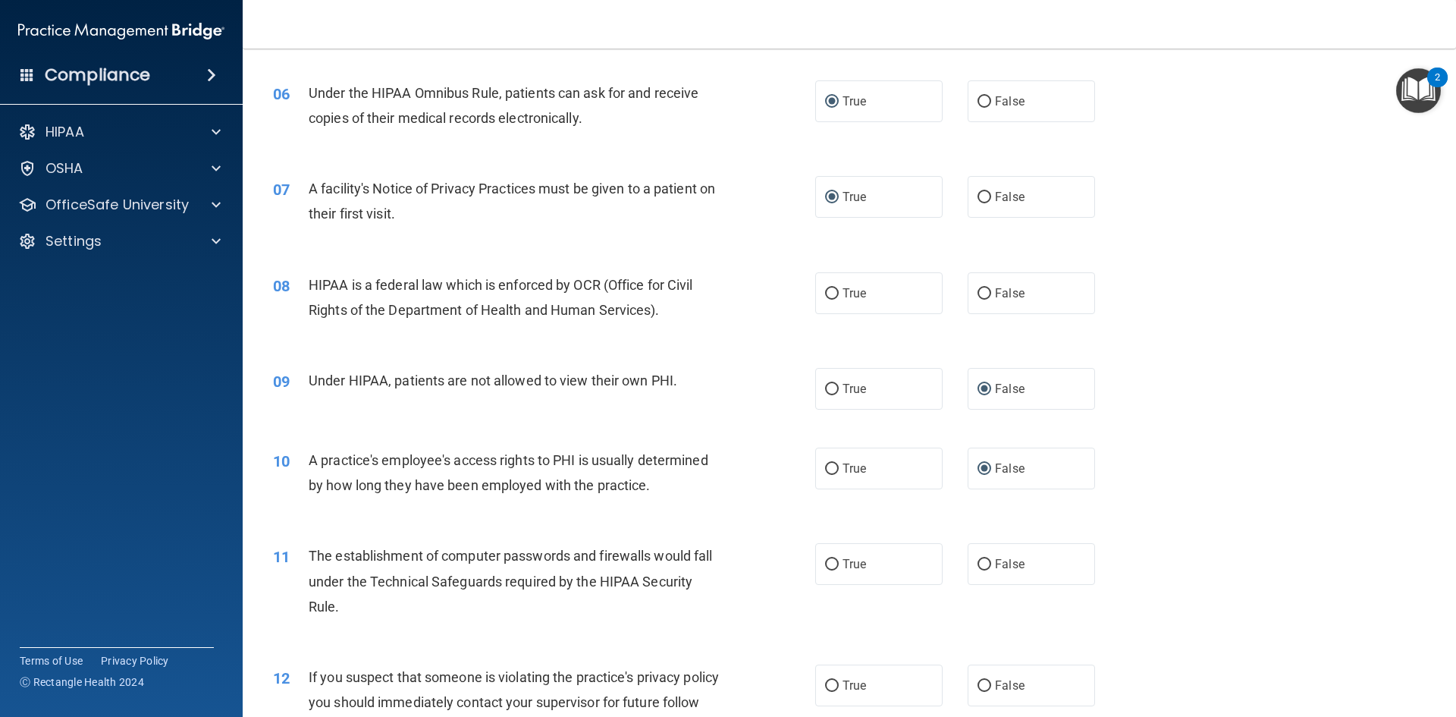
scroll to position [683, 0]
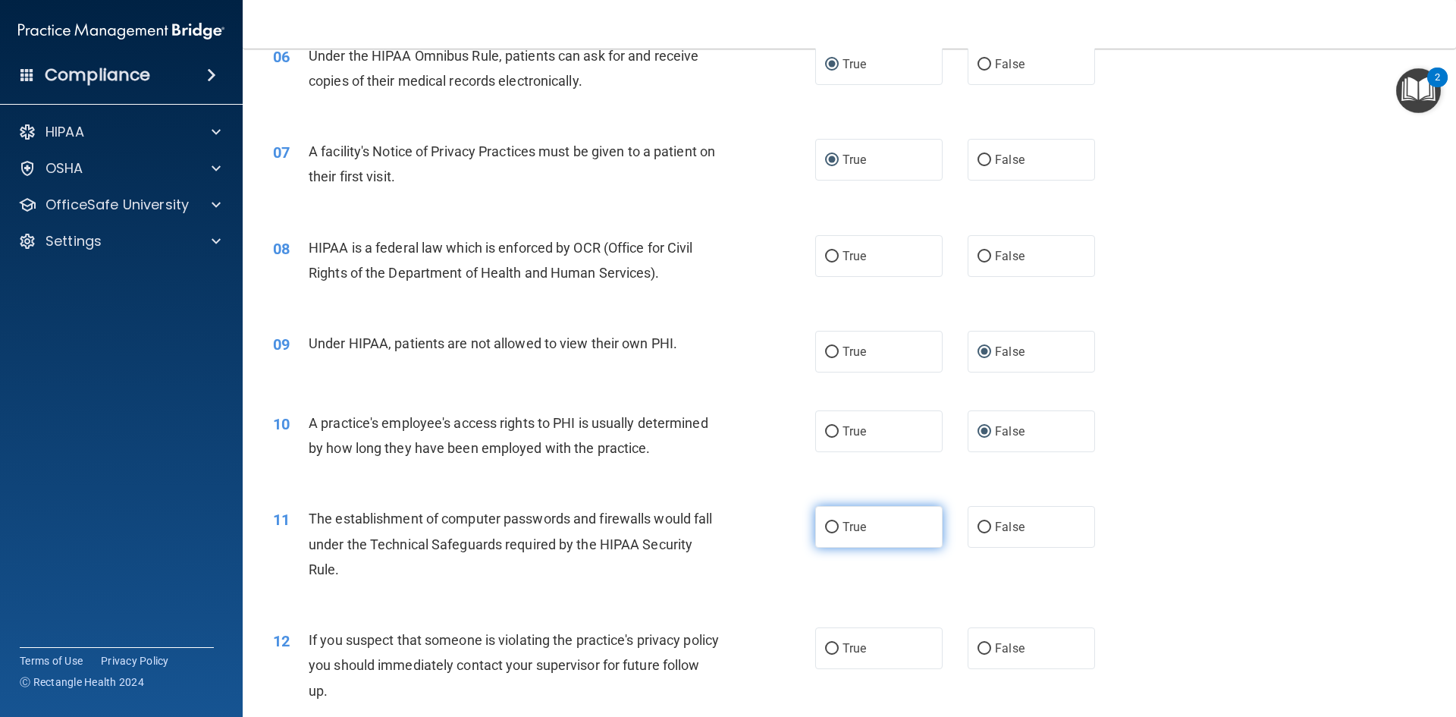
click at [825, 522] on input "True" at bounding box center [832, 527] width 14 height 11
radio input "true"
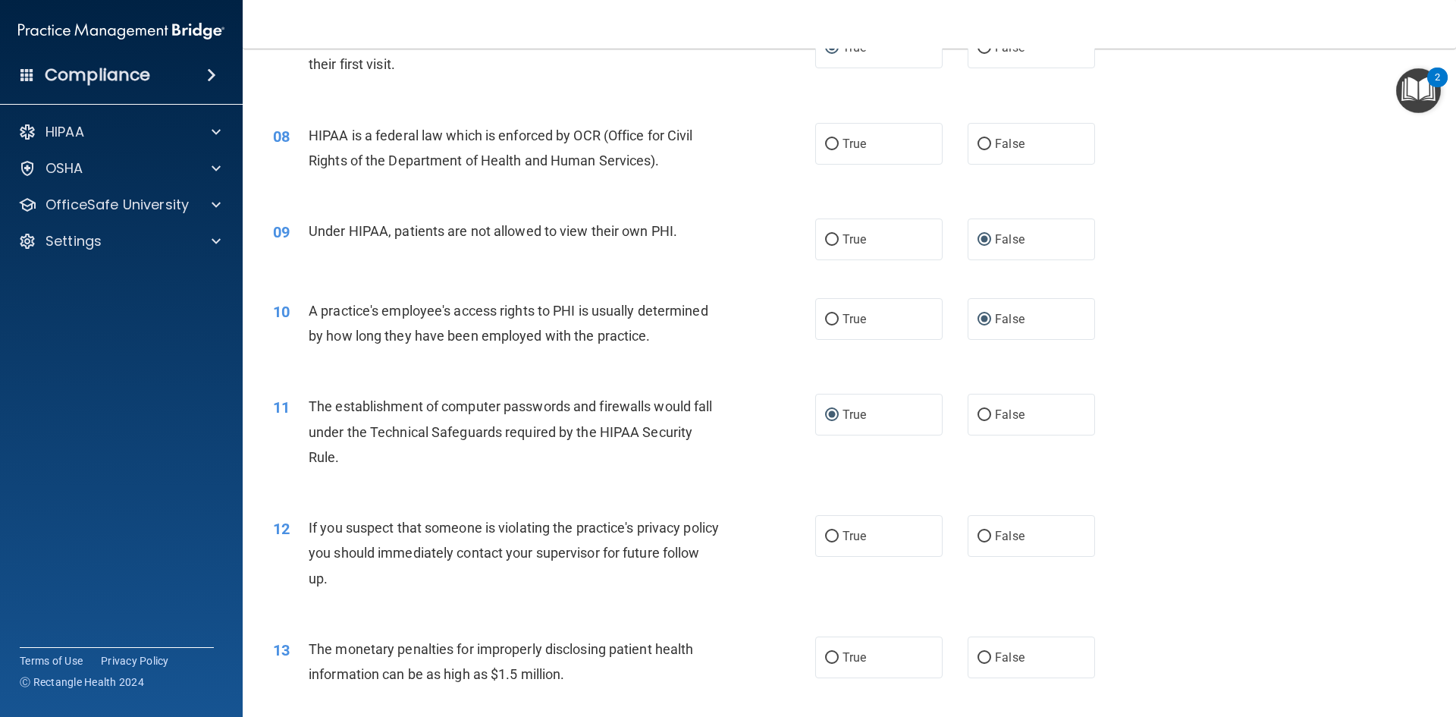
scroll to position [834, 0]
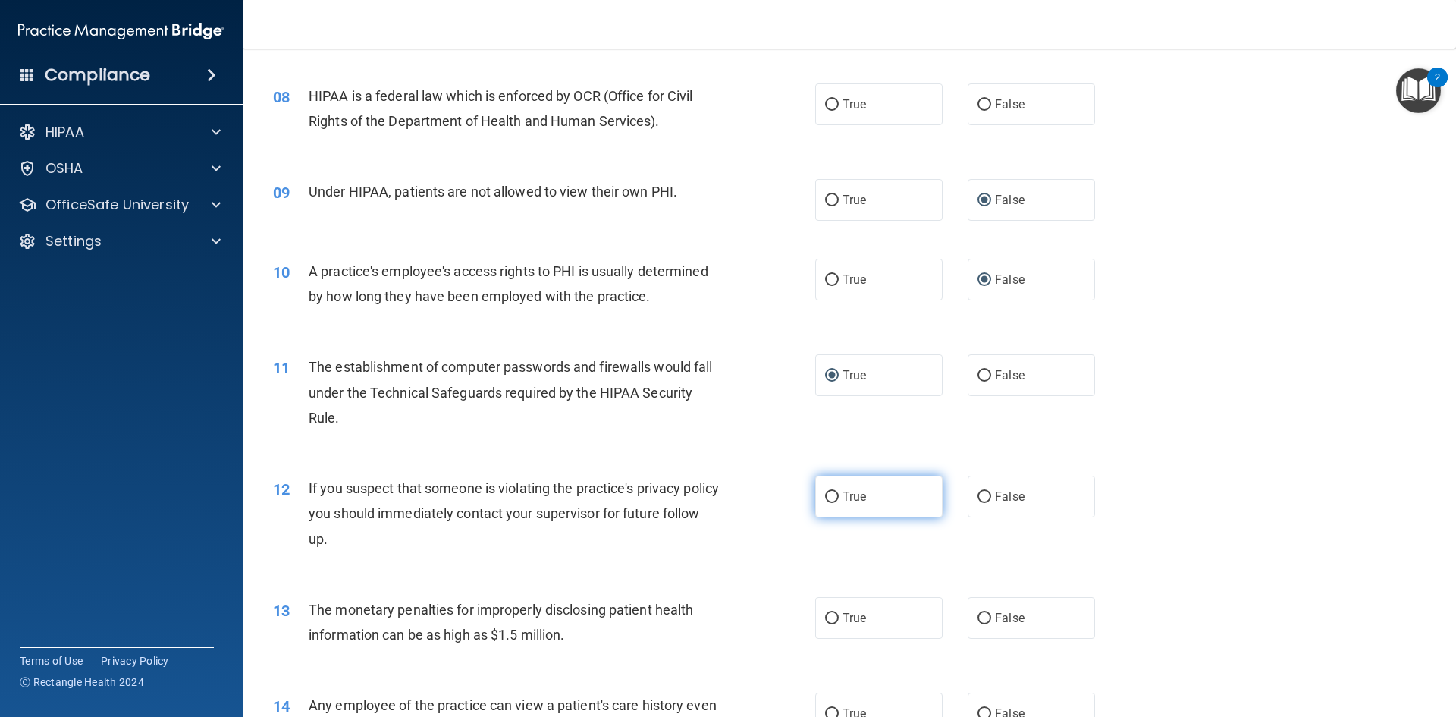
click at [826, 496] on input "True" at bounding box center [832, 497] width 14 height 11
radio input "true"
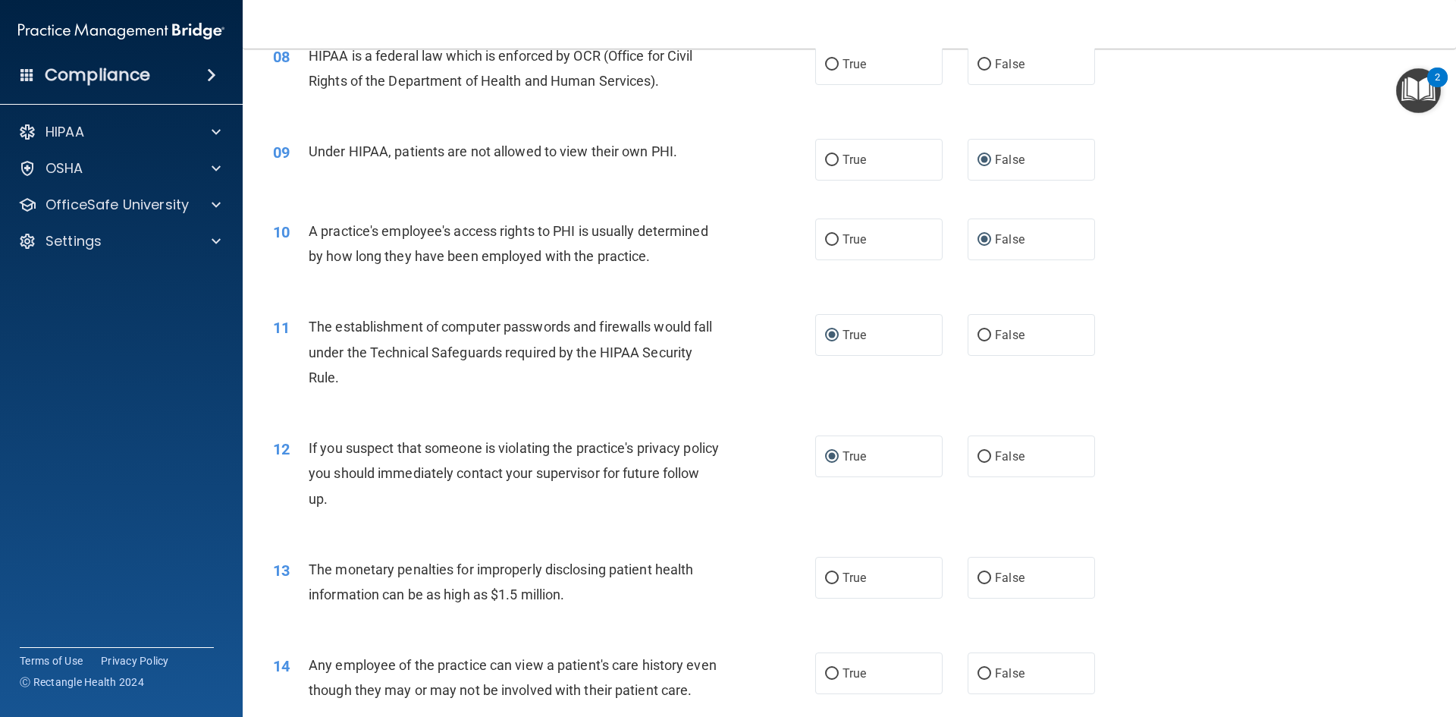
scroll to position [910, 0]
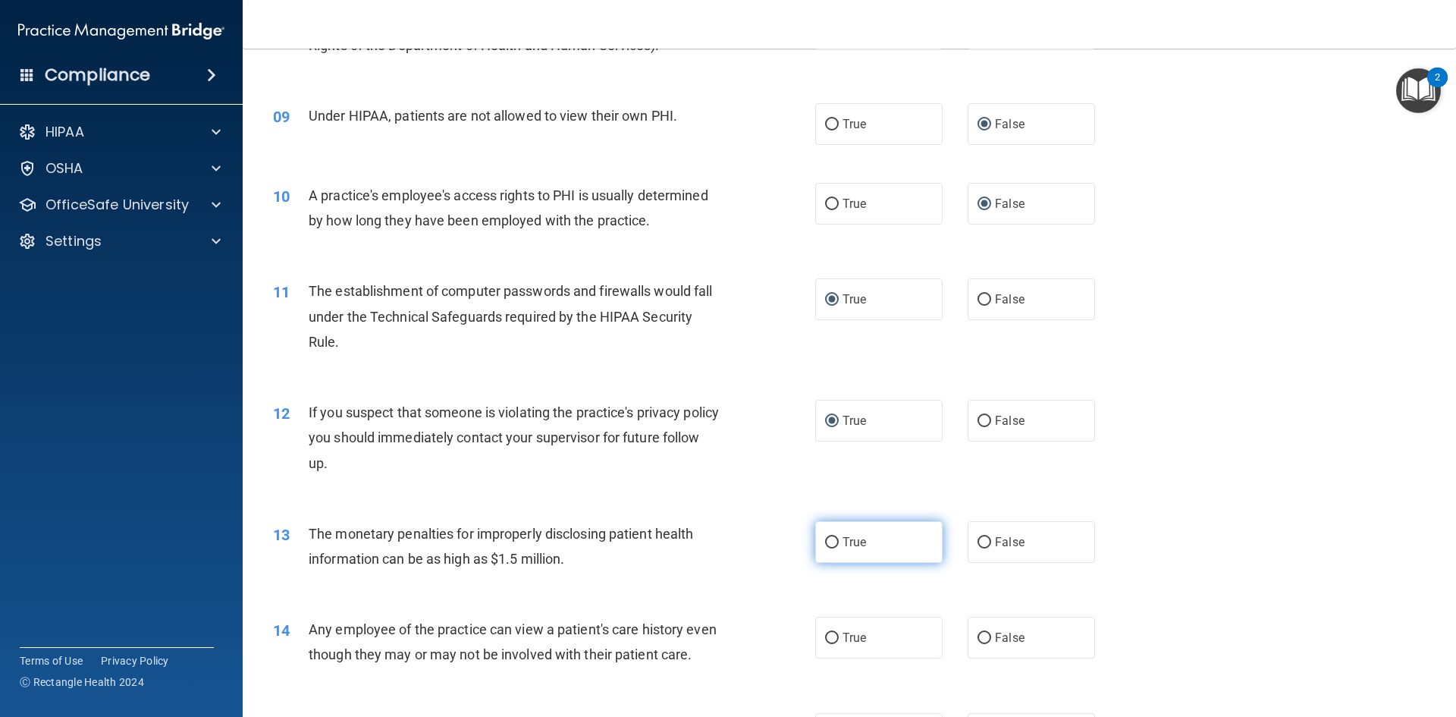
click at [831, 542] on input "True" at bounding box center [832, 542] width 14 height 11
radio input "true"
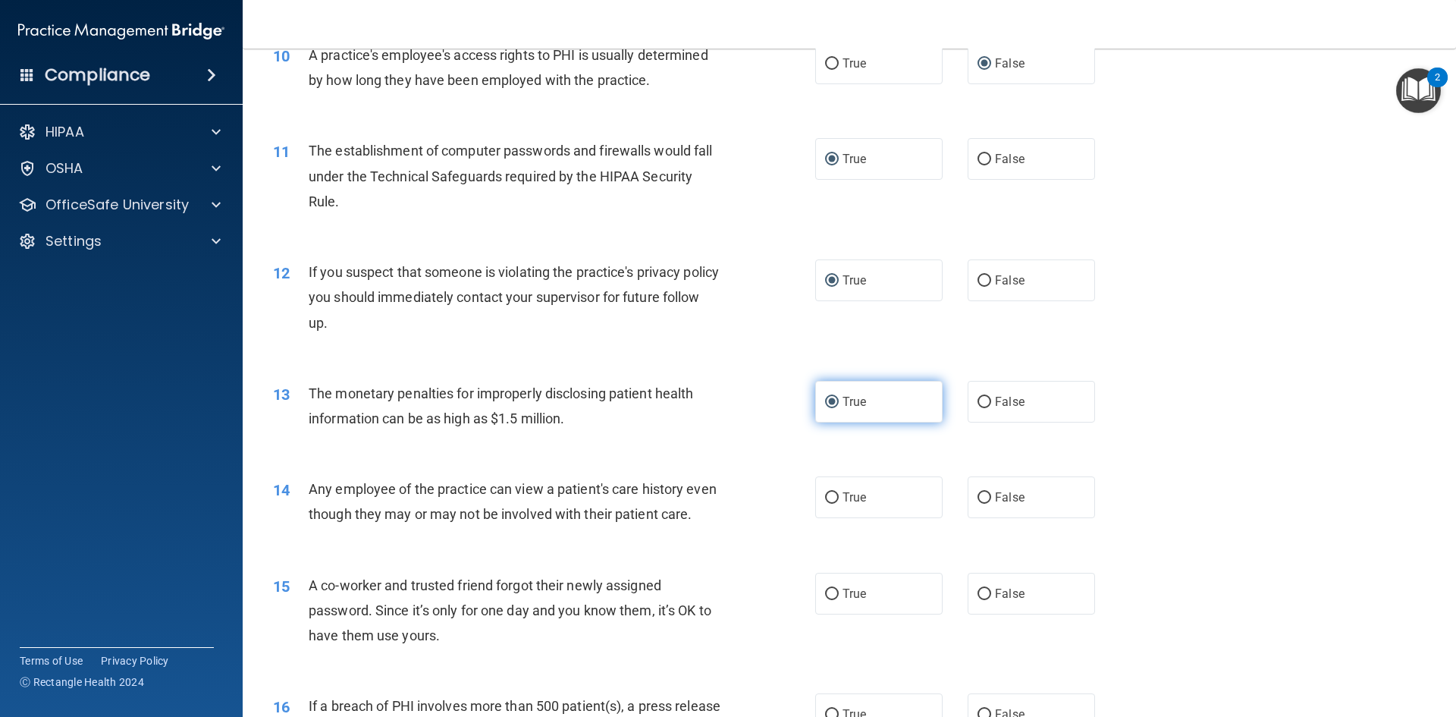
scroll to position [1062, 0]
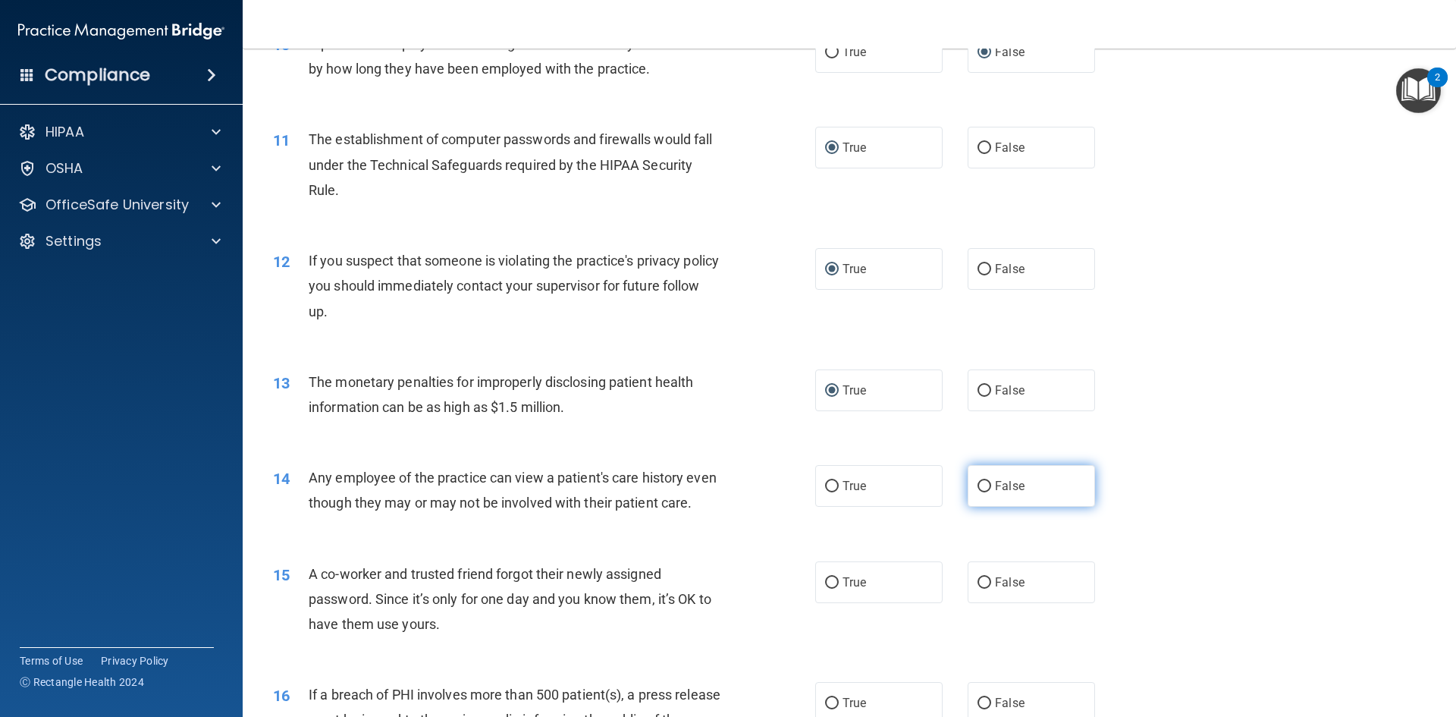
click at [978, 484] on input "False" at bounding box center [985, 486] width 14 height 11
radio input "true"
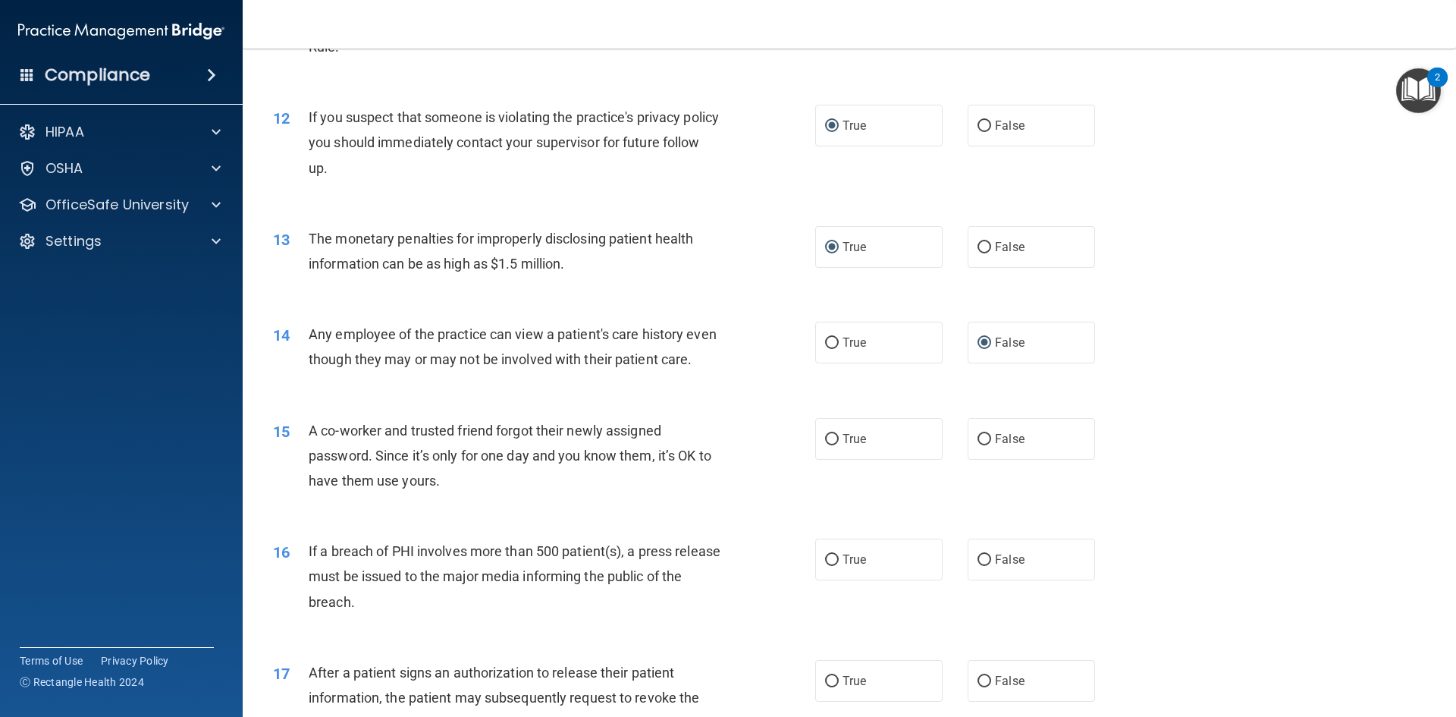
scroll to position [1289, 0]
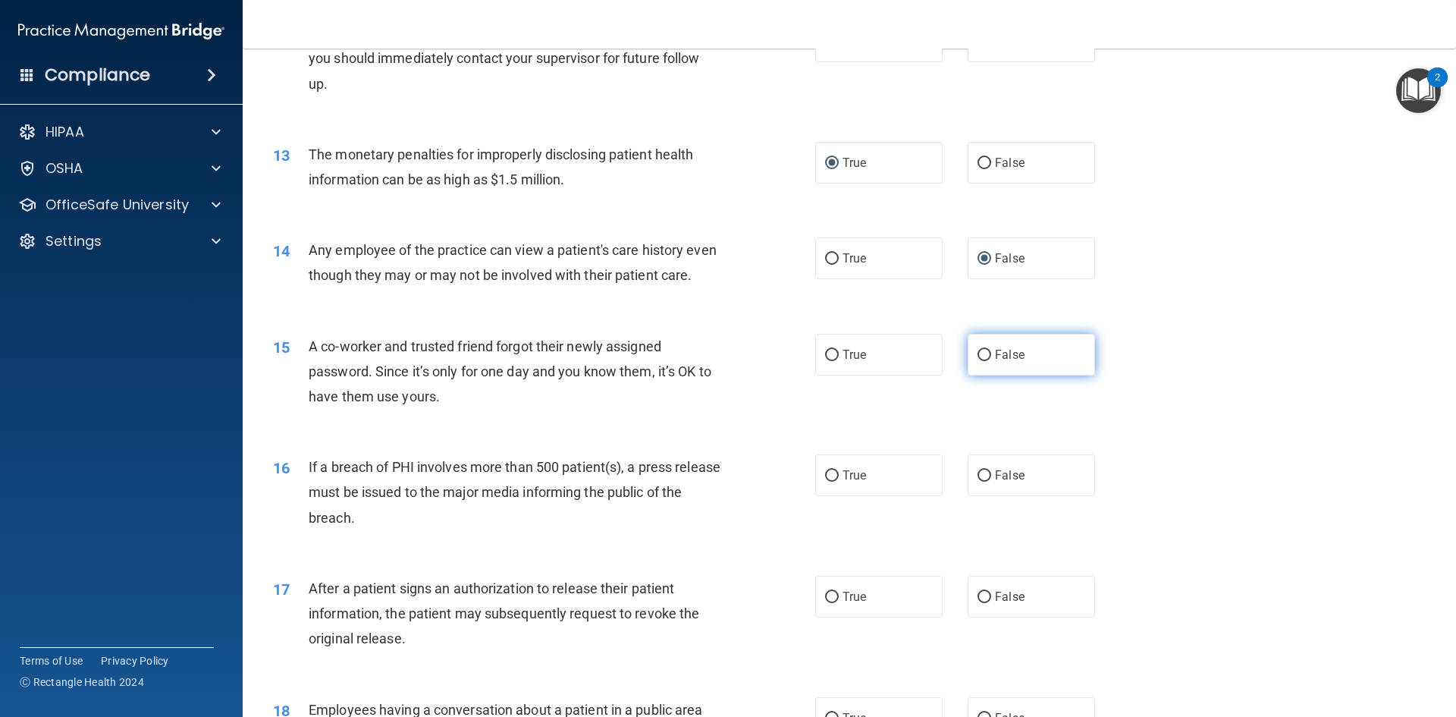
click at [978, 361] on input "False" at bounding box center [985, 355] width 14 height 11
radio input "true"
click at [828, 482] on input "True" at bounding box center [832, 475] width 14 height 11
radio input "true"
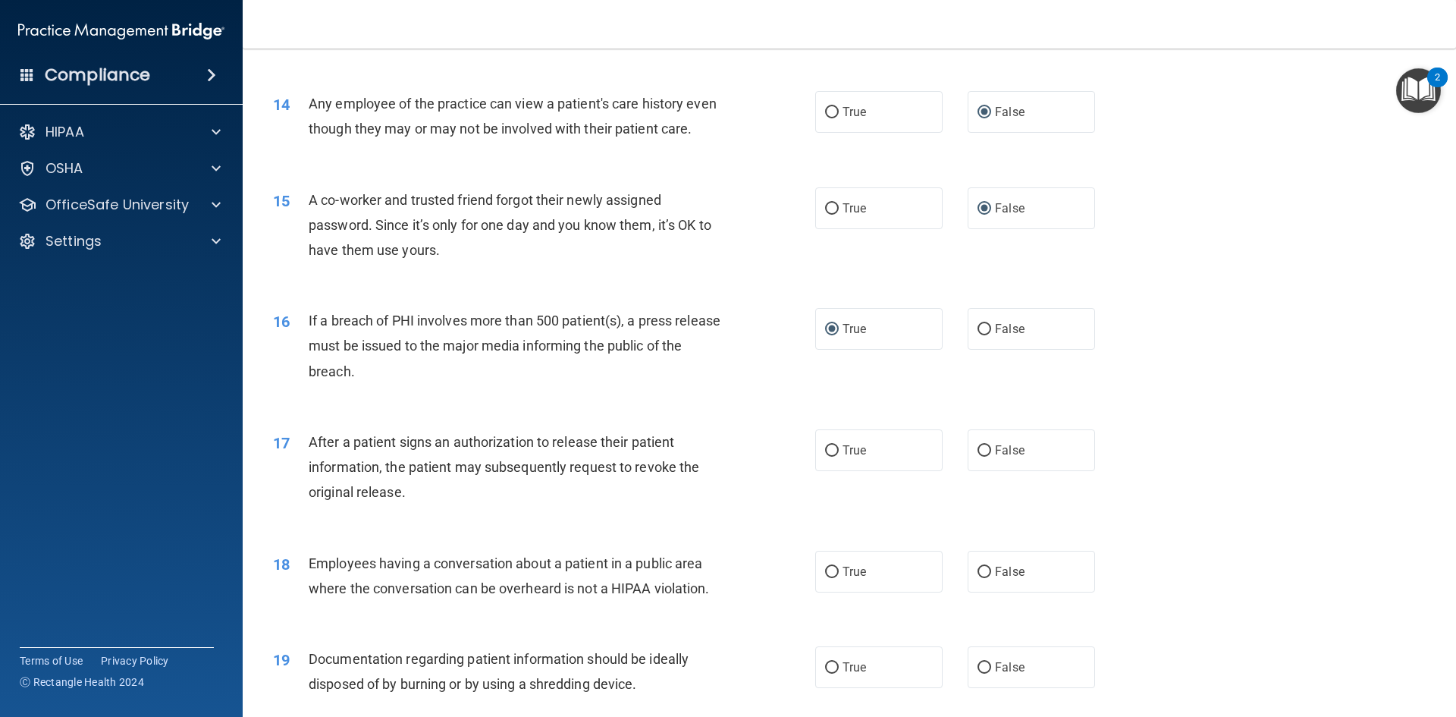
scroll to position [1441, 0]
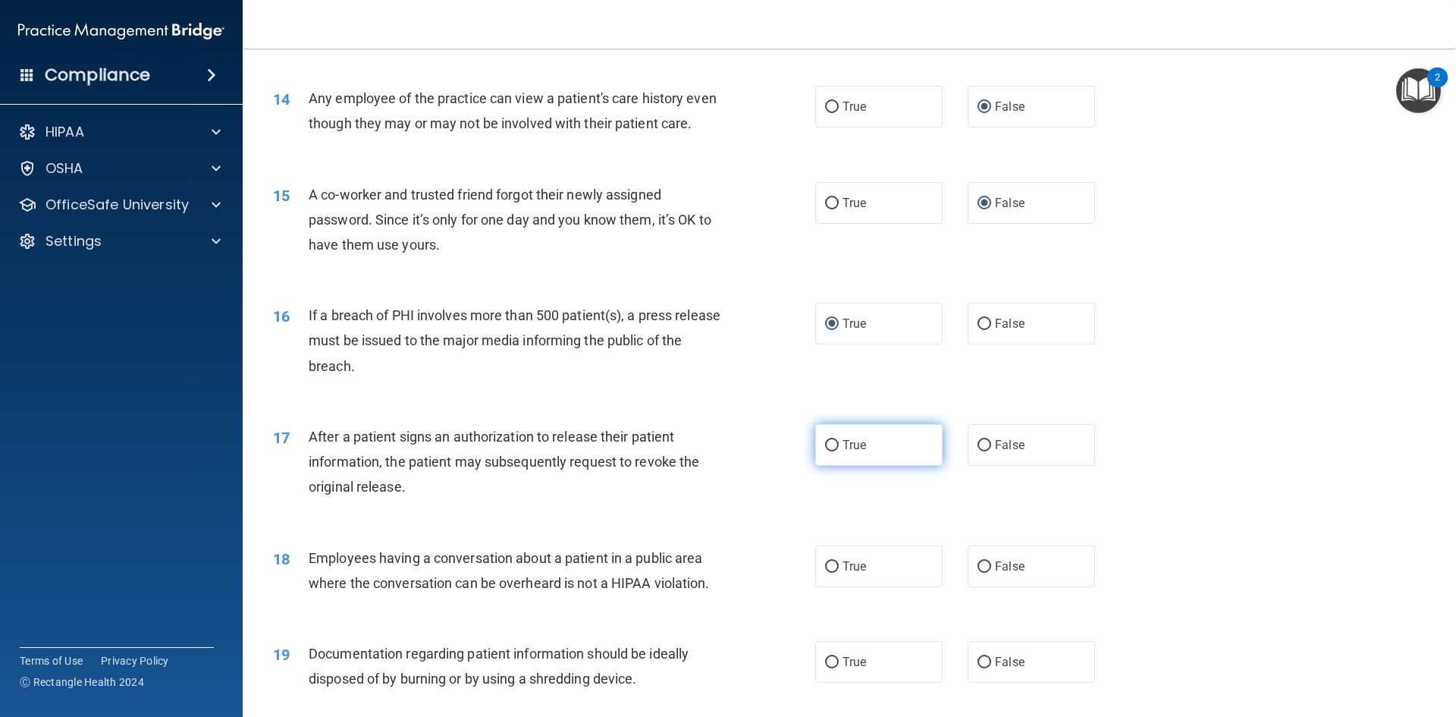
click at [828, 451] on input "True" at bounding box center [832, 445] width 14 height 11
radio input "true"
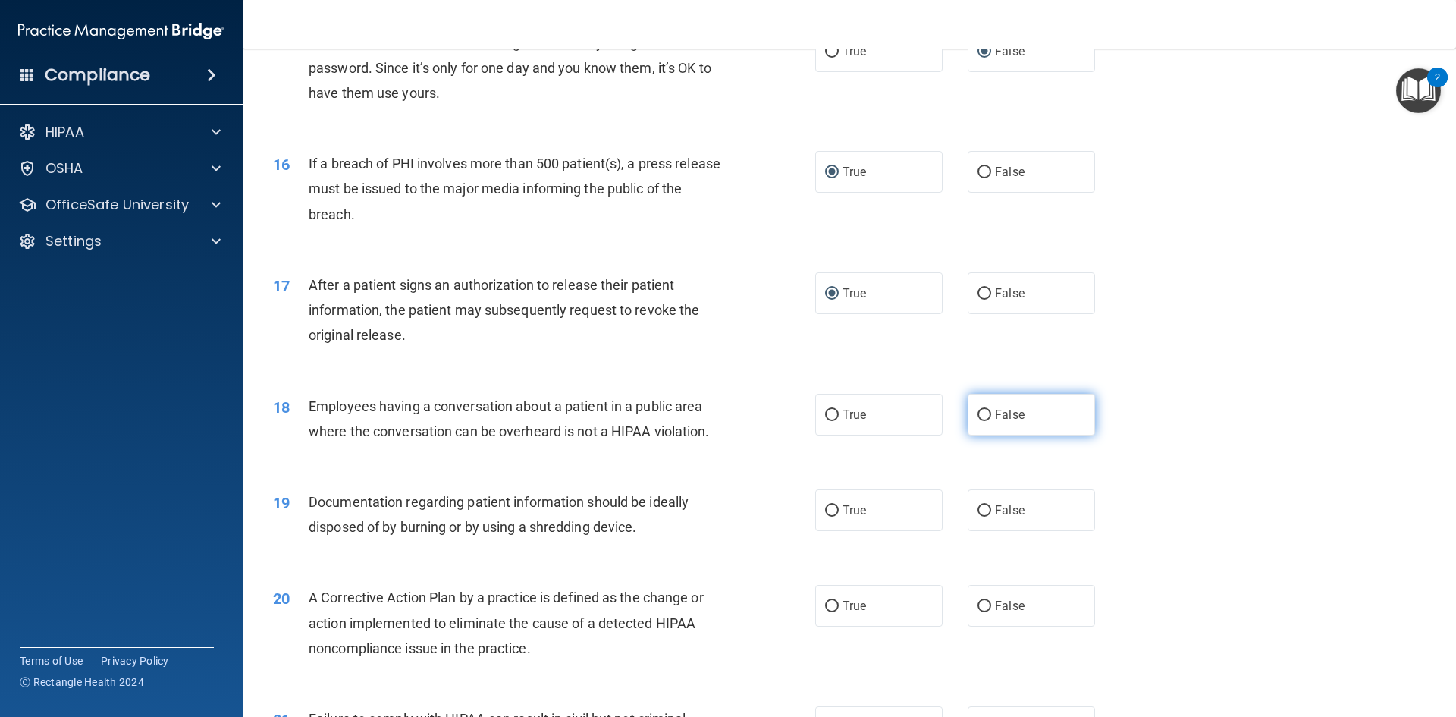
click at [981, 421] on input "False" at bounding box center [985, 415] width 14 height 11
radio input "true"
click at [980, 517] on input "False" at bounding box center [985, 510] width 14 height 11
radio input "true"
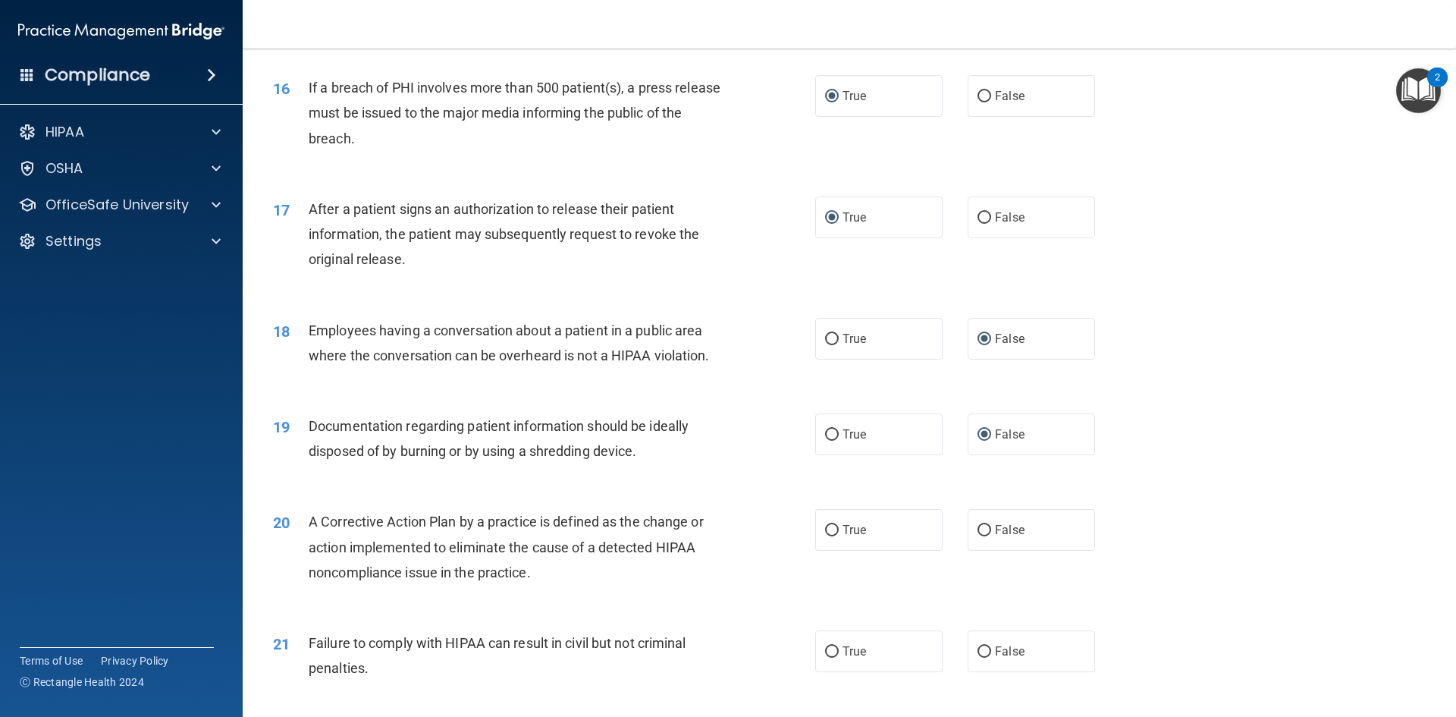
scroll to position [1745, 0]
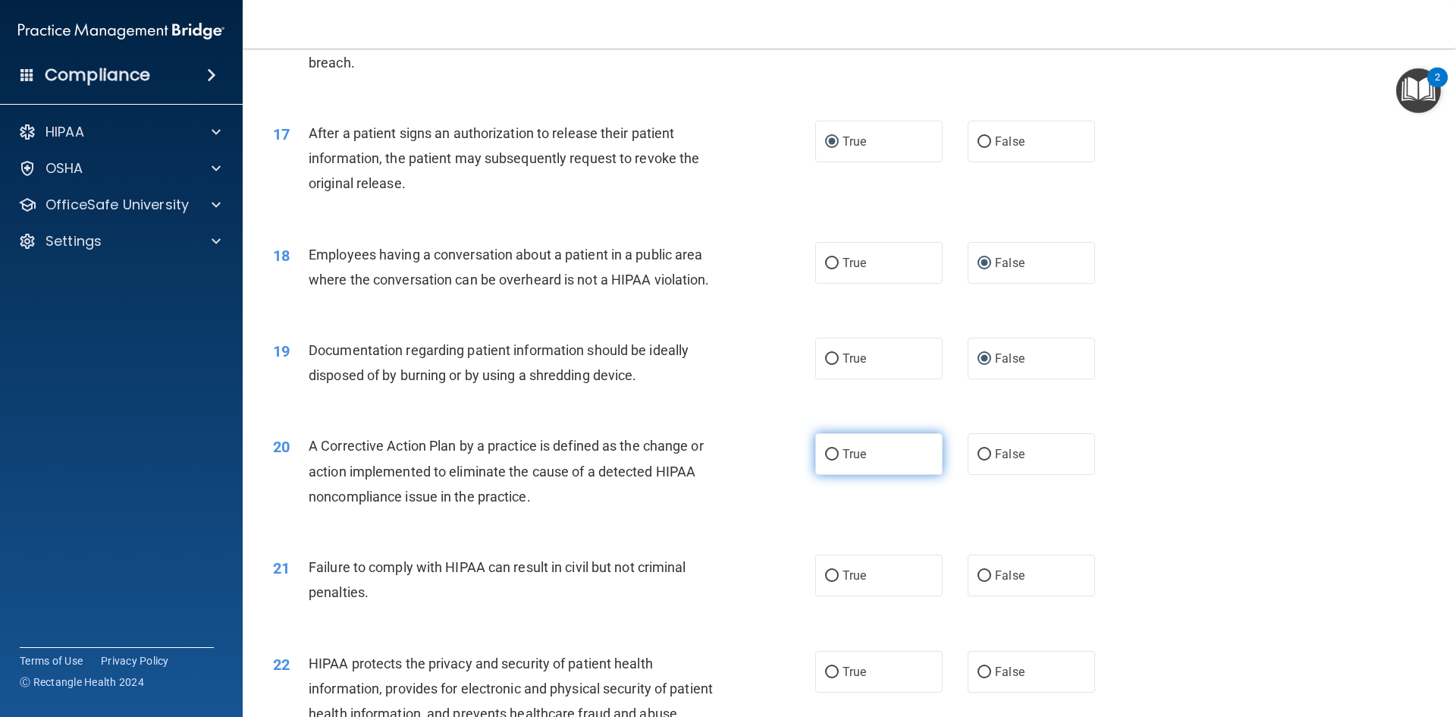
click at [828, 460] on input "True" at bounding box center [832, 454] width 14 height 11
radio input "true"
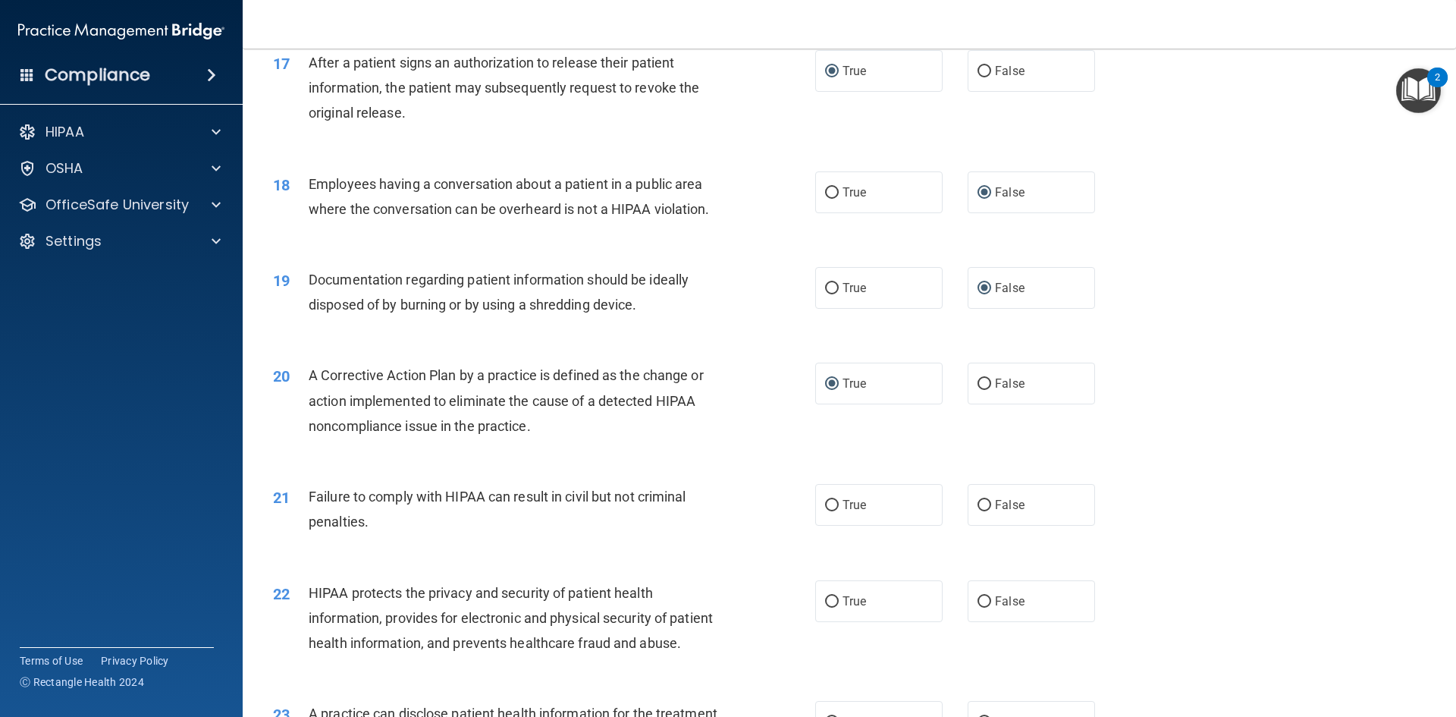
scroll to position [1896, 0]
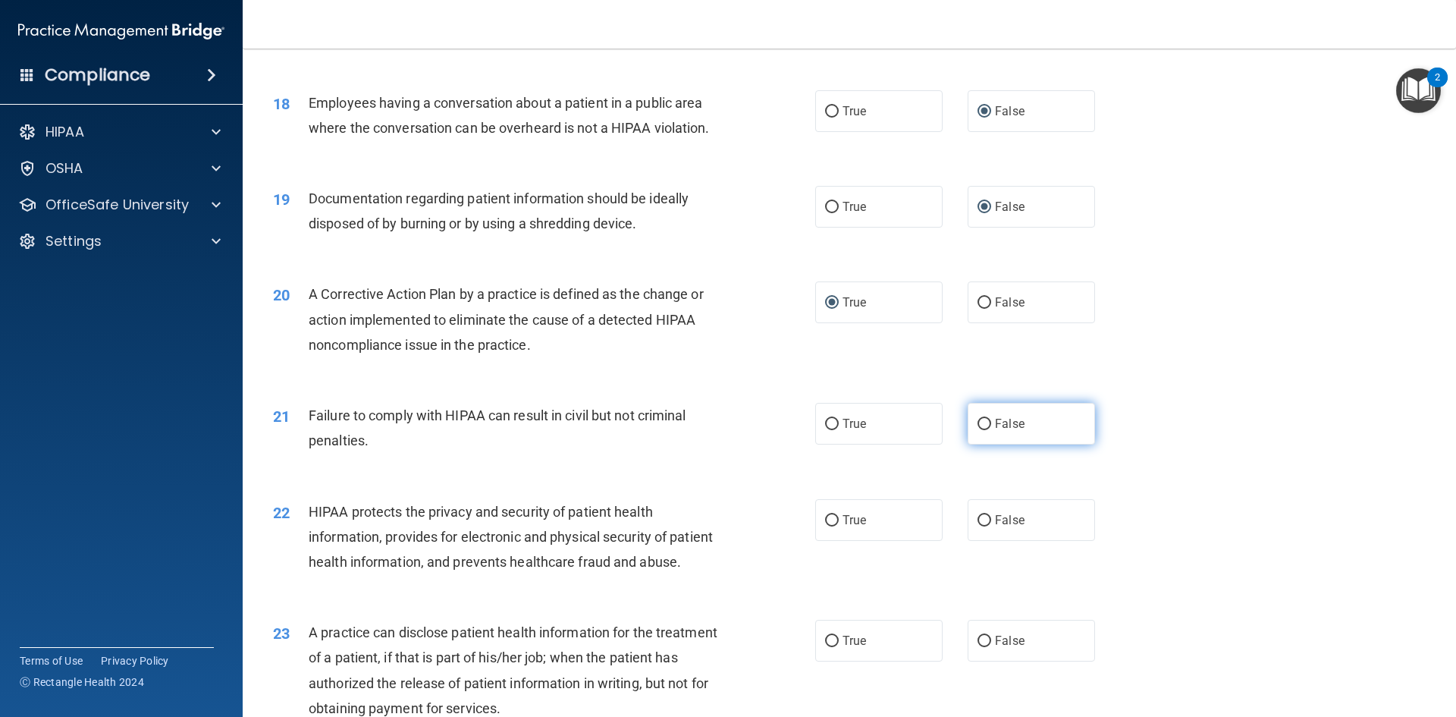
click at [978, 430] on input "False" at bounding box center [985, 424] width 14 height 11
radio input "true"
click at [828, 526] on input "True" at bounding box center [832, 520] width 14 height 11
radio input "true"
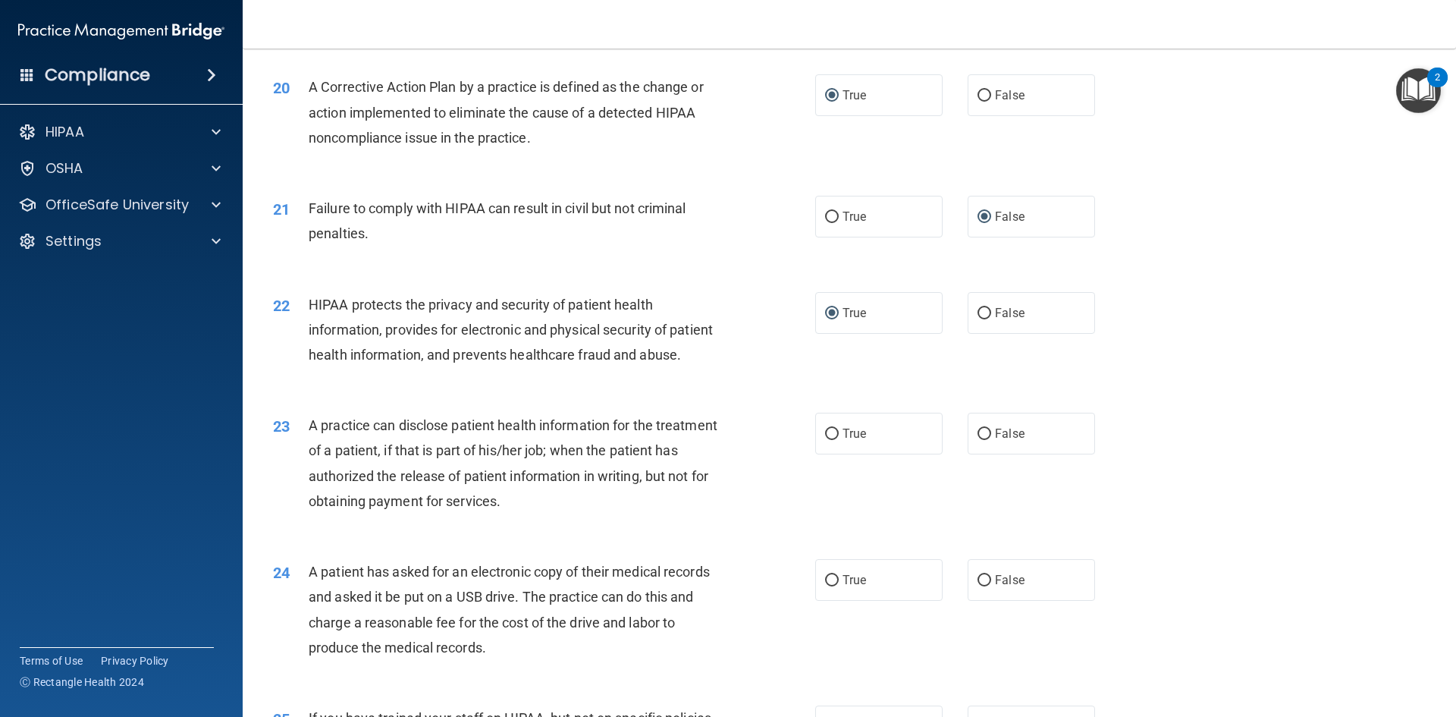
scroll to position [2124, 0]
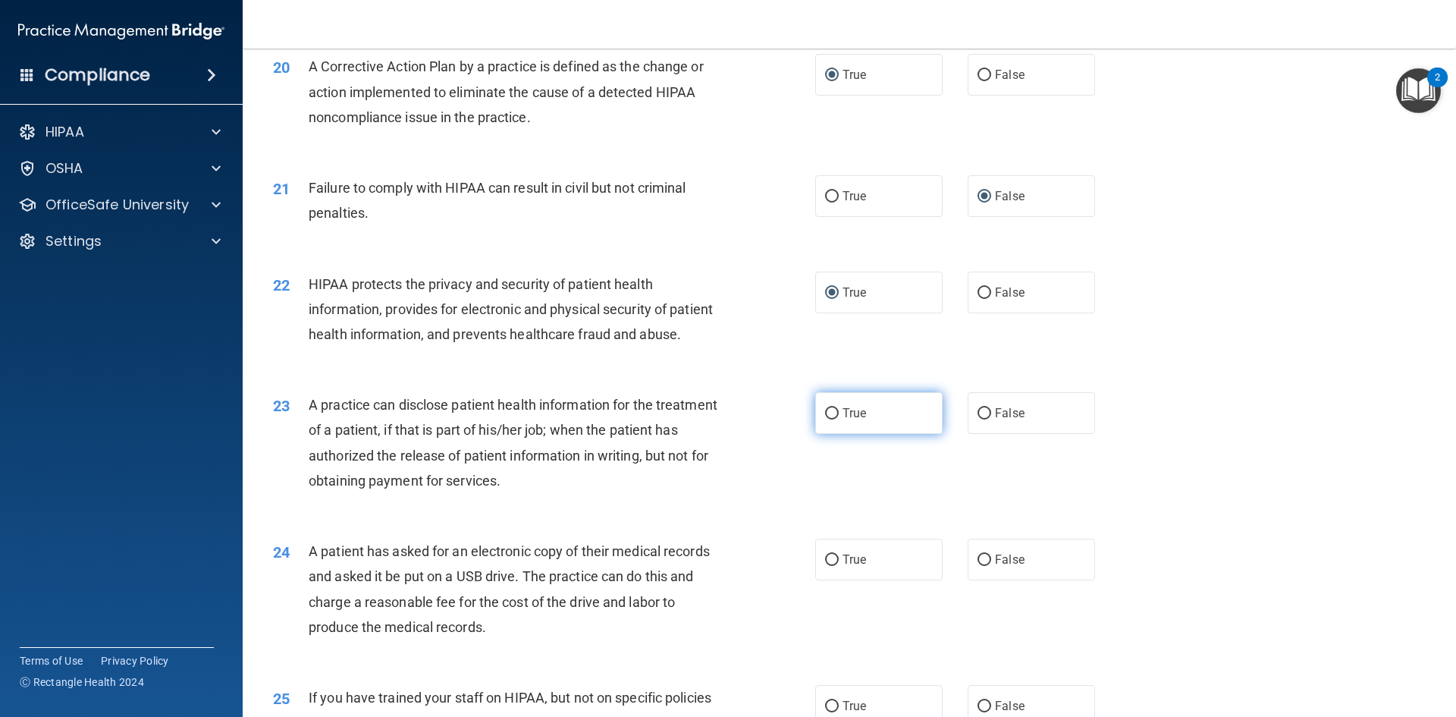
click at [828, 419] on input "True" at bounding box center [832, 413] width 14 height 11
radio input "true"
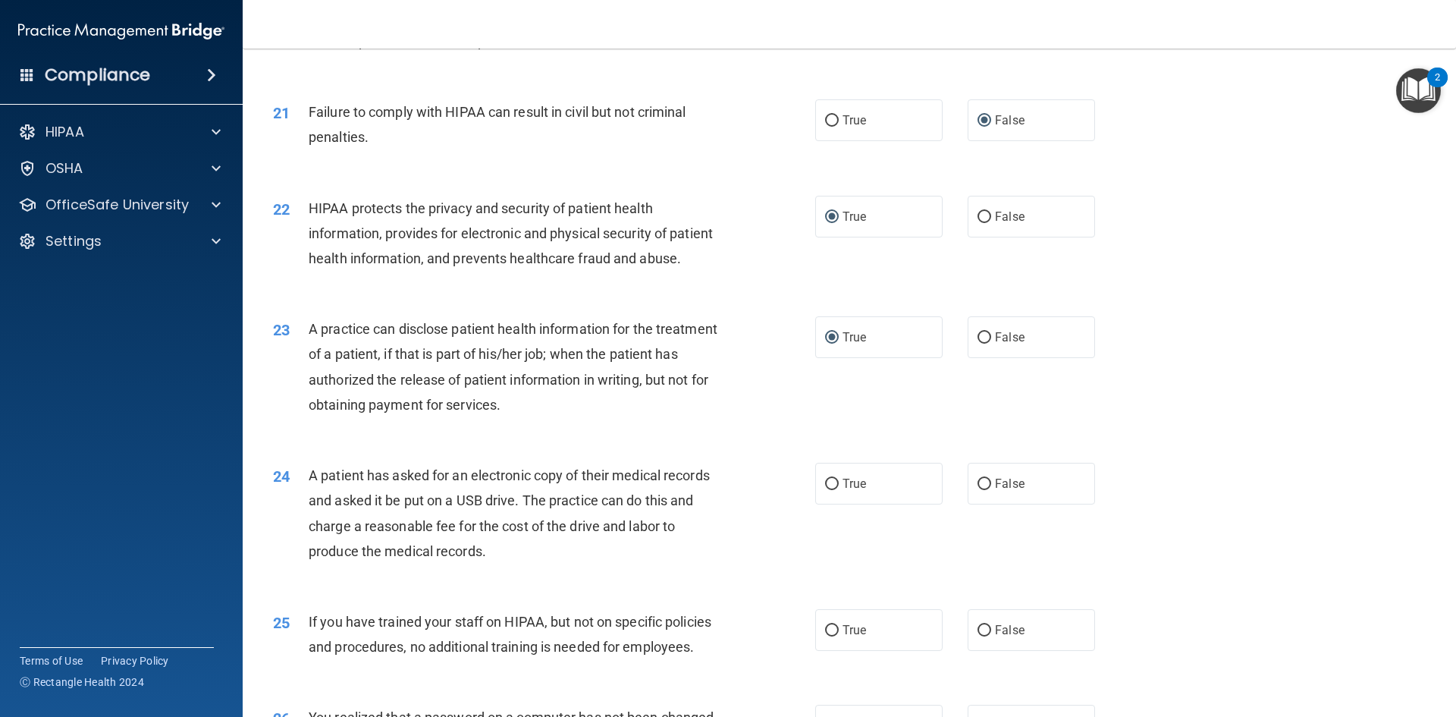
scroll to position [2276, 0]
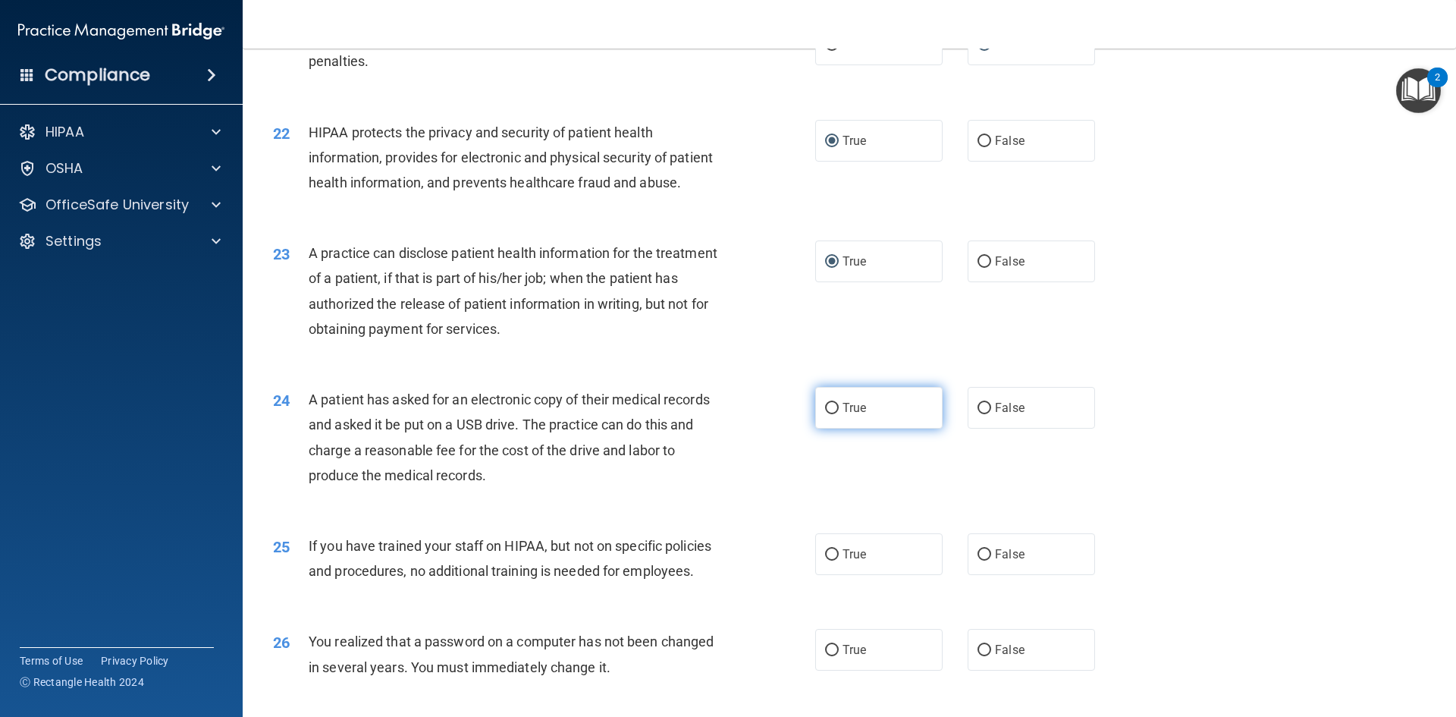
click at [827, 414] on input "True" at bounding box center [832, 408] width 14 height 11
radio input "true"
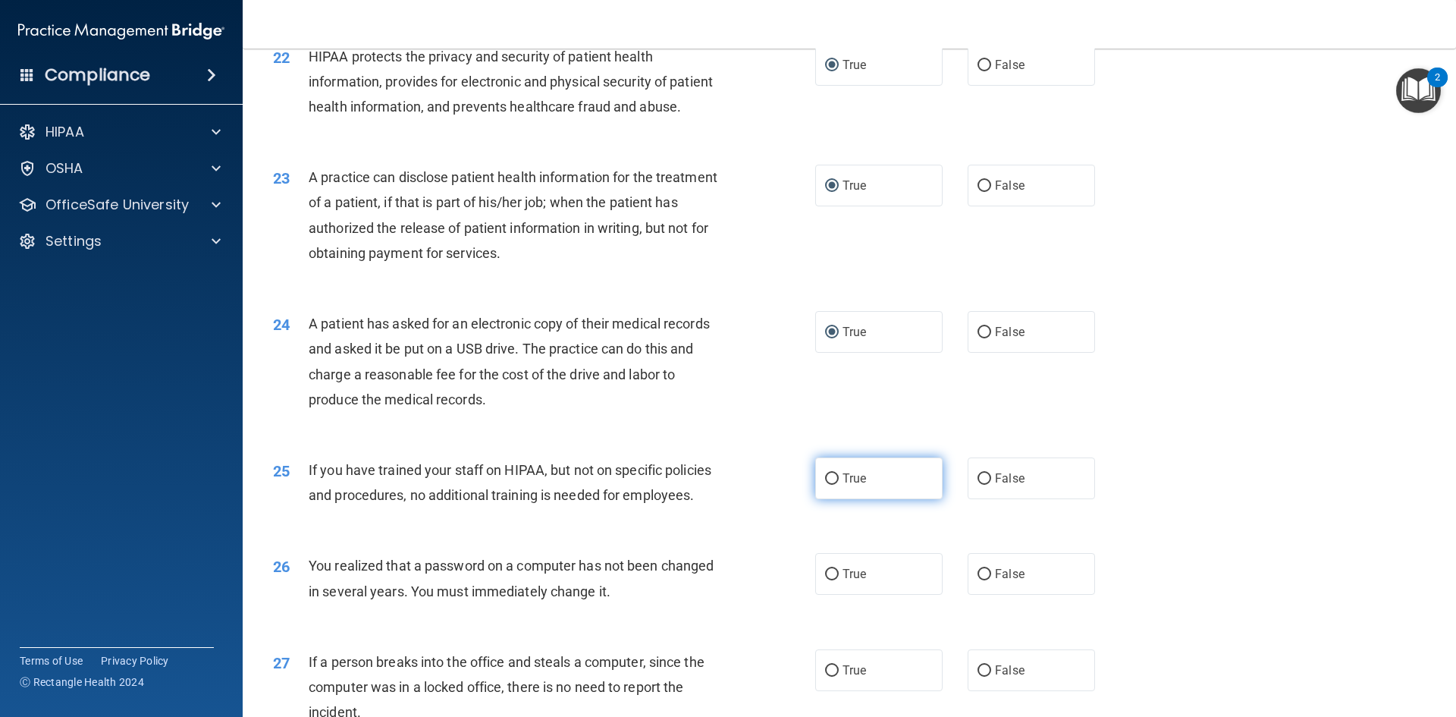
scroll to position [2427, 0]
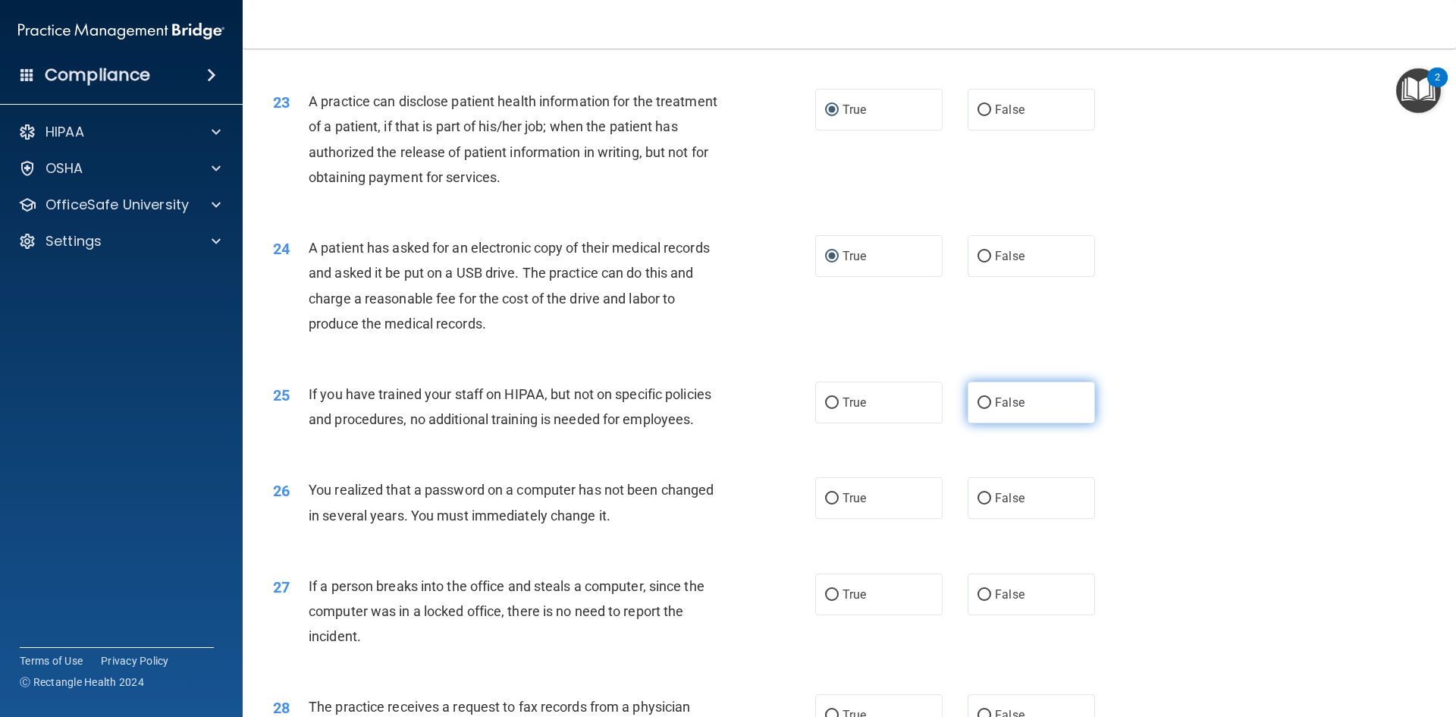
click at [978, 409] on input "False" at bounding box center [985, 402] width 14 height 11
radio input "true"
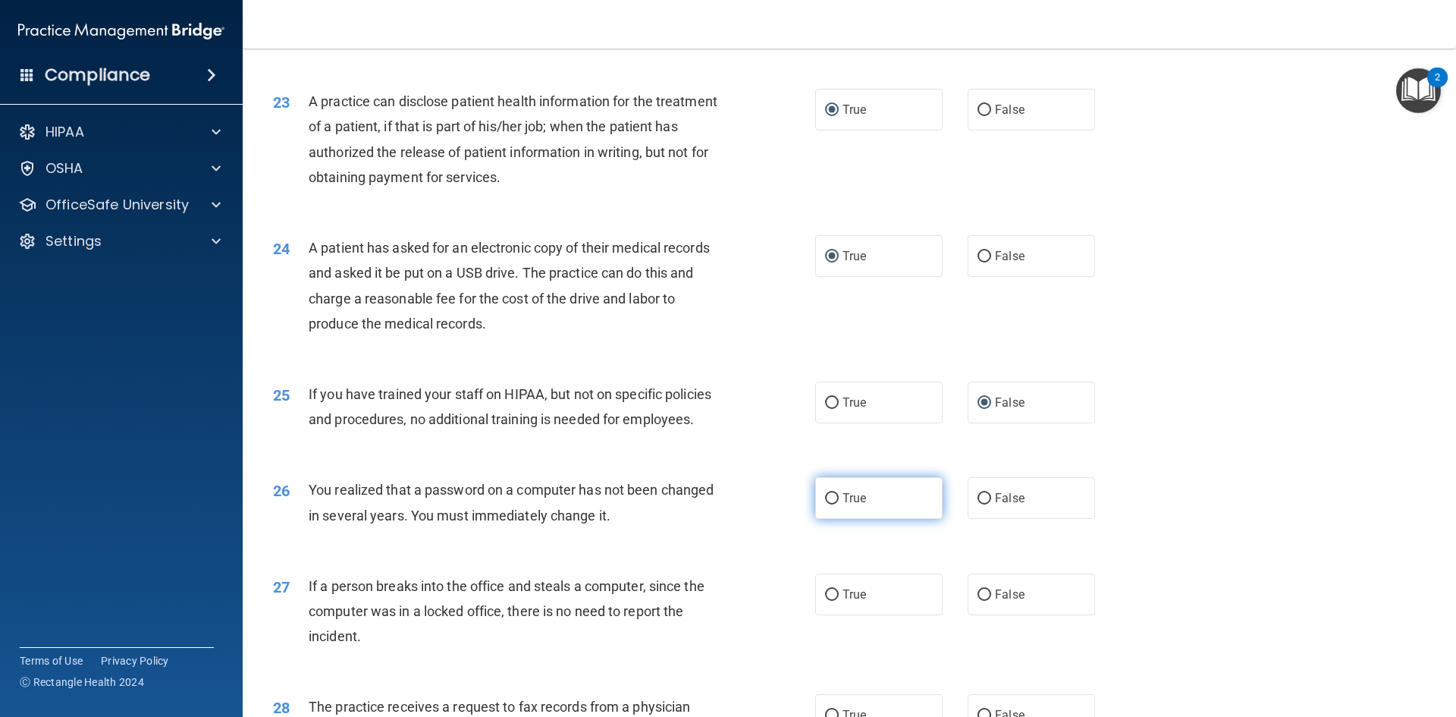
click at [828, 504] on input "True" at bounding box center [832, 498] width 14 height 11
radio input "true"
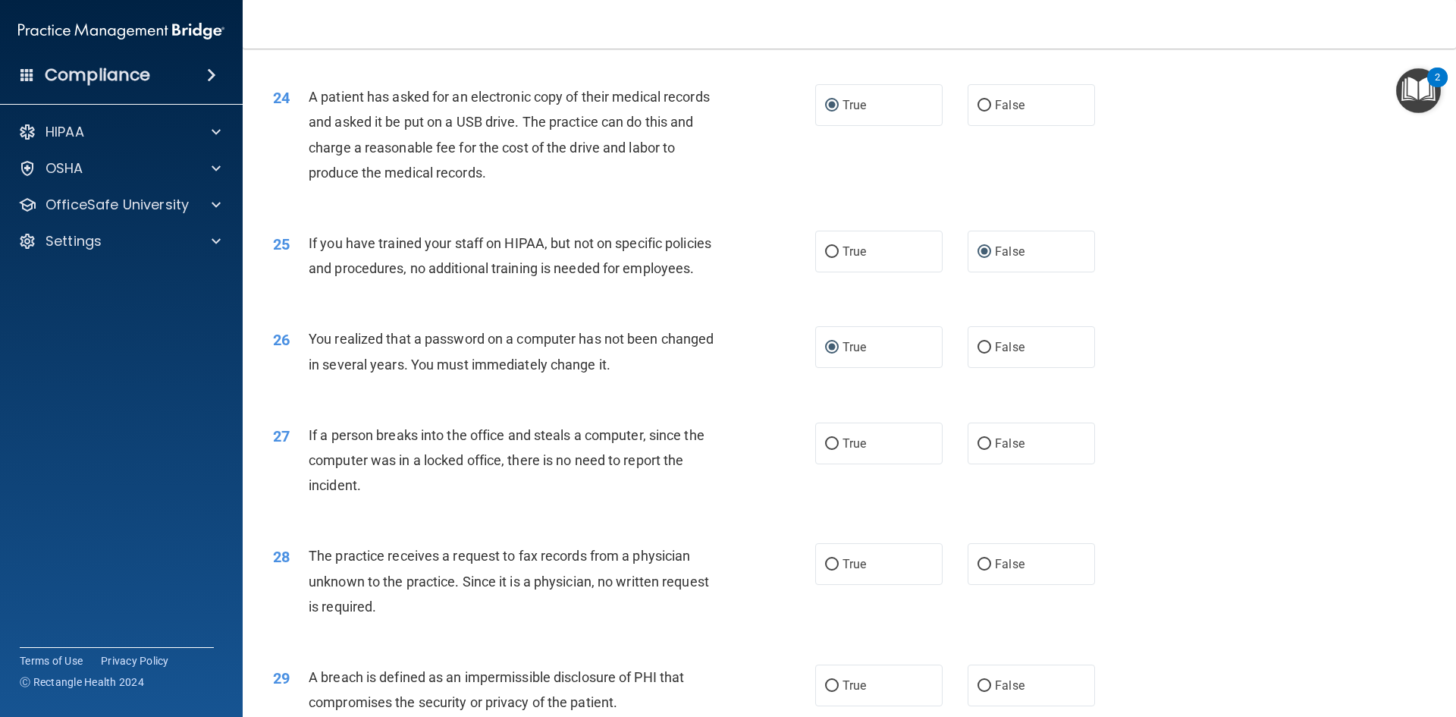
scroll to position [2579, 0]
click at [978, 449] on input "False" at bounding box center [985, 443] width 14 height 11
radio input "true"
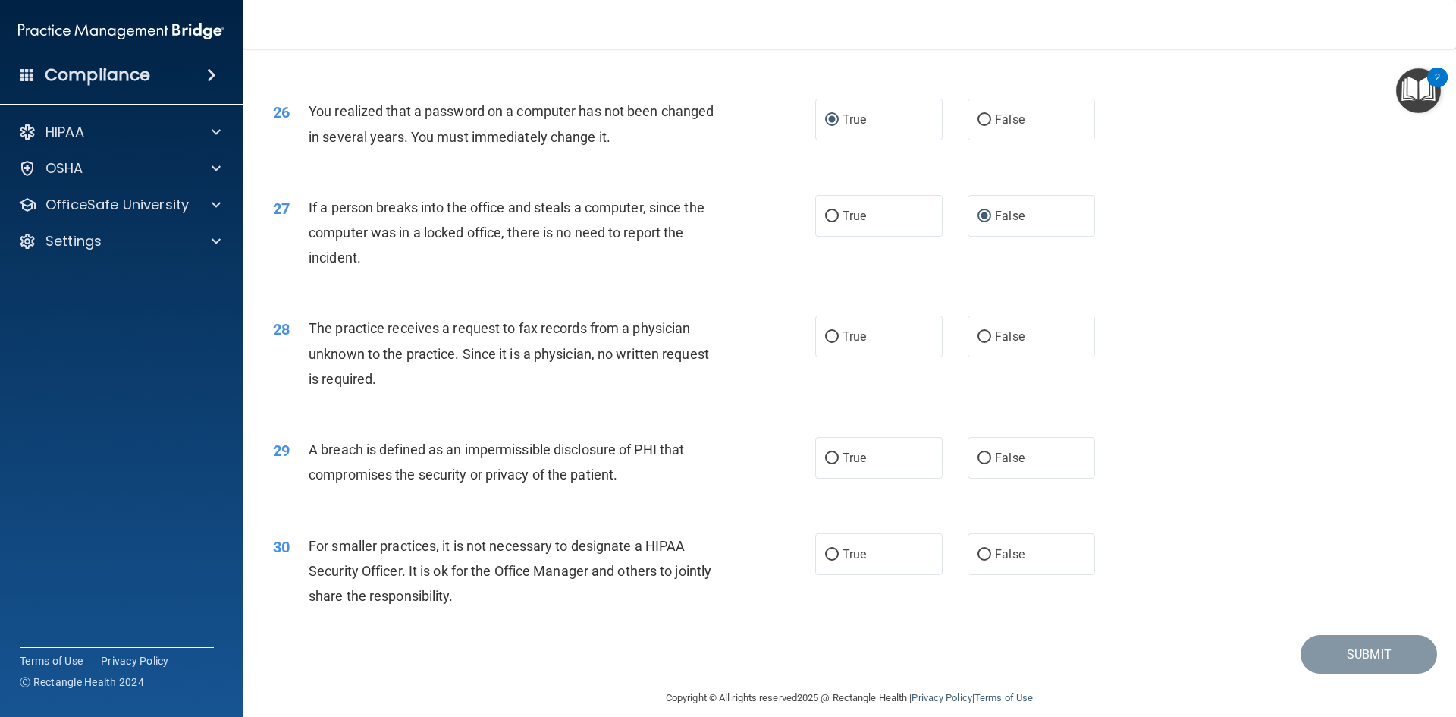
scroll to position [2807, 0]
click at [978, 342] on input "False" at bounding box center [985, 336] width 14 height 11
radio input "true"
click at [825, 463] on input "True" at bounding box center [832, 457] width 14 height 11
radio input "true"
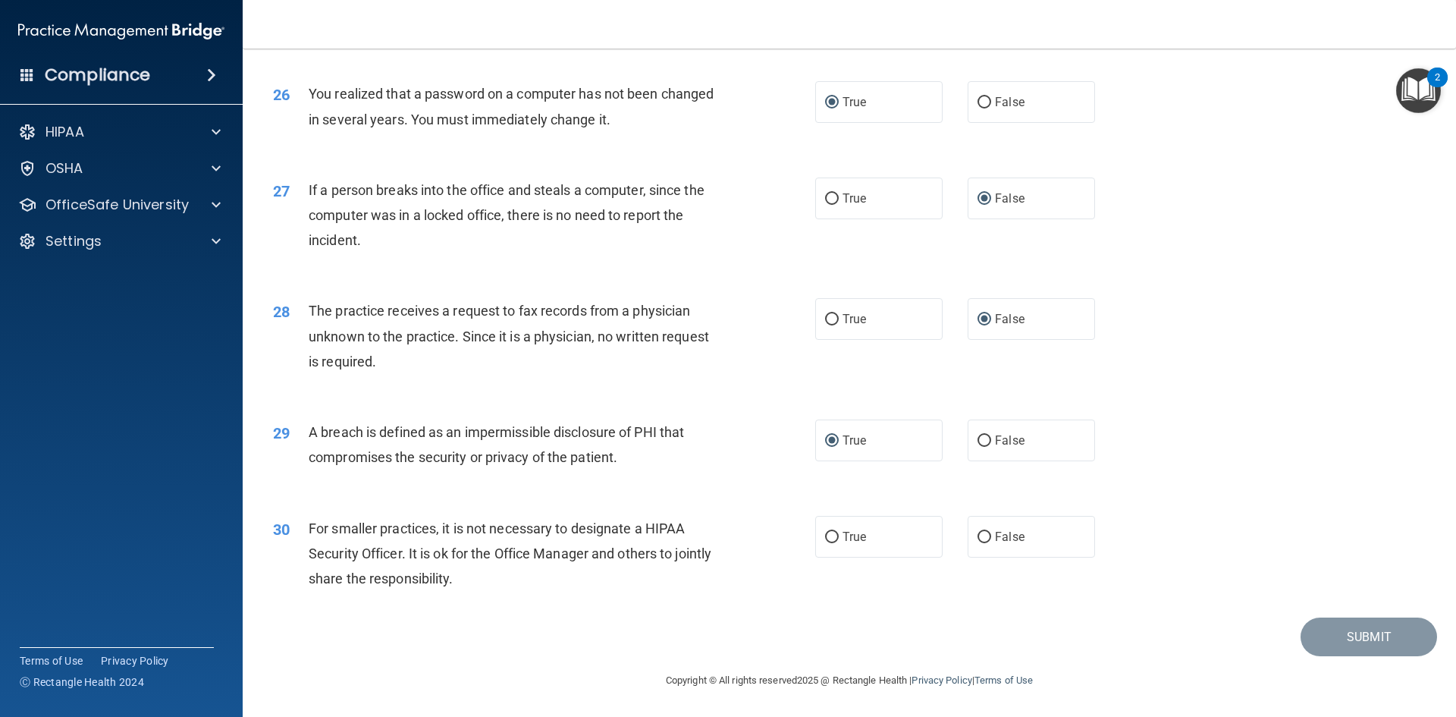
scroll to position [2873, 0]
click at [831, 534] on input "True" at bounding box center [832, 537] width 14 height 11
radio input "true"
click at [1092, 459] on div "29 A breach is defined as an impermissible disclosure of PHI that compromises t…" at bounding box center [850, 448] width 1176 height 96
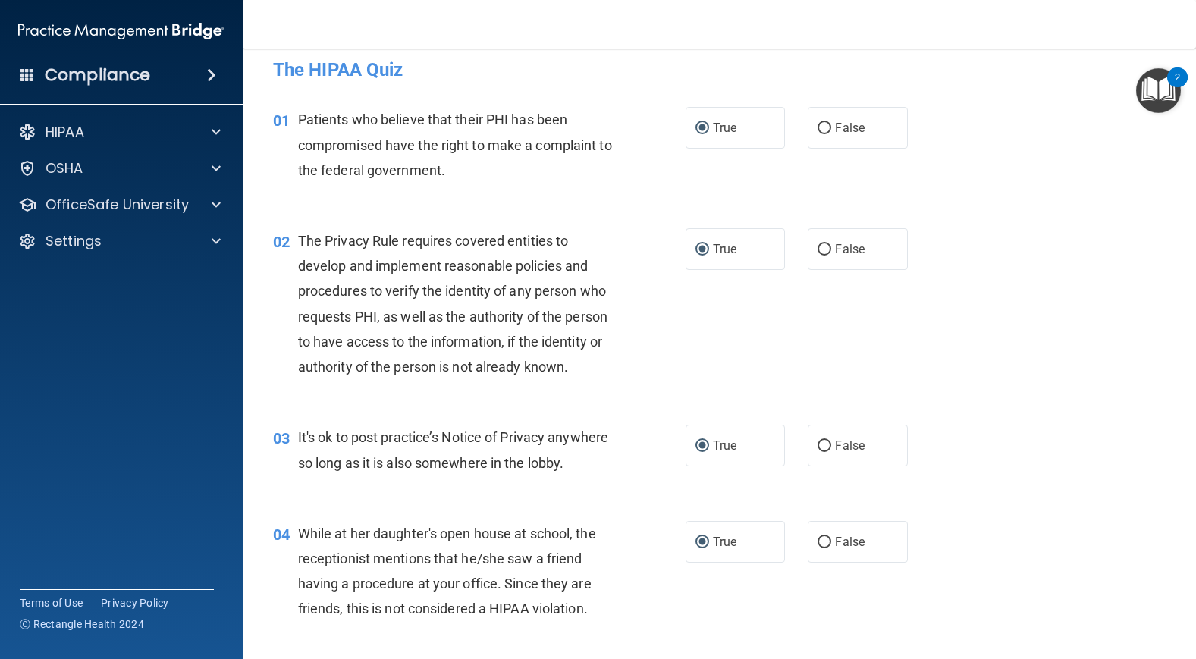
scroll to position [0, 0]
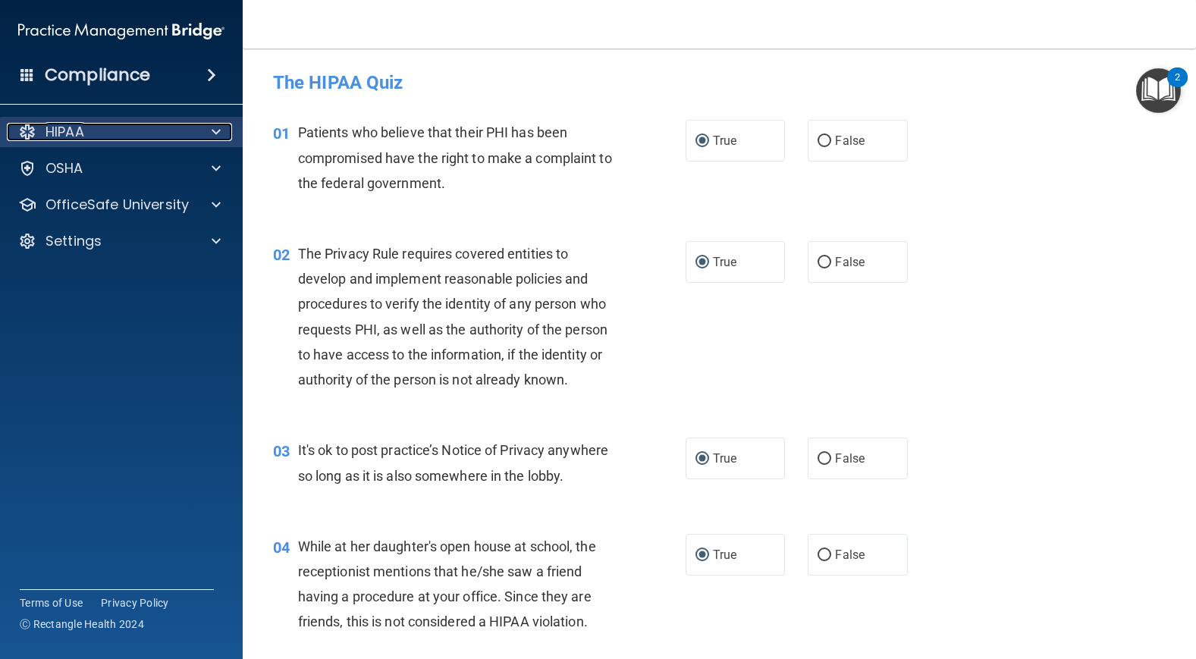
click at [132, 134] on div "HIPAA" at bounding box center [101, 132] width 188 height 18
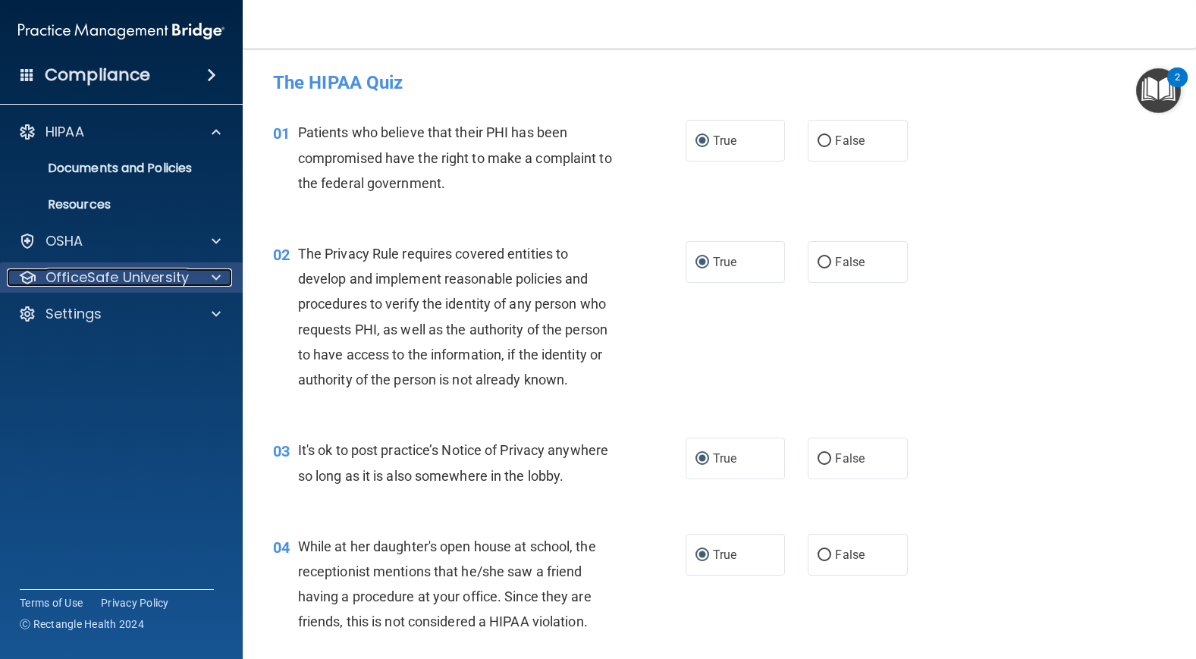
click at [140, 284] on p "OfficeSafe University" at bounding box center [117, 278] width 143 height 18
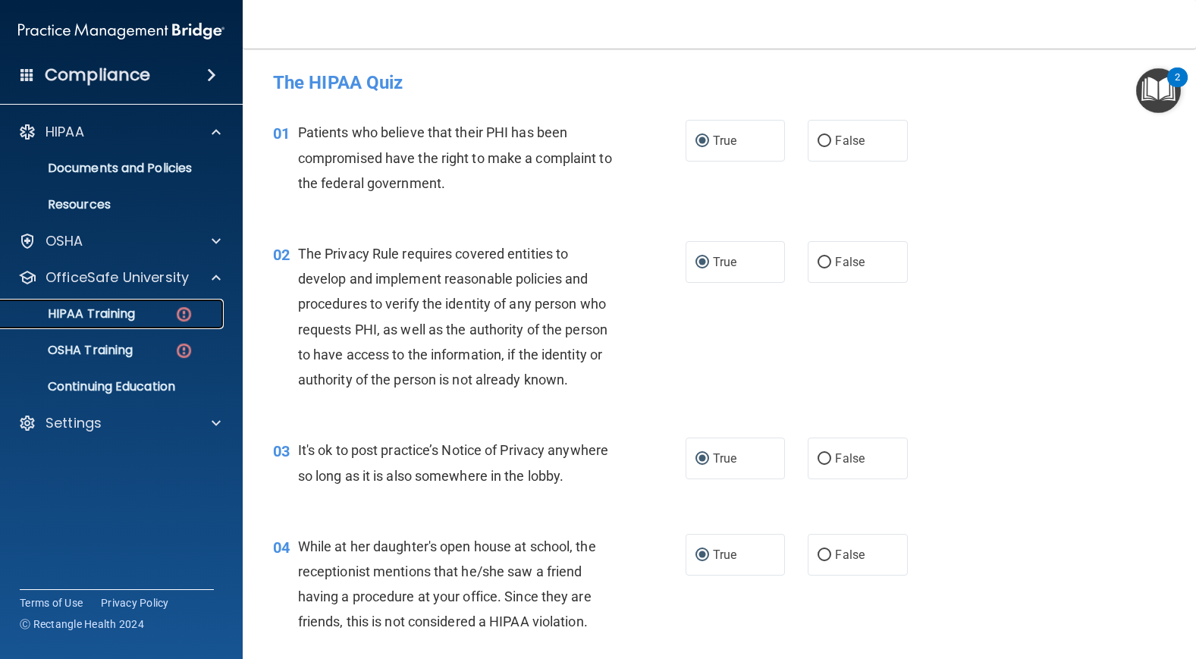
click at [139, 313] on div "HIPAA Training" at bounding box center [113, 313] width 207 height 15
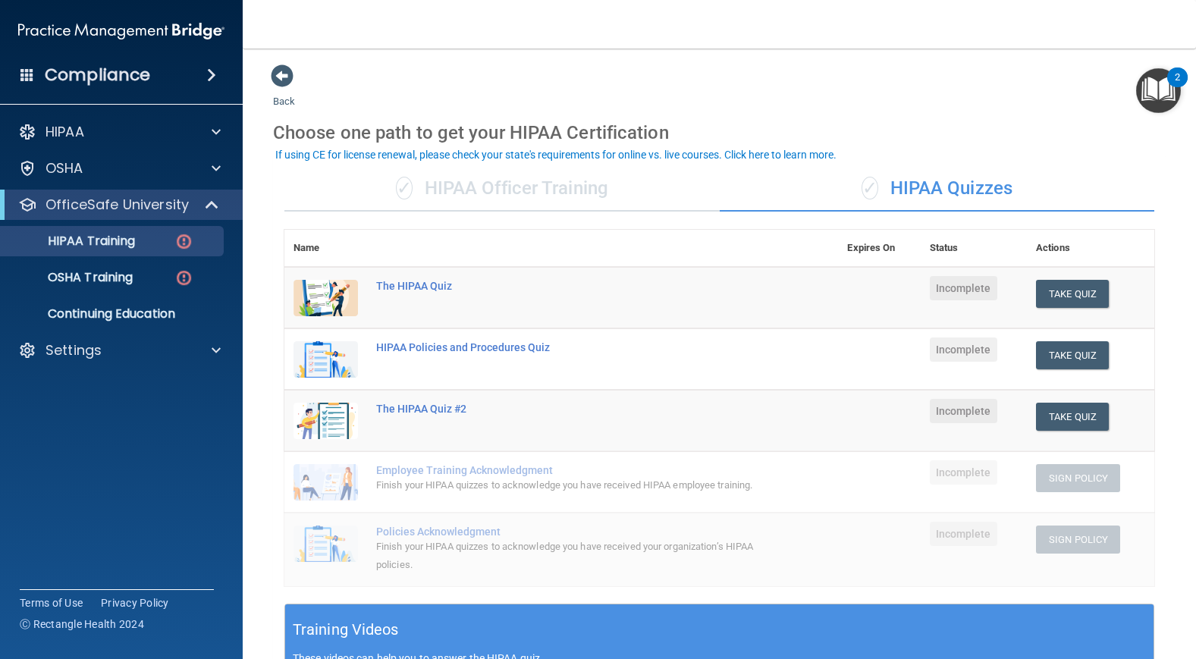
click at [491, 193] on div "✓ HIPAA Officer Training" at bounding box center [501, 189] width 435 height 46
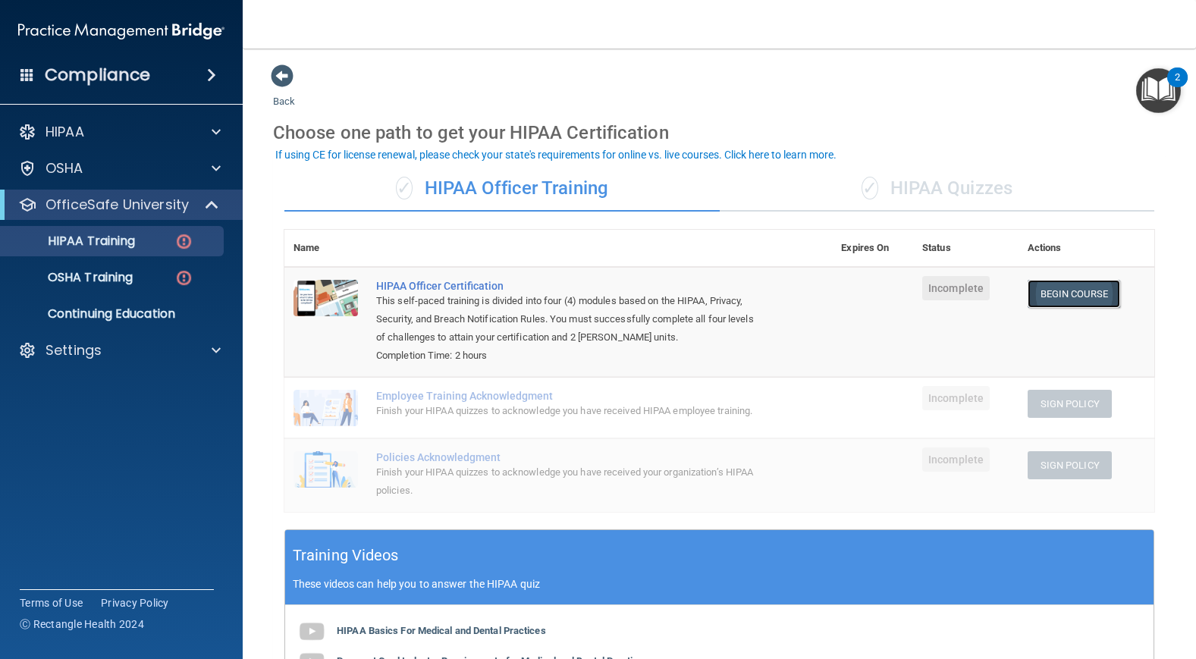
click at [1074, 288] on link "Begin Course" at bounding box center [1074, 294] width 93 height 28
